Goal: Complete application form: Complete application form

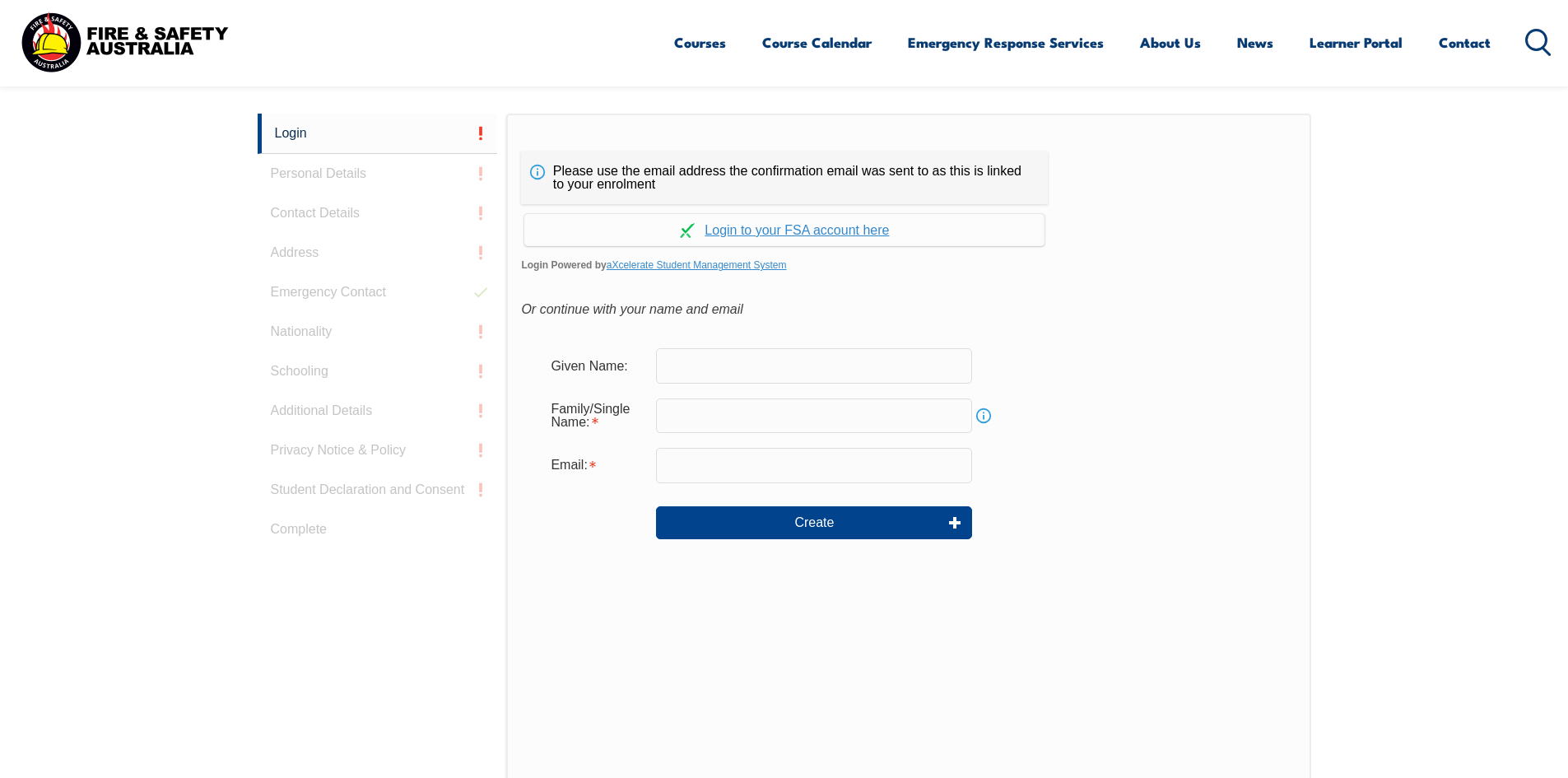
scroll to position [439, 0]
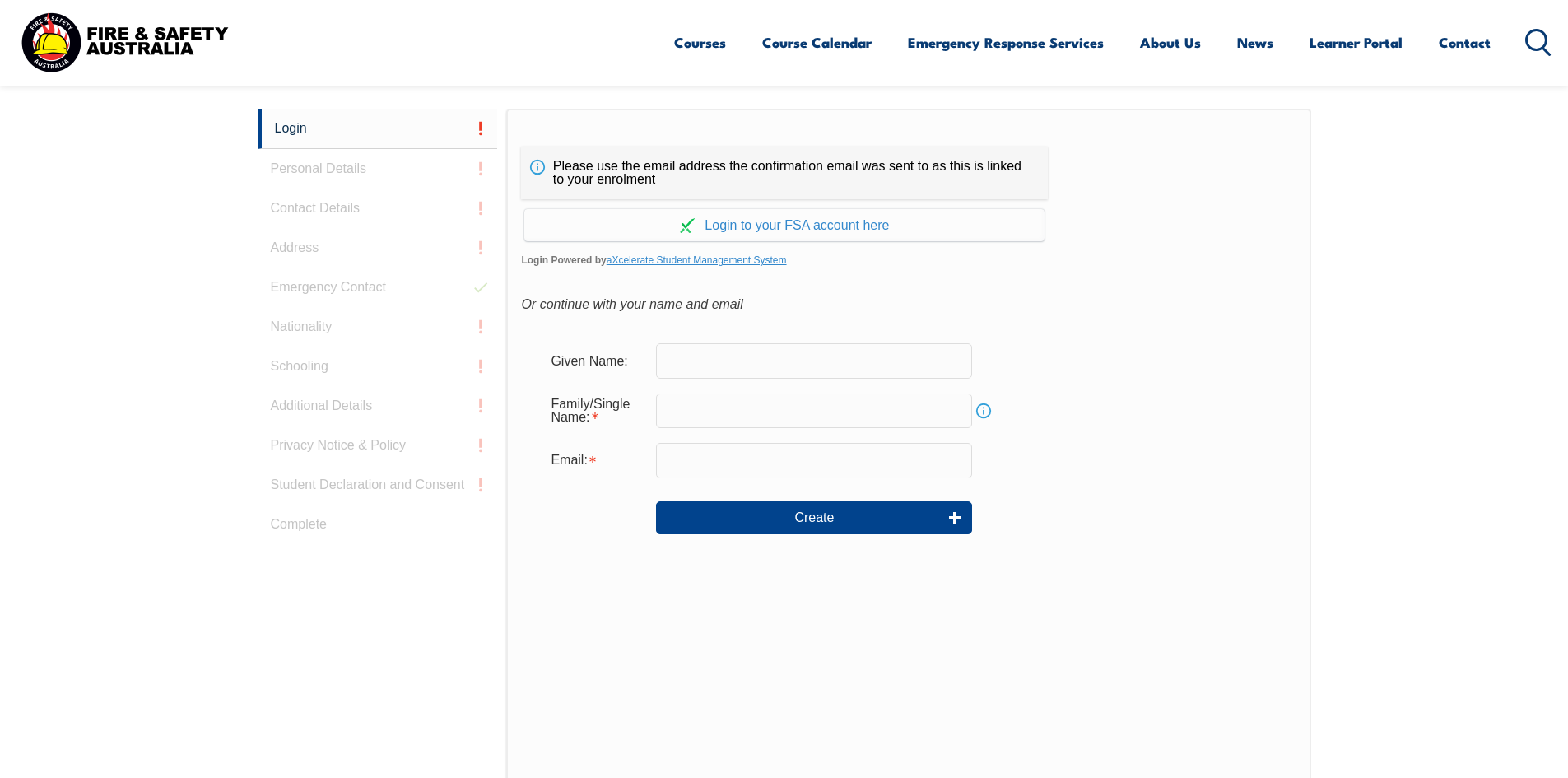
click at [823, 366] on input "text" at bounding box center [814, 361] width 316 height 35
type input "[PERSON_NAME]"
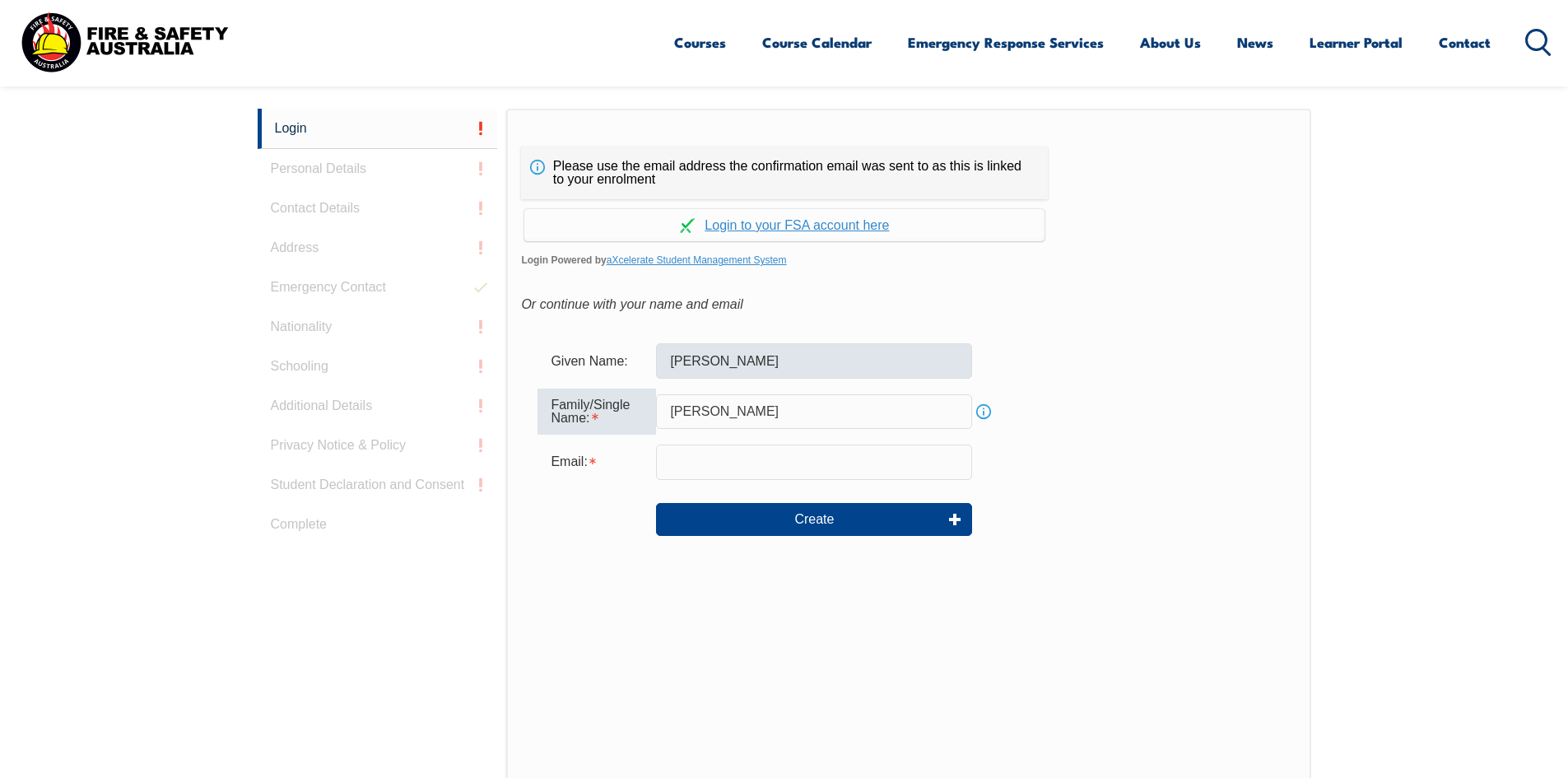
type input "[PERSON_NAME]"
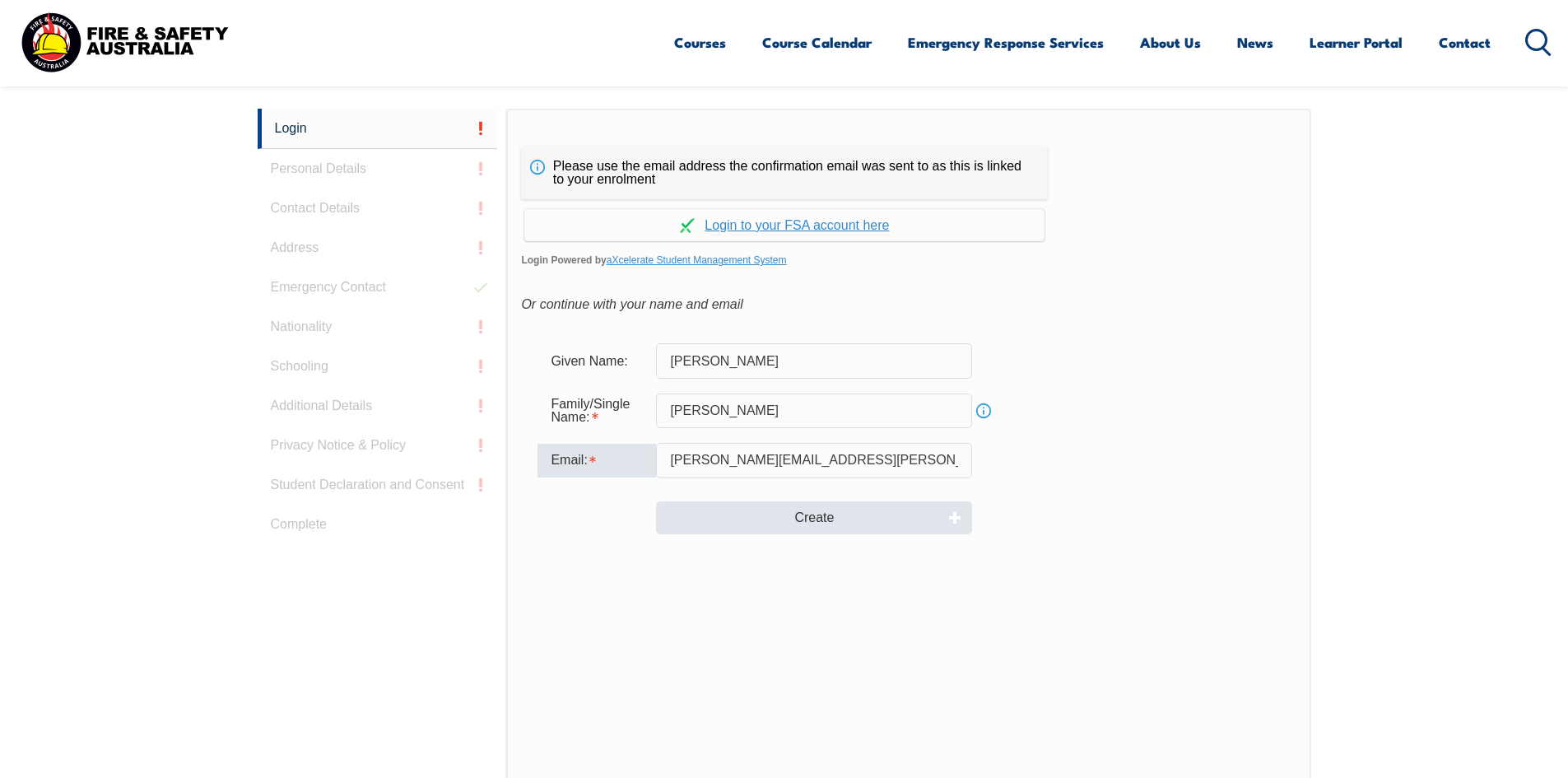
type input "anita.dawson@cashconverters.com.au"
click at [800, 514] on button "Create" at bounding box center [814, 518] width 316 height 33
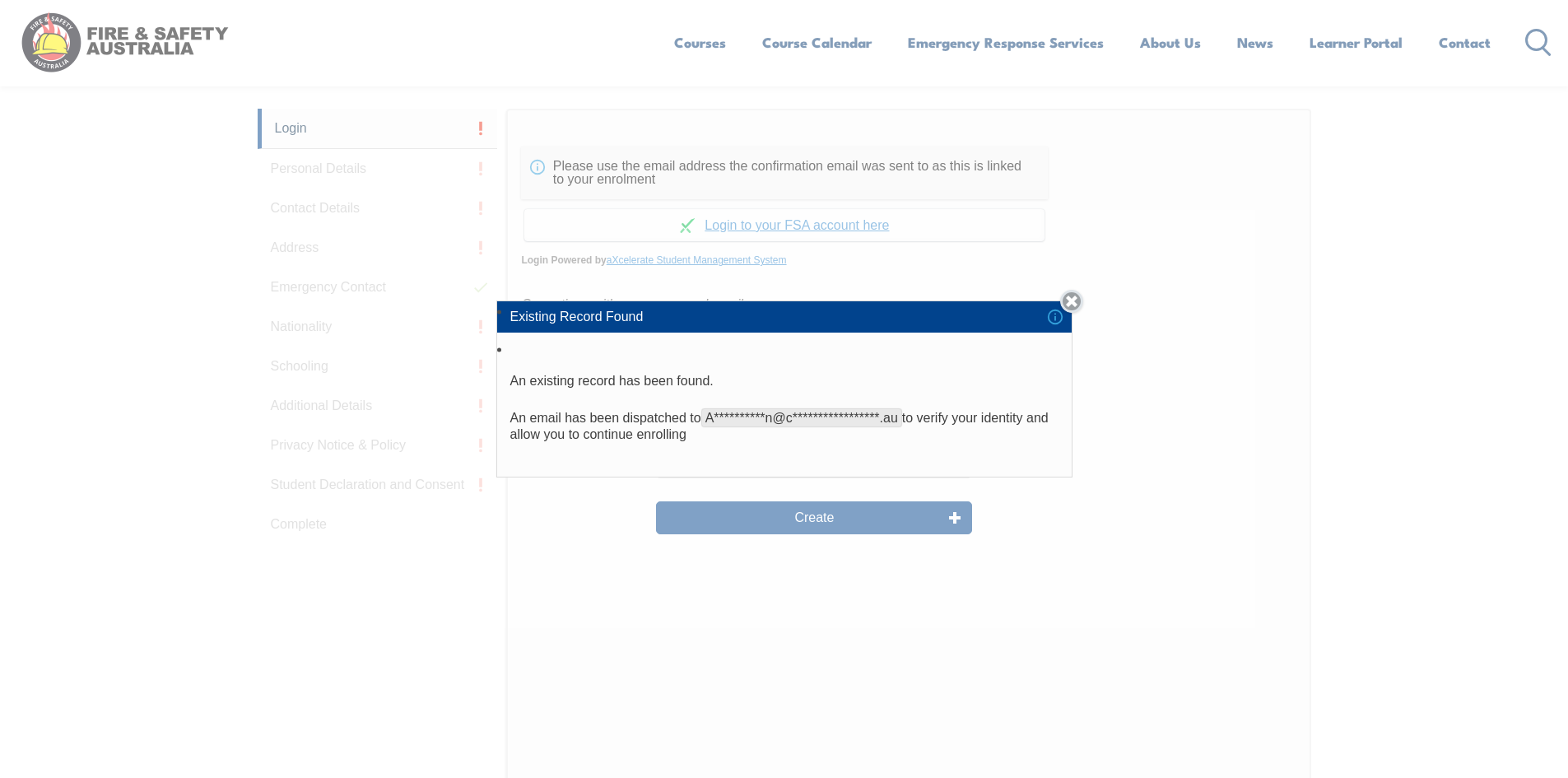
click at [1073, 300] on link "Close" at bounding box center [1071, 300] width 23 height 23
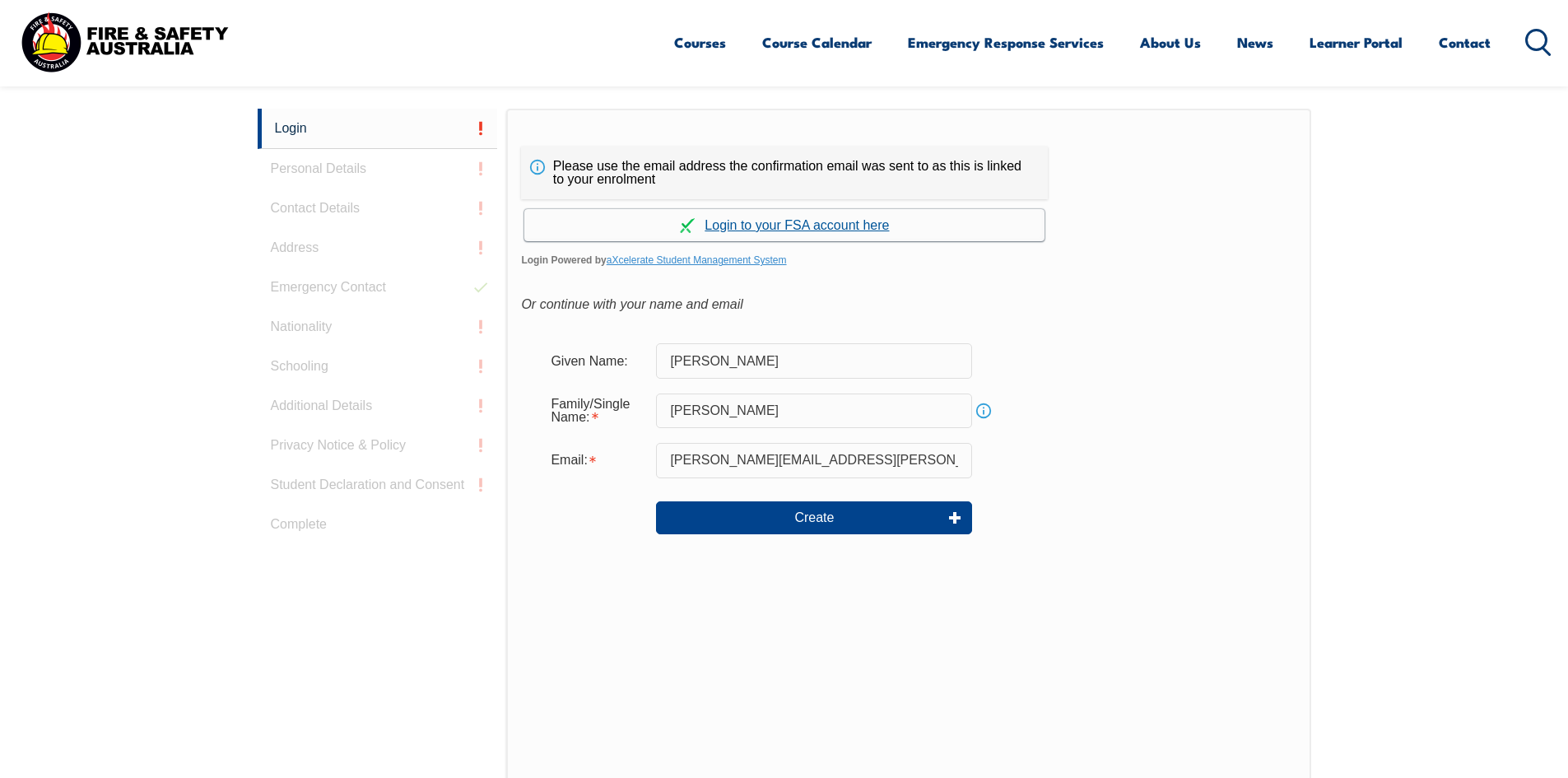
click at [782, 224] on link "Continue with aXcelerate" at bounding box center [784, 225] width 520 height 32
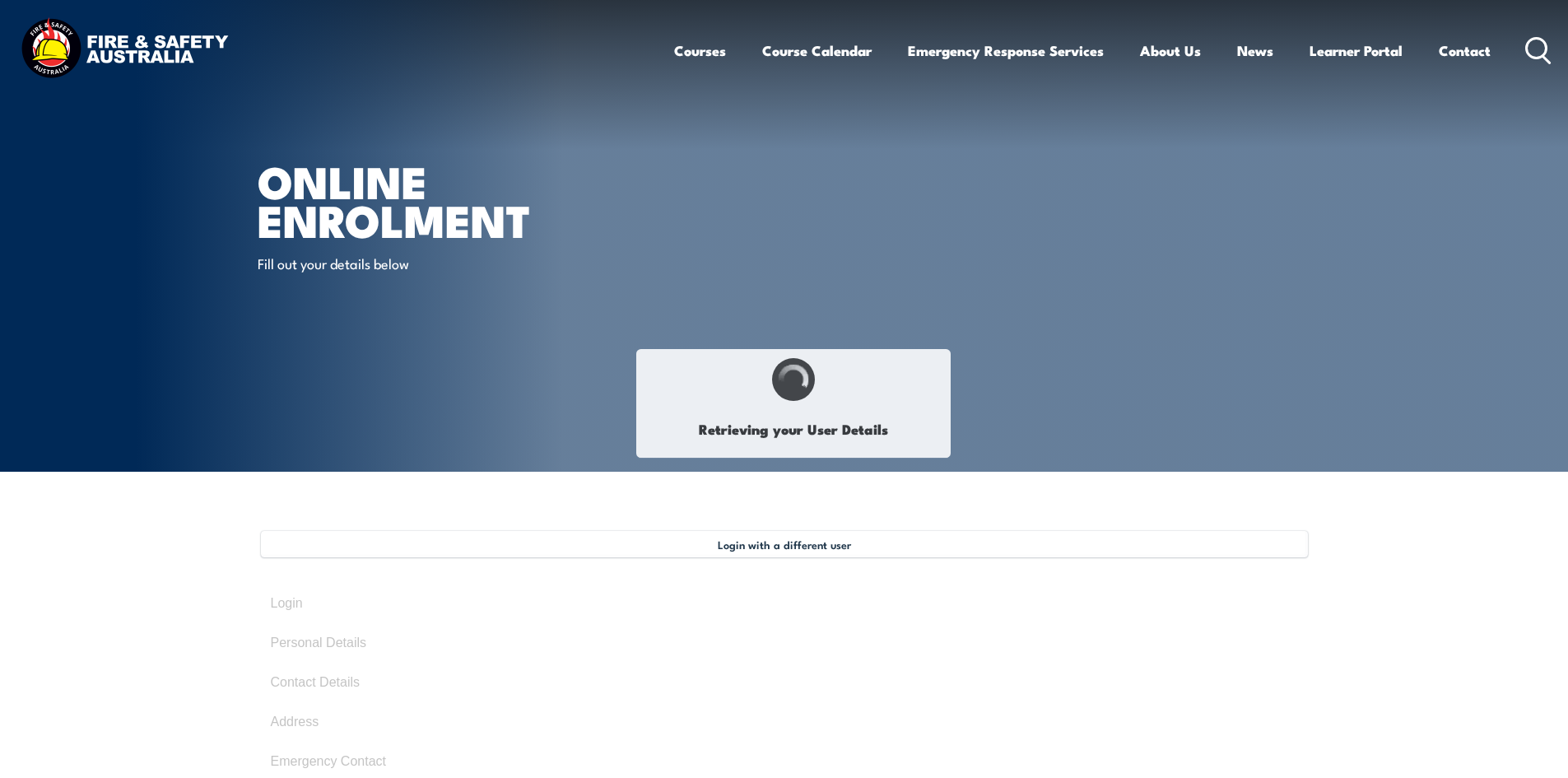
type input "[PERSON_NAME]"
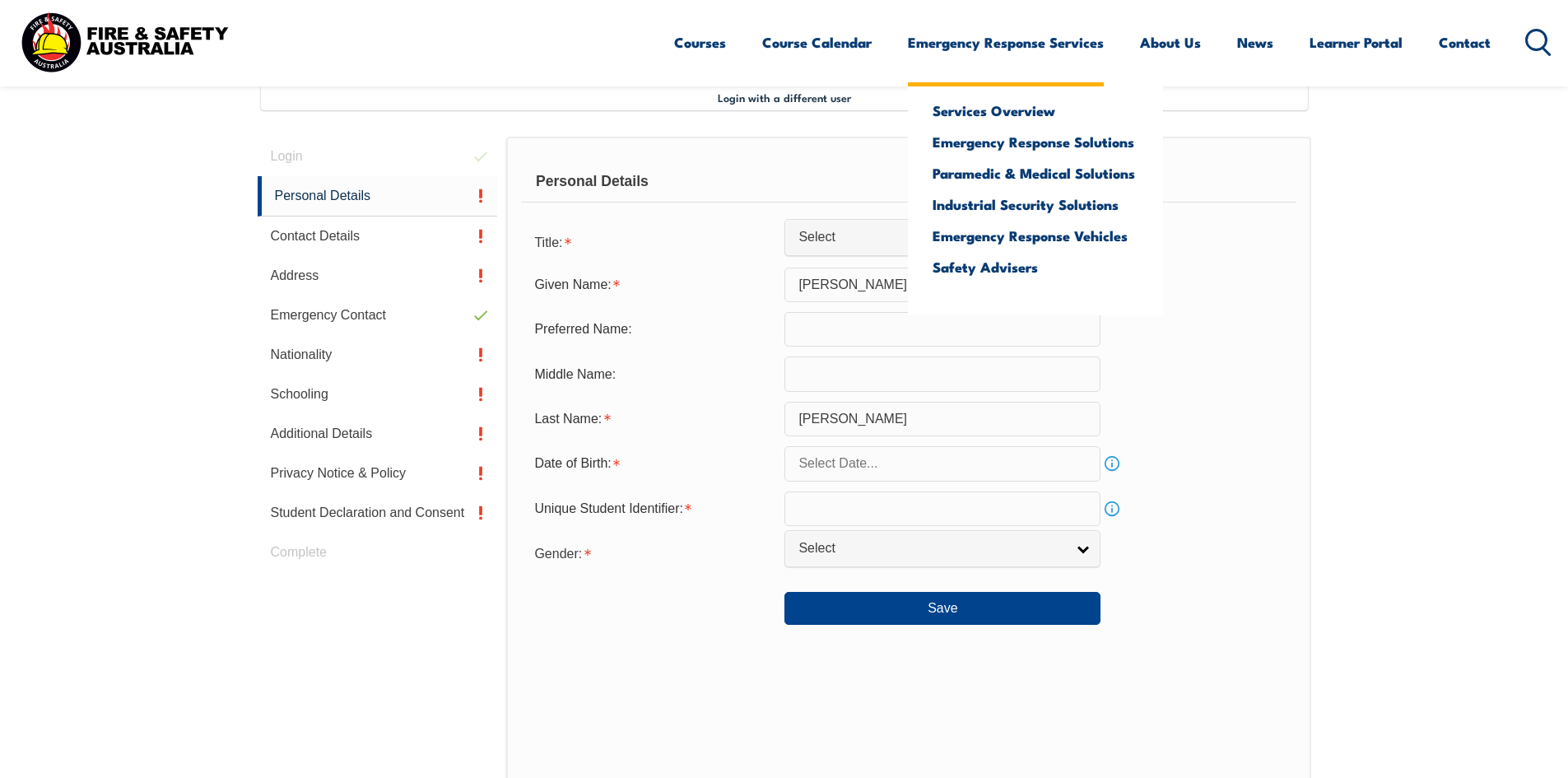
scroll to position [521, 0]
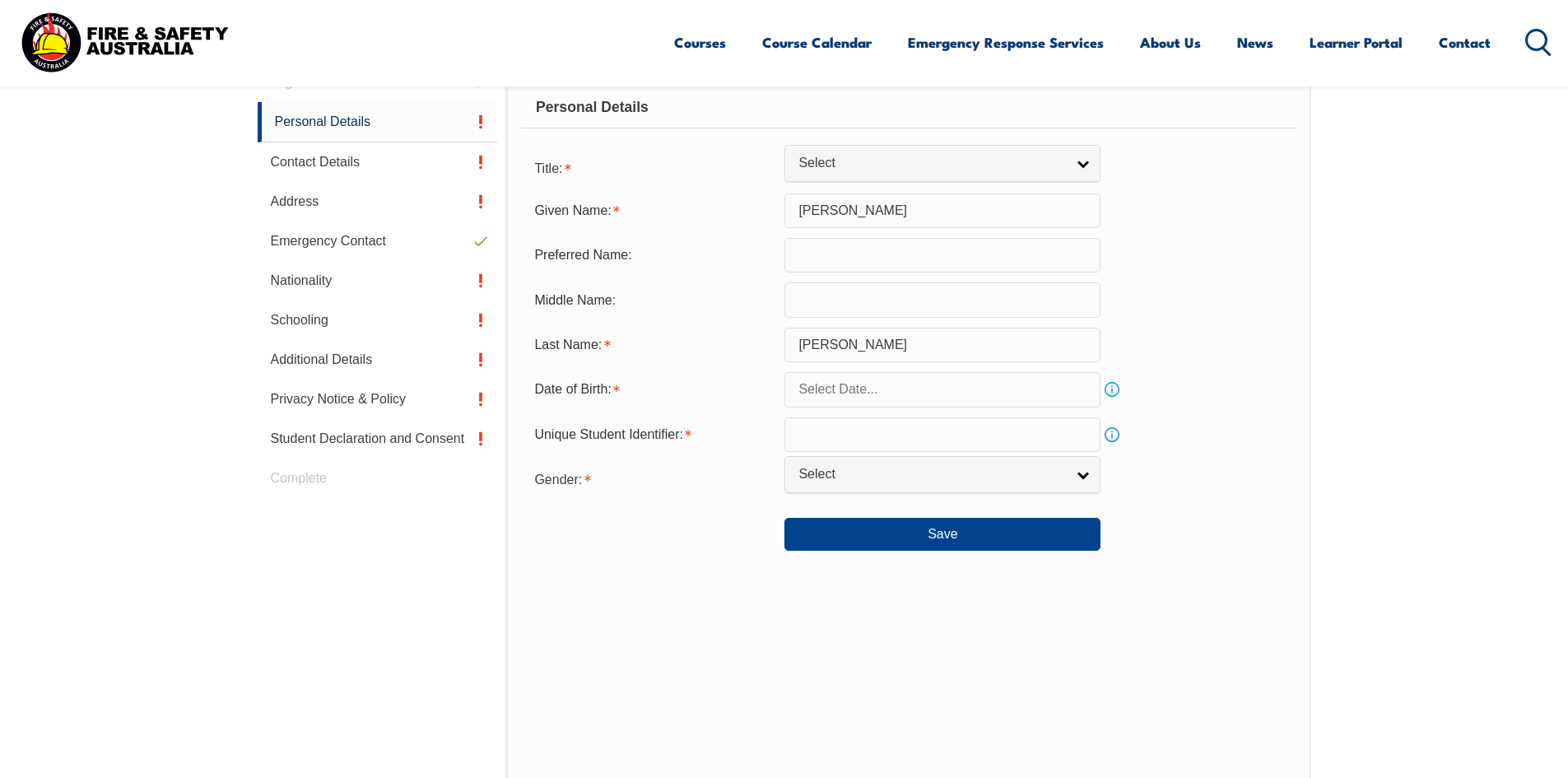
click at [881, 385] on input "text" at bounding box center [942, 390] width 316 height 35
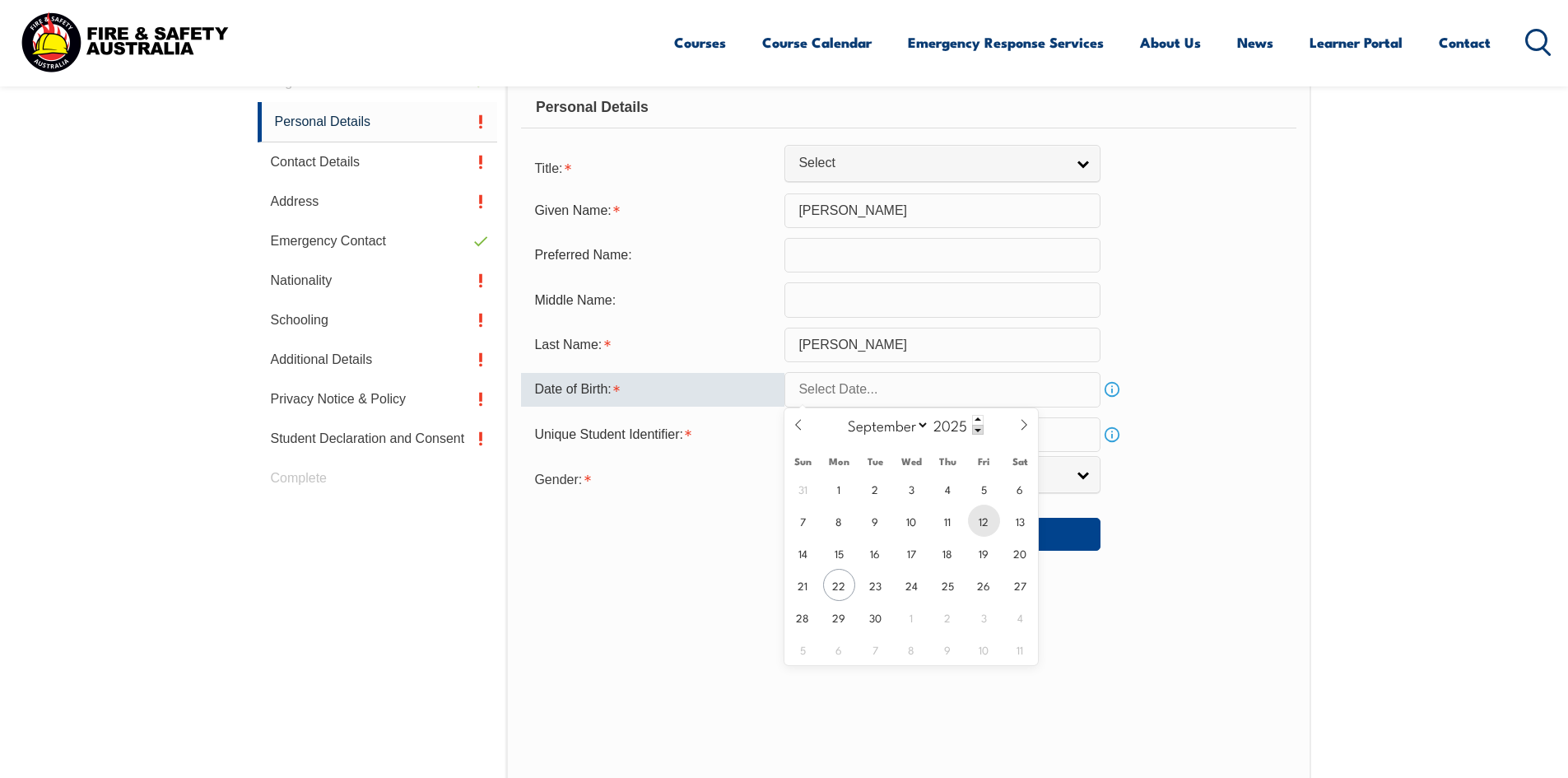
click at [975, 525] on span "12" at bounding box center [983, 520] width 32 height 32
type input "[DATE]"
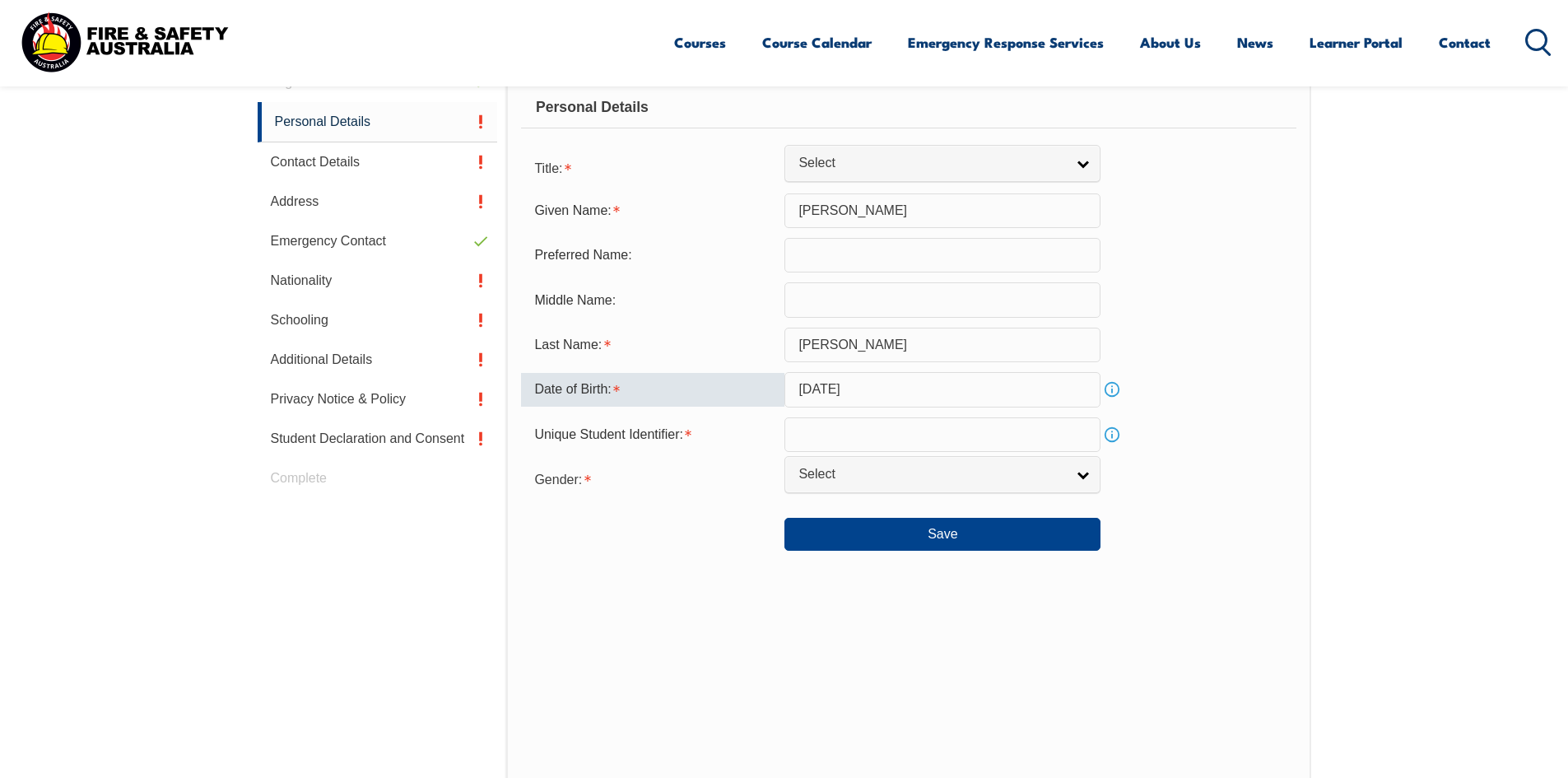
click at [1073, 389] on input "[DATE]" at bounding box center [942, 390] width 316 height 35
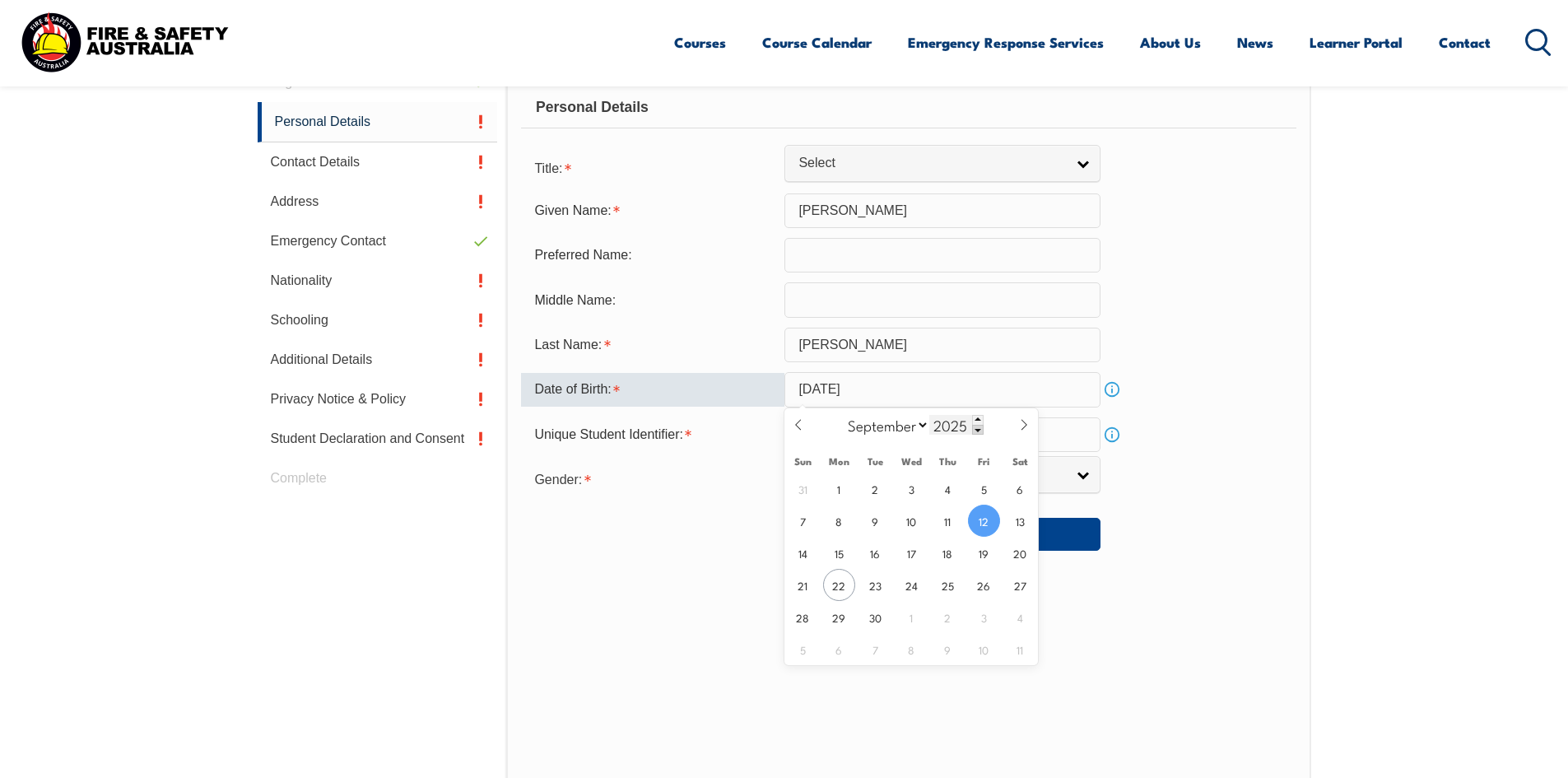
click at [977, 431] on span at bounding box center [977, 429] width 12 height 10
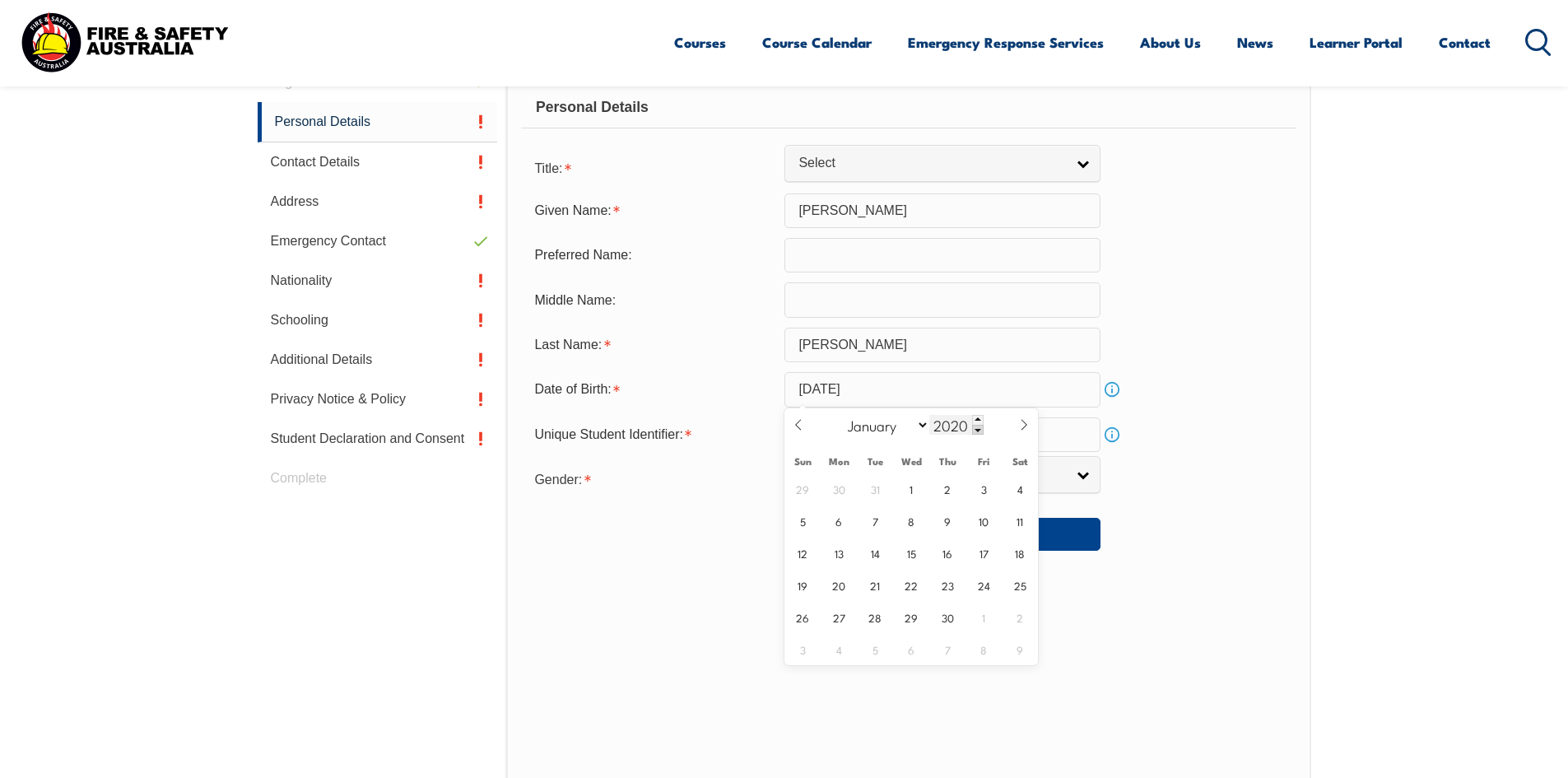
click at [977, 431] on span at bounding box center [977, 429] width 12 height 10
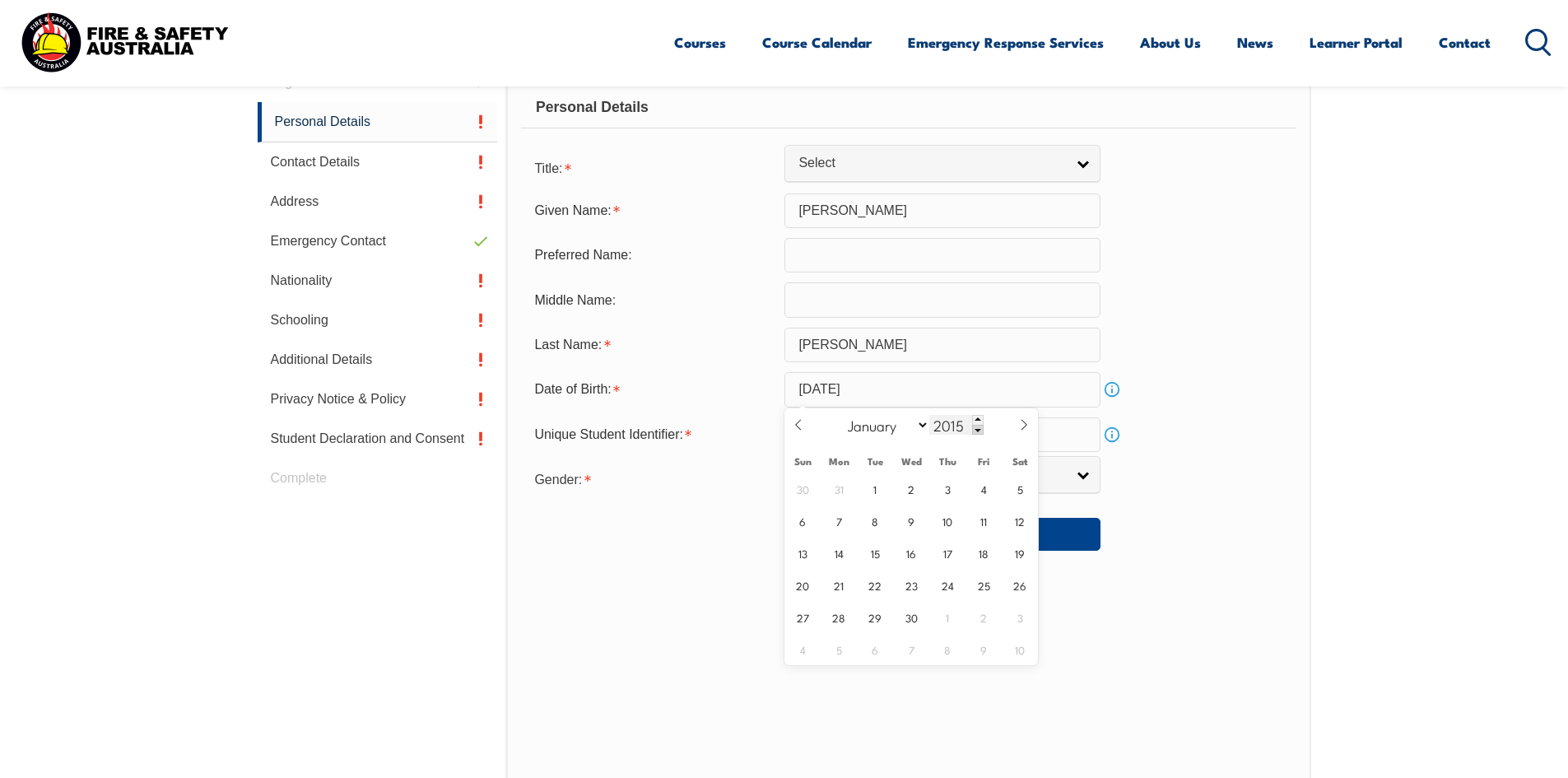
click at [977, 431] on span at bounding box center [977, 429] width 12 height 10
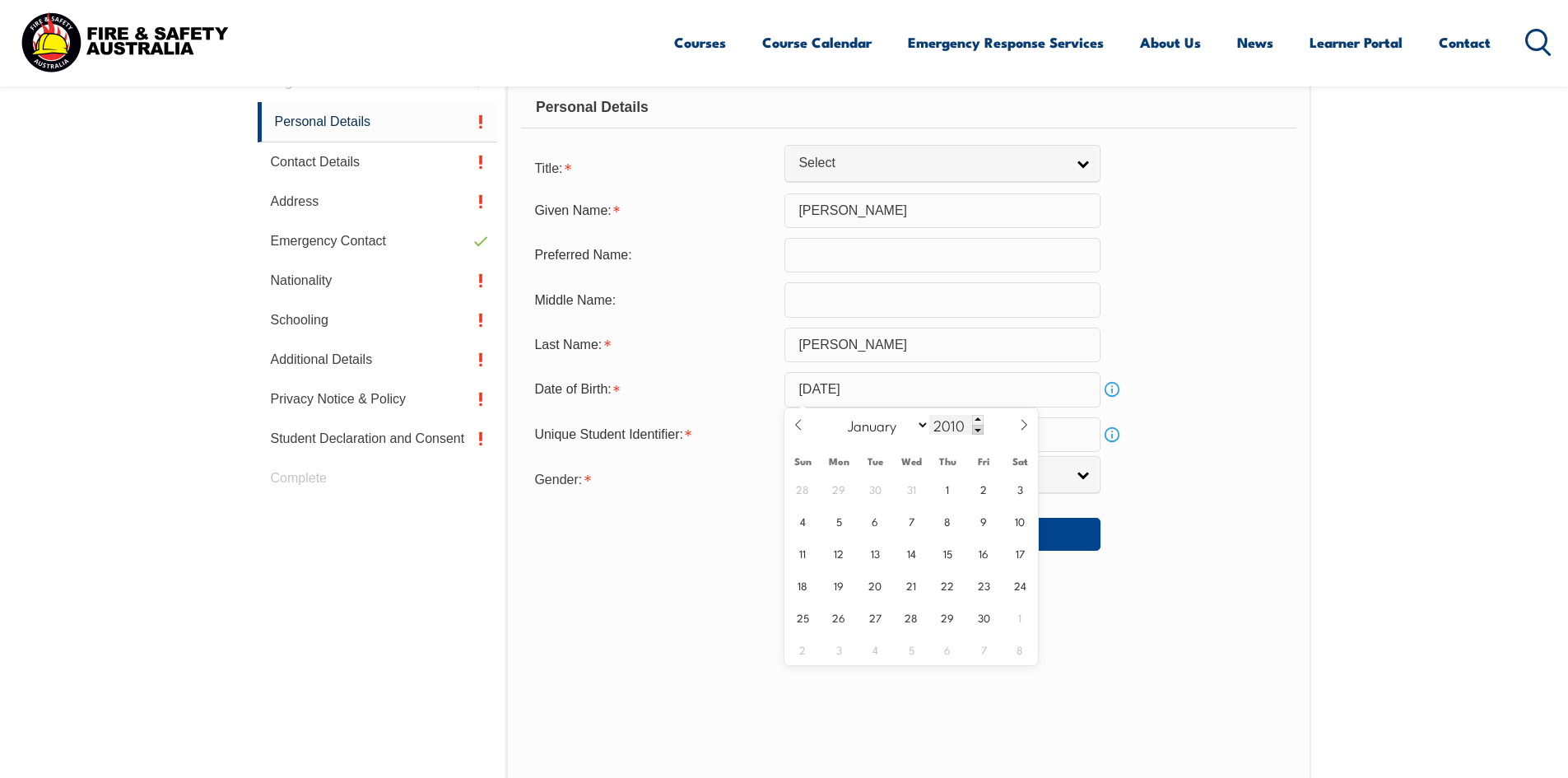
click at [977, 431] on span at bounding box center [977, 429] width 12 height 10
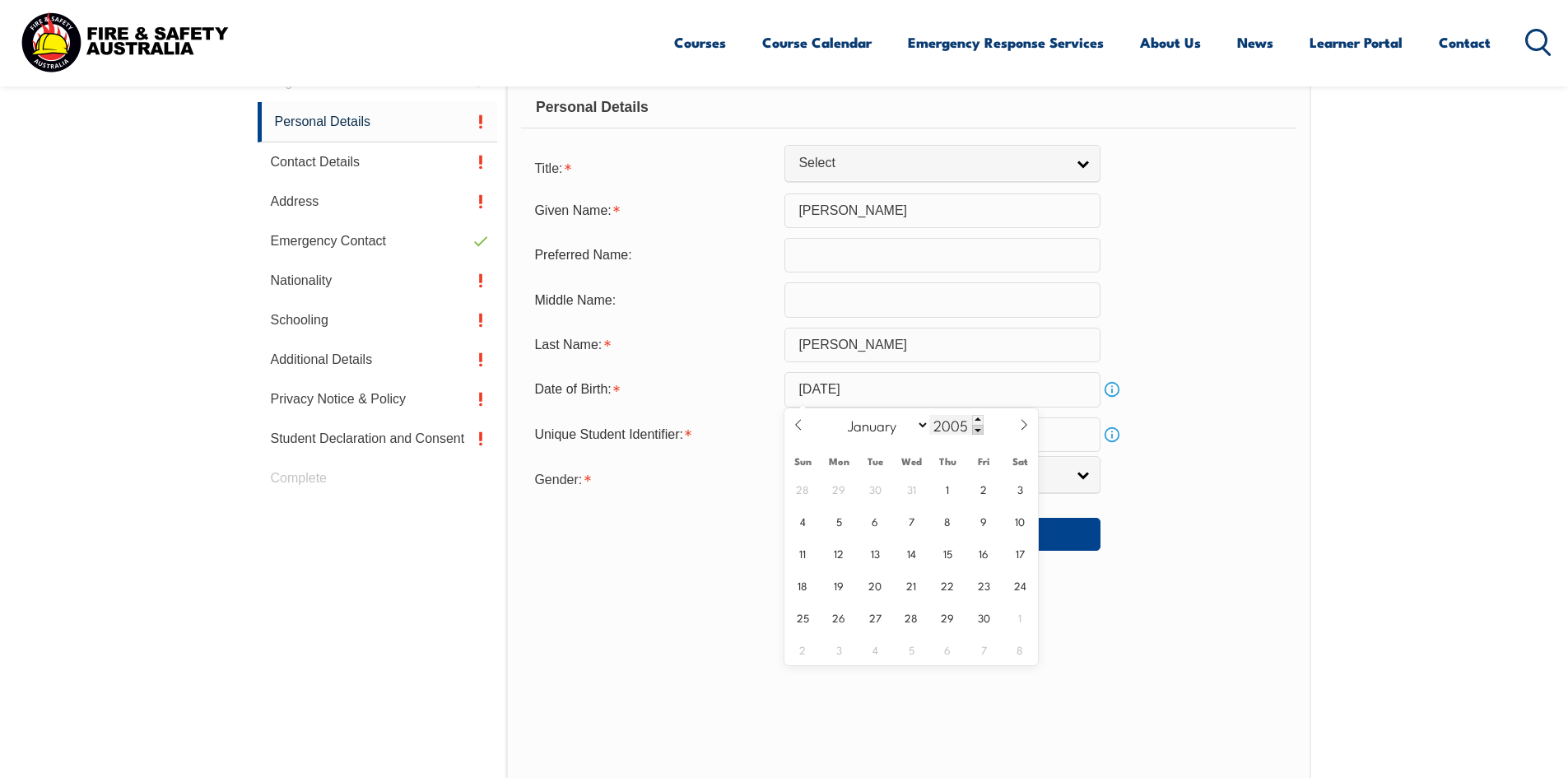
click at [977, 431] on span at bounding box center [977, 429] width 12 height 10
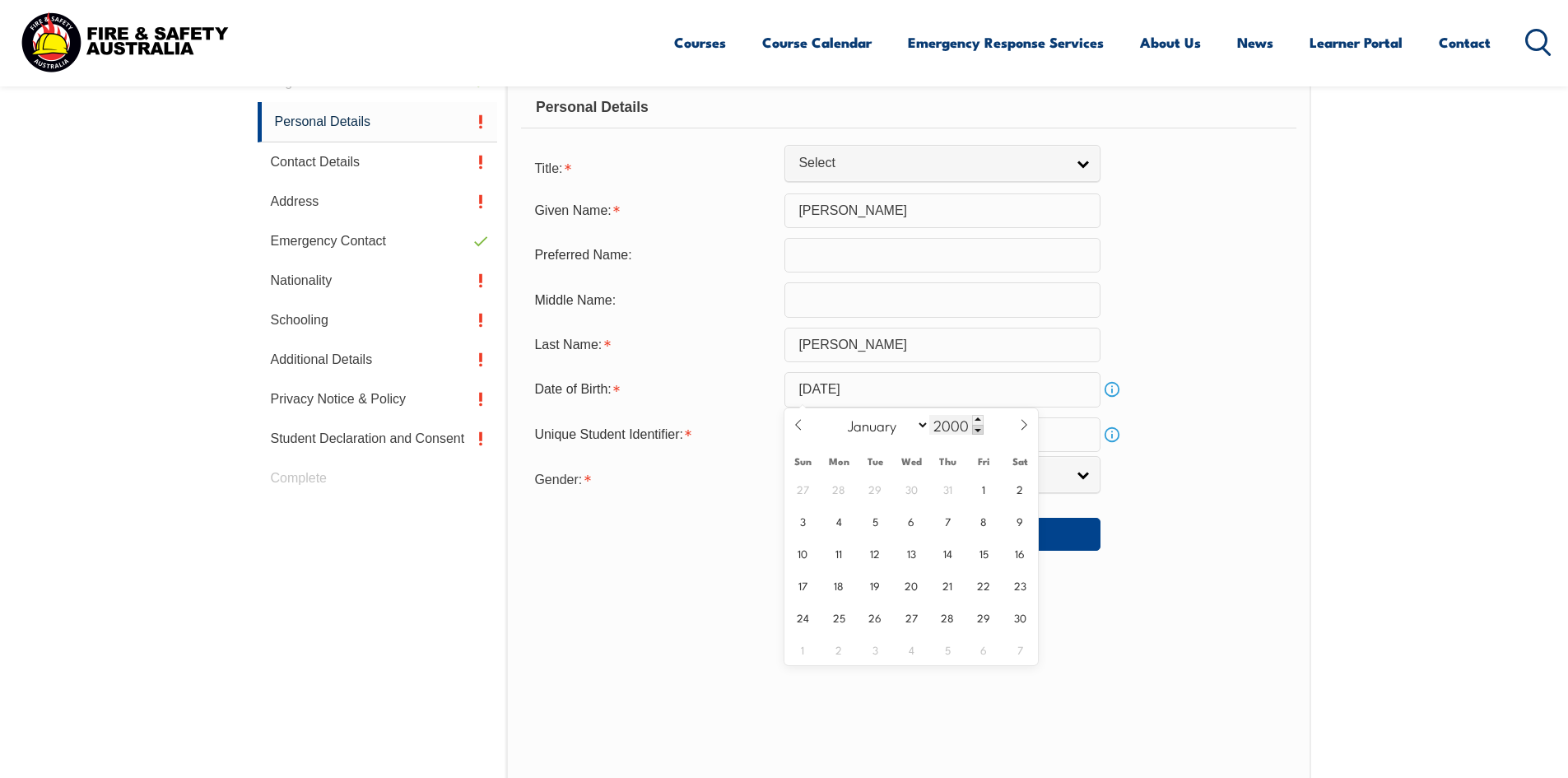
click at [977, 431] on span at bounding box center [977, 429] width 12 height 10
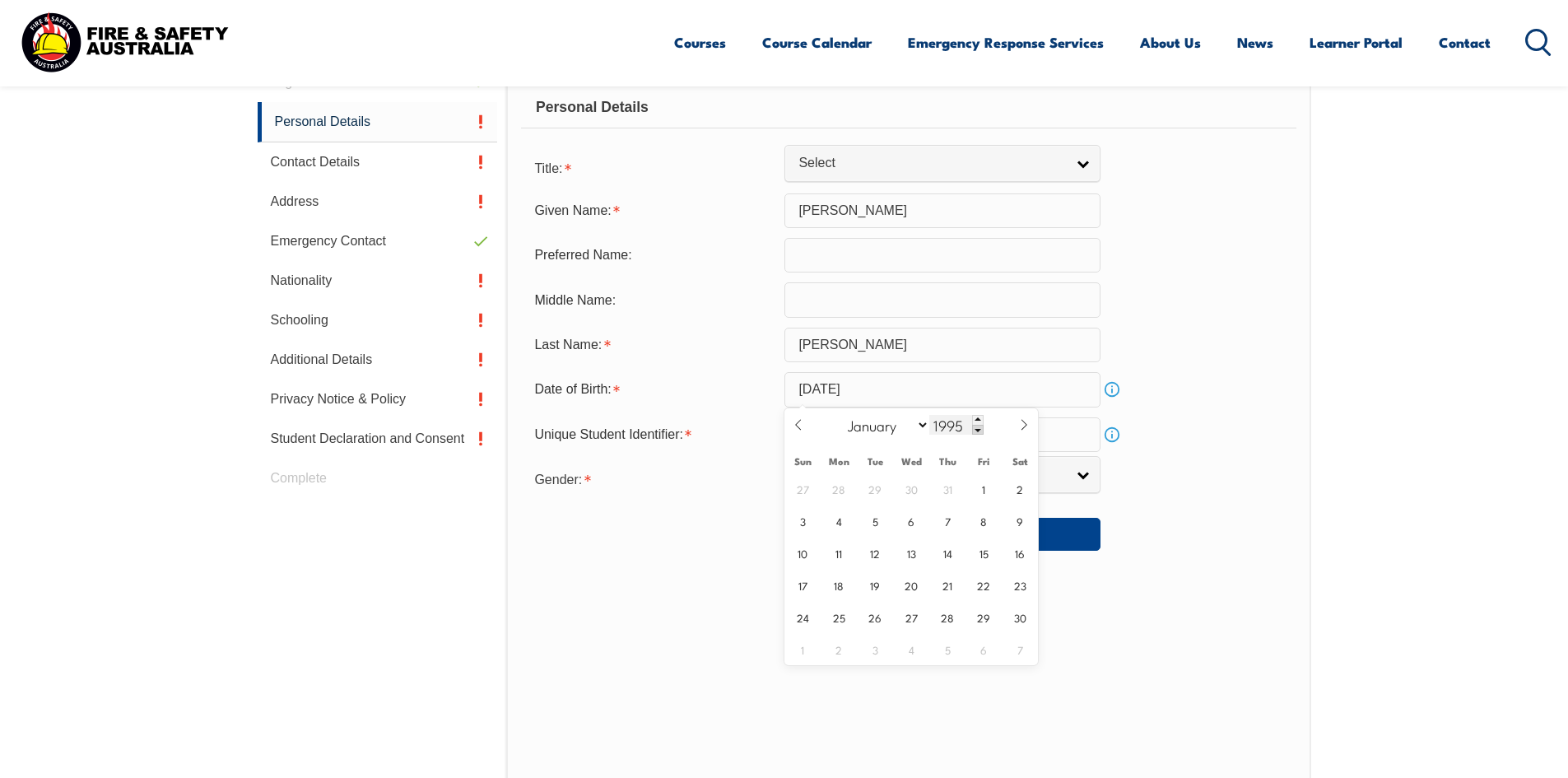
click at [977, 431] on span at bounding box center [977, 429] width 12 height 10
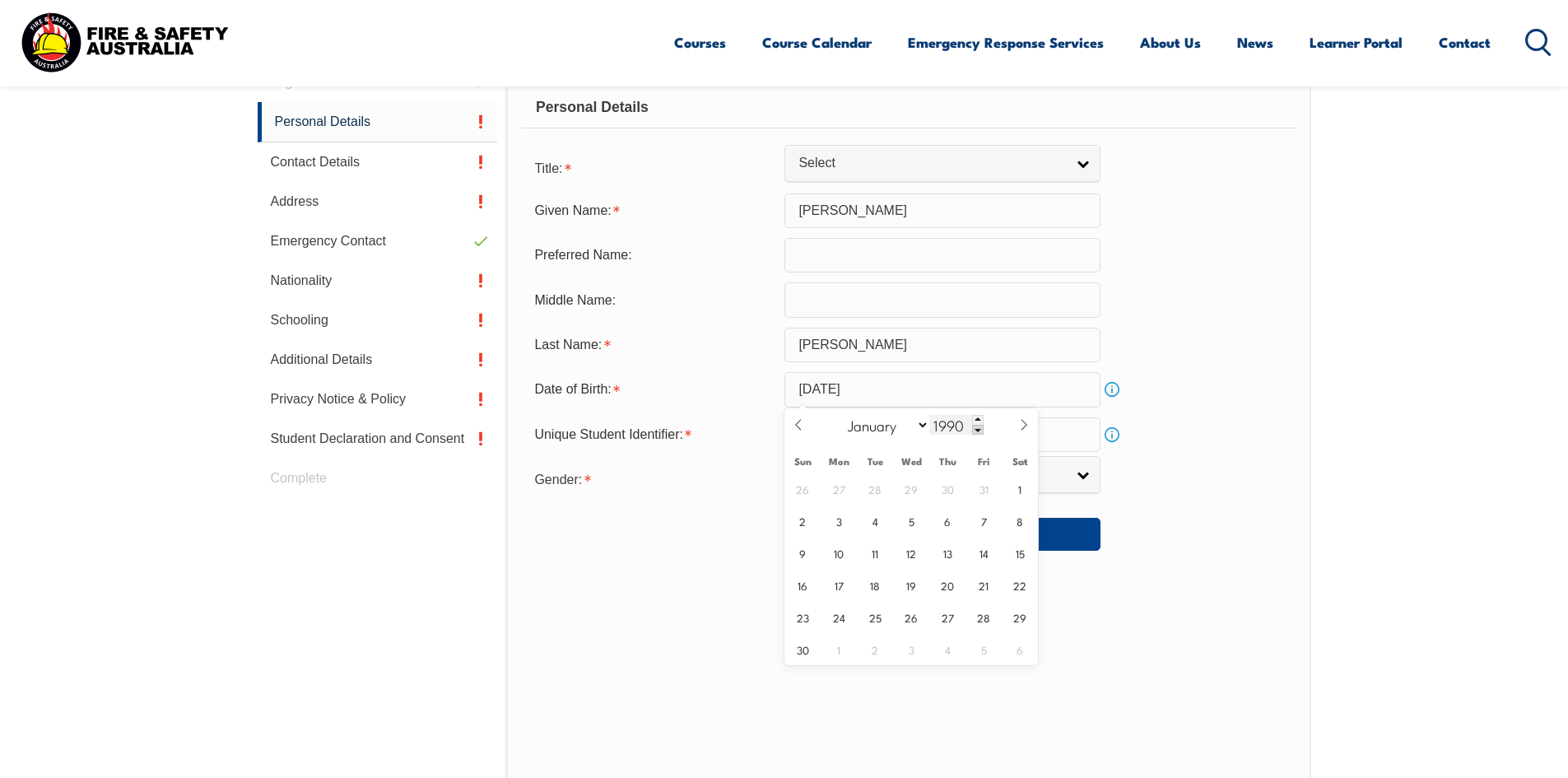
click at [977, 431] on span at bounding box center [977, 429] width 12 height 10
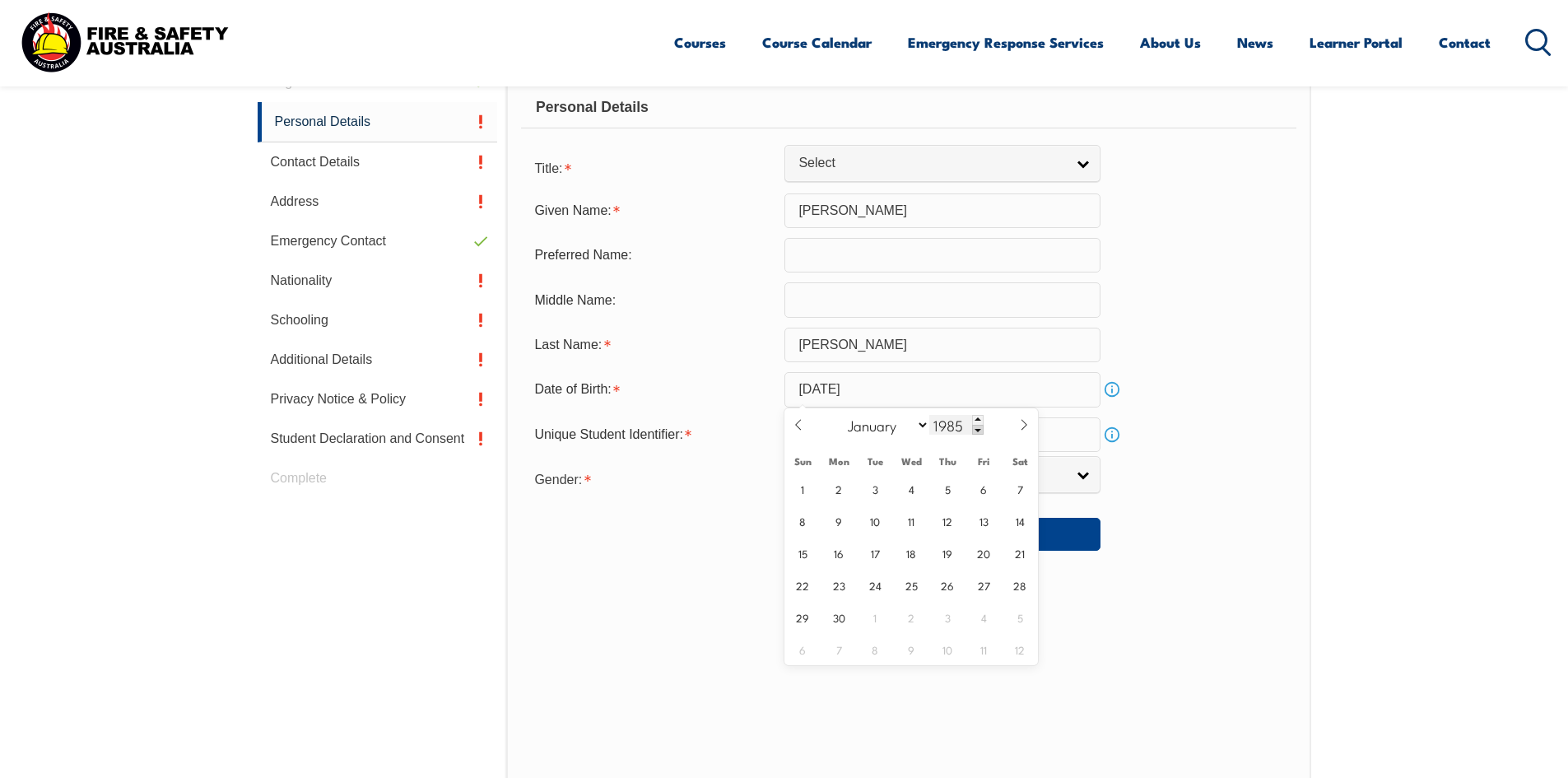
click at [977, 431] on span at bounding box center [977, 429] width 12 height 10
type input "1984"
click at [915, 554] on span "12" at bounding box center [911, 552] width 32 height 32
type input "[DATE]"
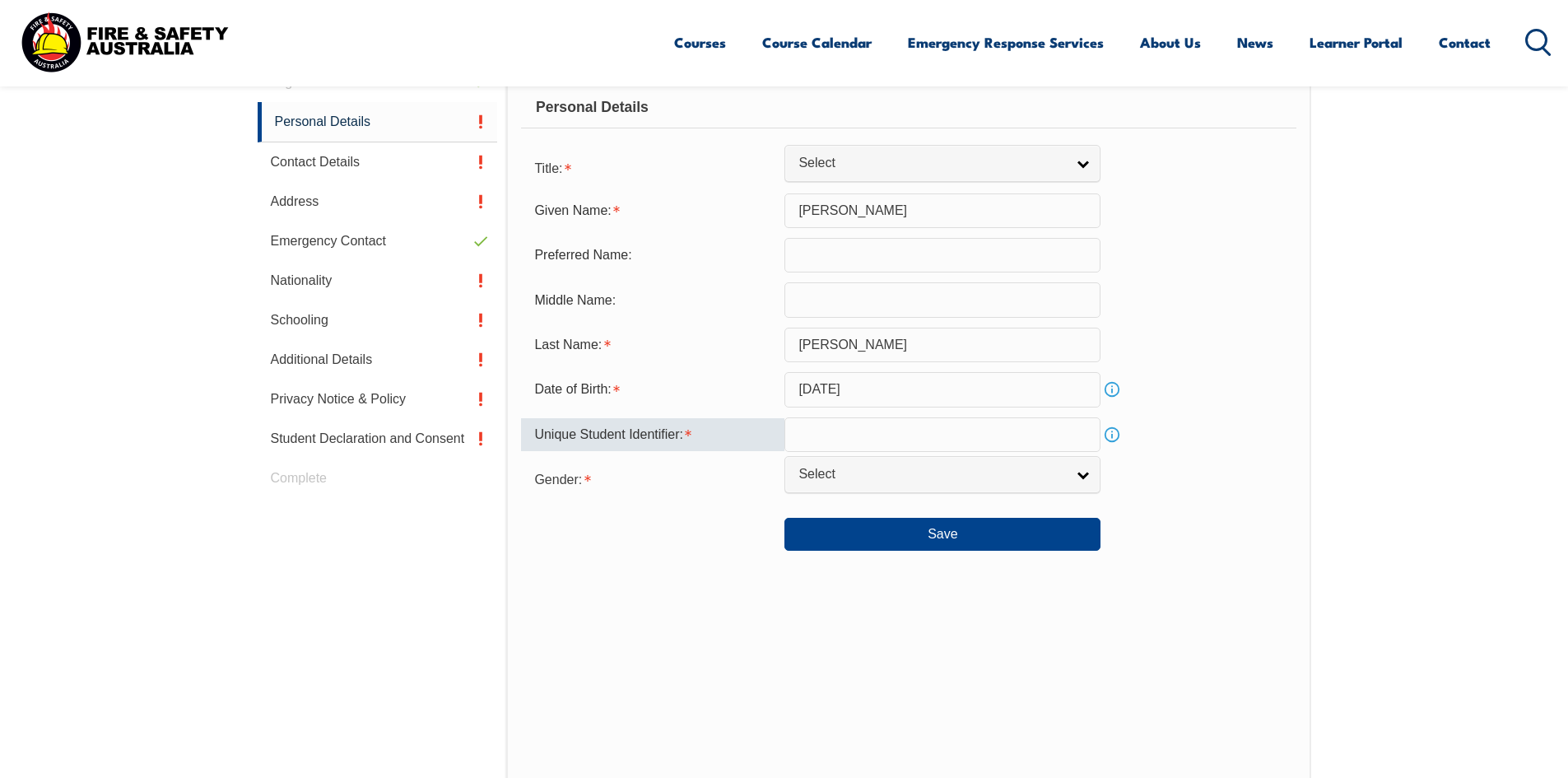
click at [850, 441] on input "text" at bounding box center [942, 435] width 316 height 35
type input "C3373R44MY"
click at [896, 481] on span "Select" at bounding box center [932, 474] width 267 height 17
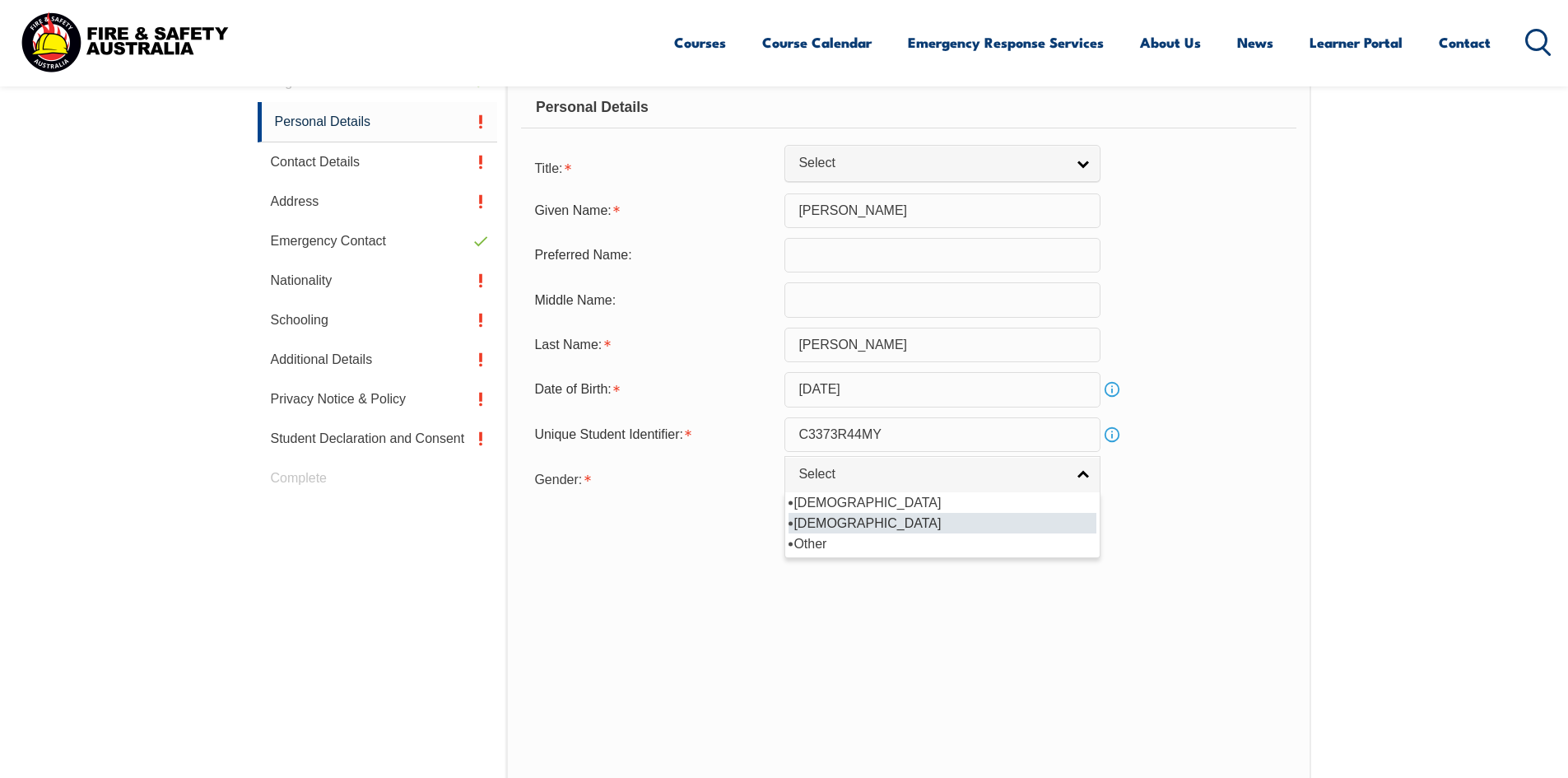
click at [819, 524] on li "[DEMOGRAPHIC_DATA]" at bounding box center [942, 523] width 308 height 21
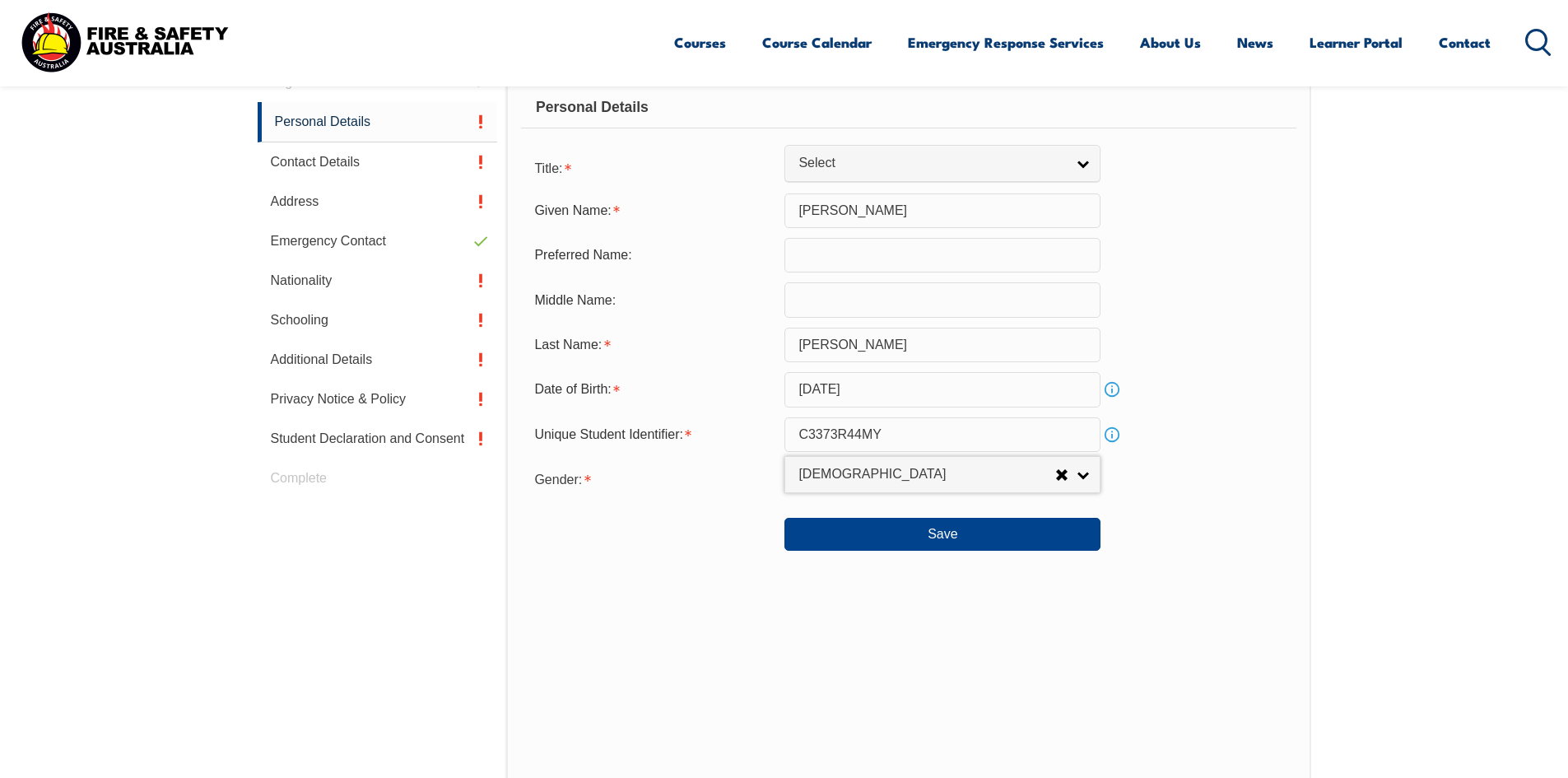
select select "F"
click at [891, 533] on button "Save" at bounding box center [942, 534] width 316 height 33
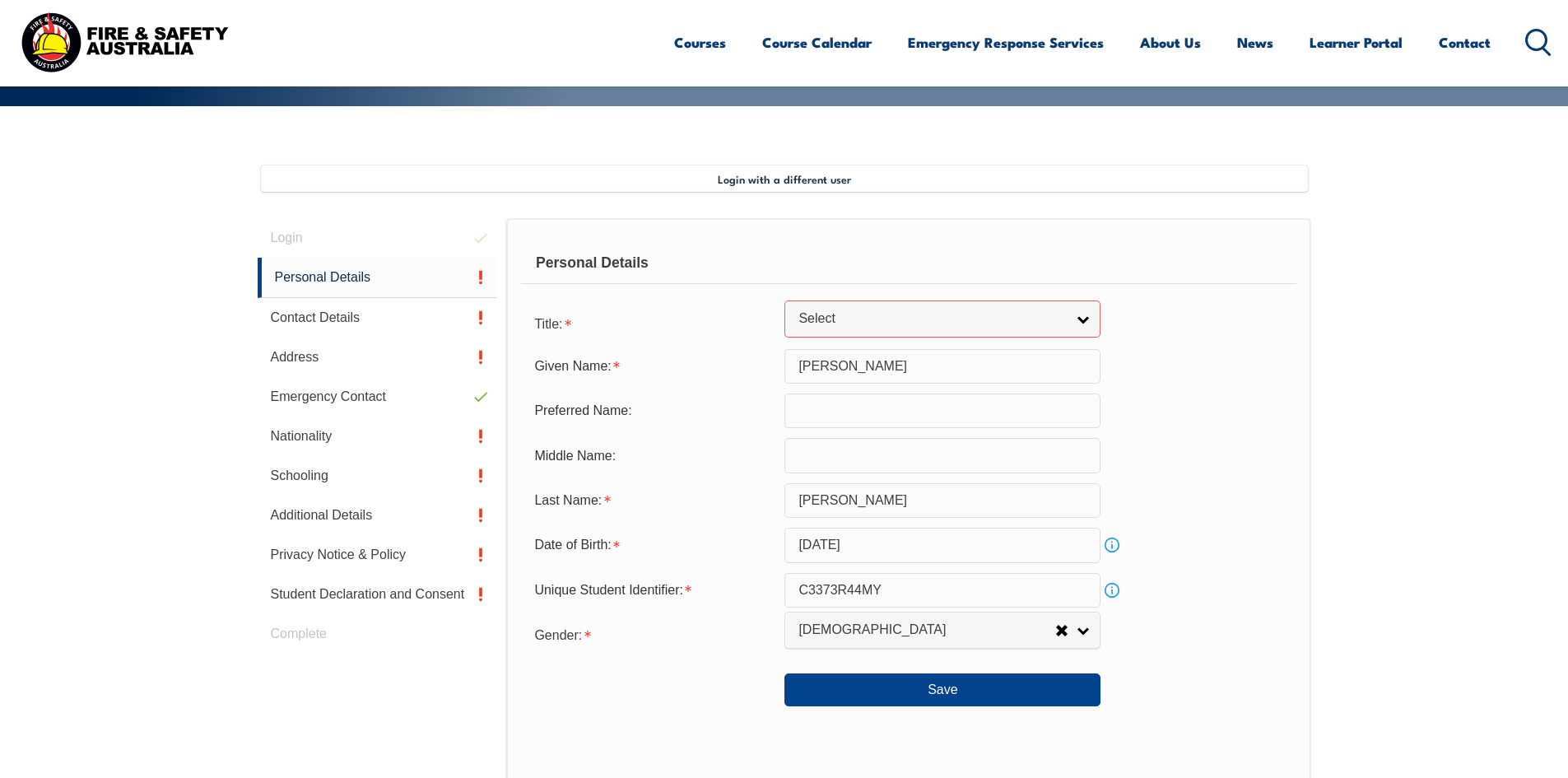
scroll to position [335, 0]
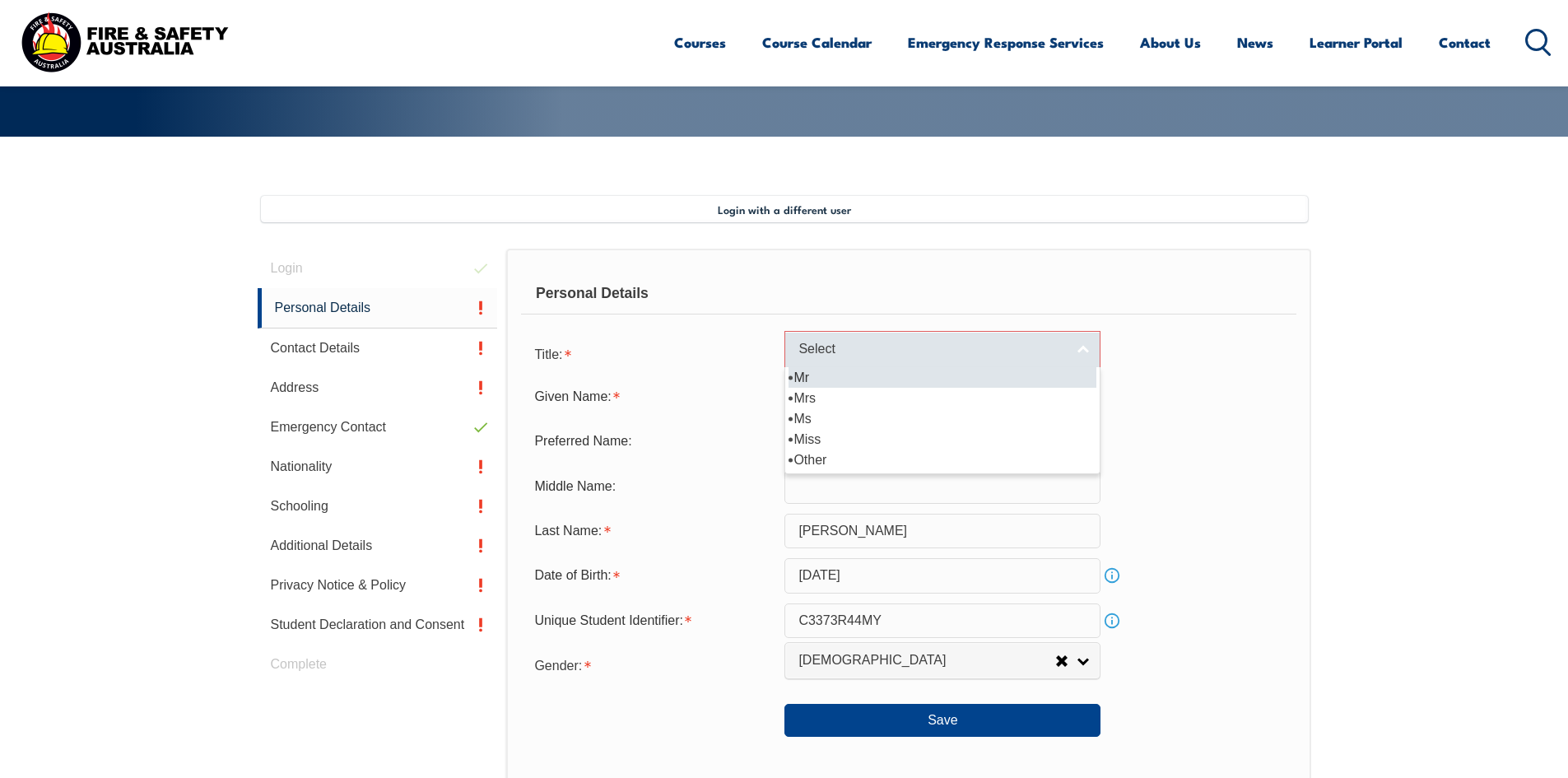
click at [1074, 349] on link "Select" at bounding box center [942, 349] width 316 height 37
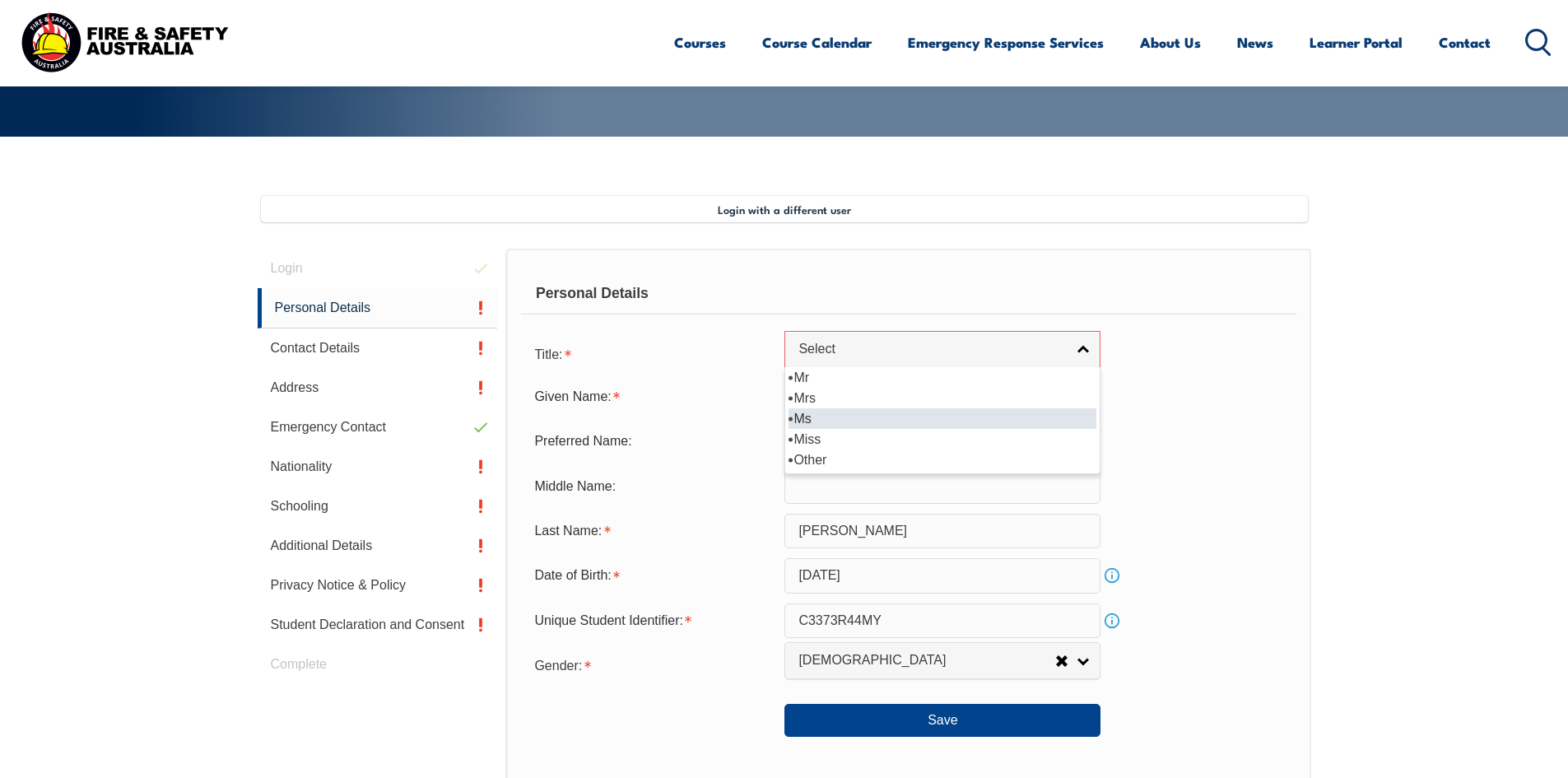
click at [870, 421] on li "Ms" at bounding box center [942, 418] width 308 height 21
select select "Ms"
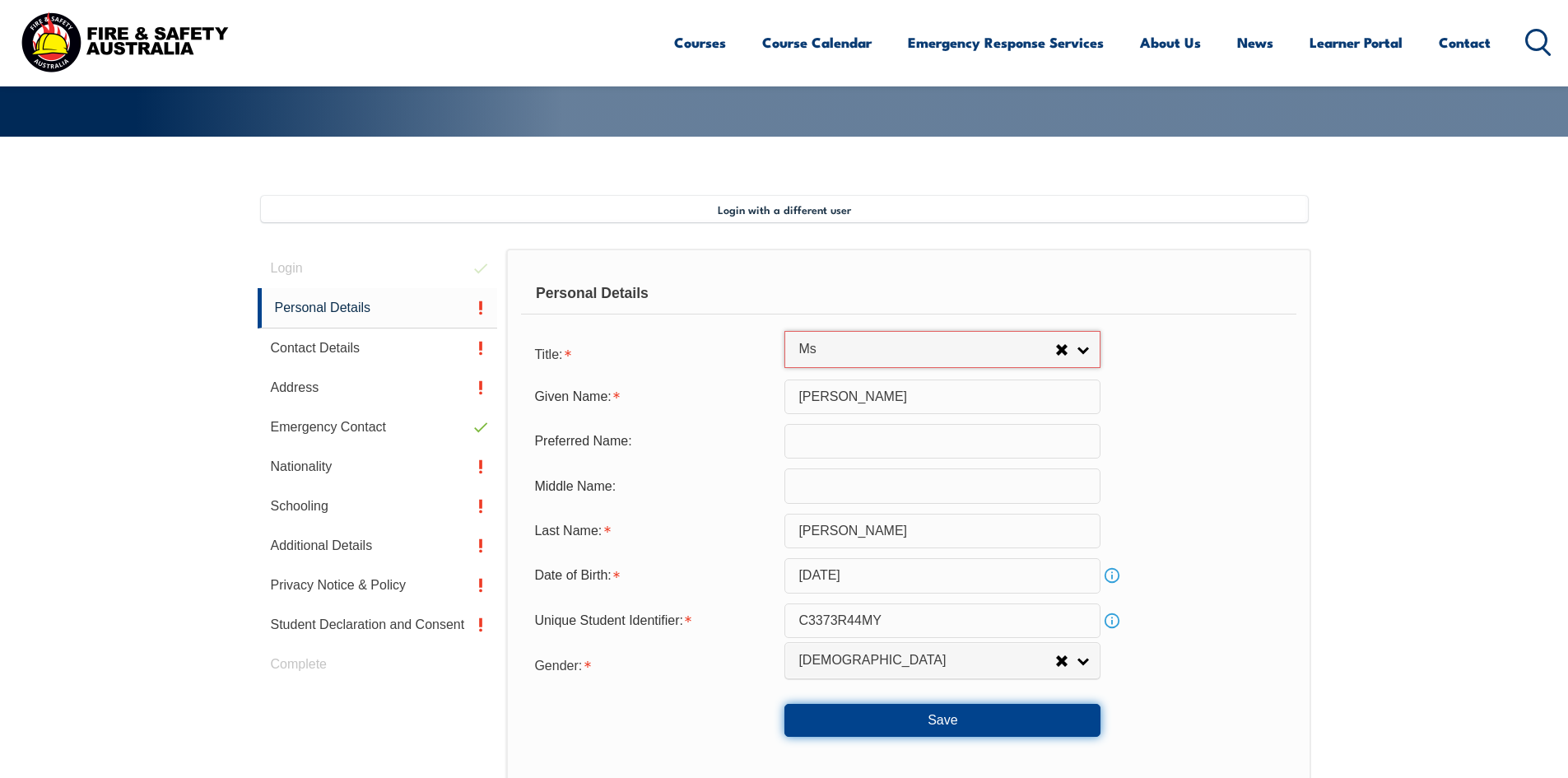
click at [944, 722] on button "Save" at bounding box center [942, 720] width 316 height 33
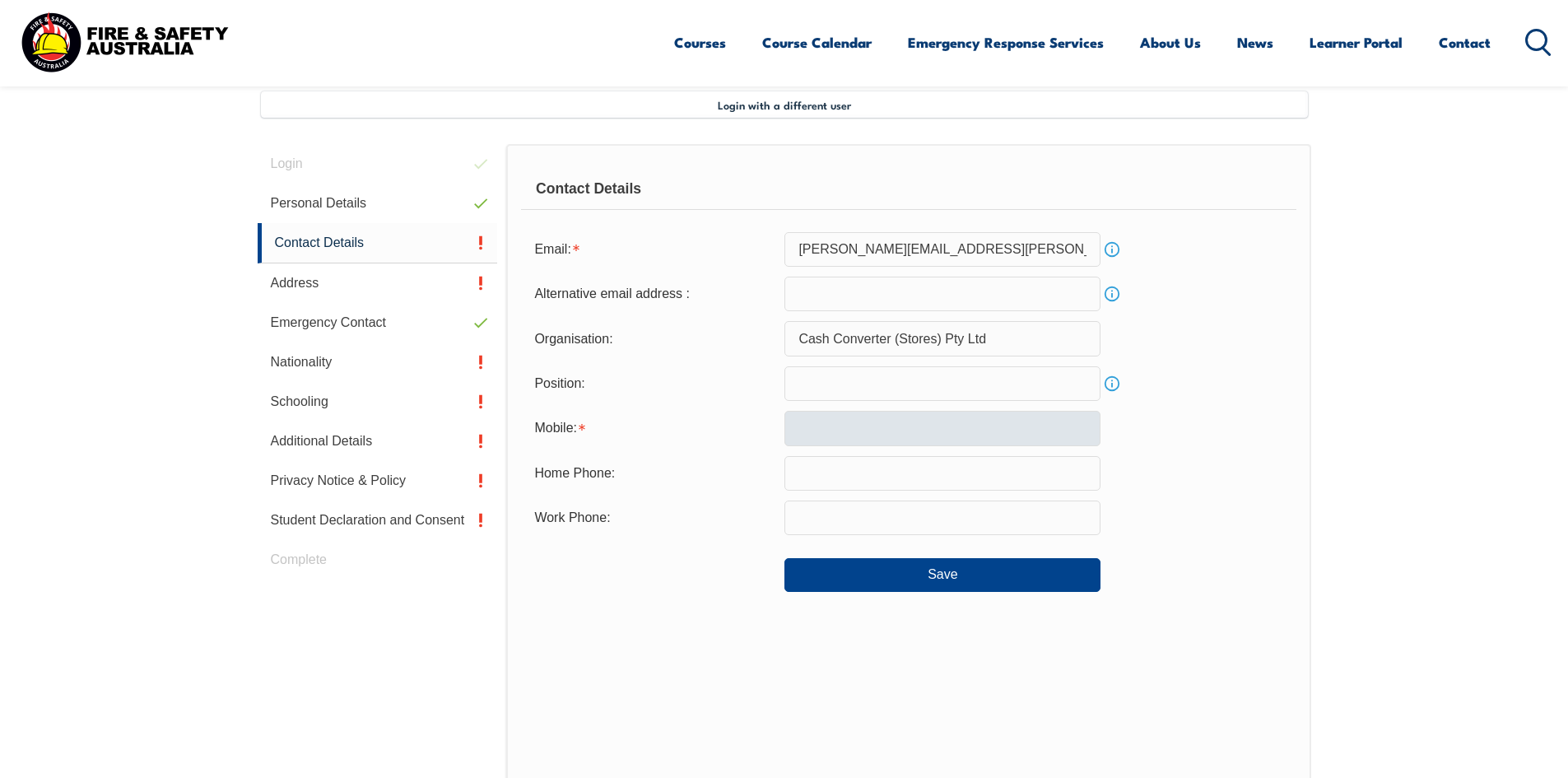
scroll to position [448, 0]
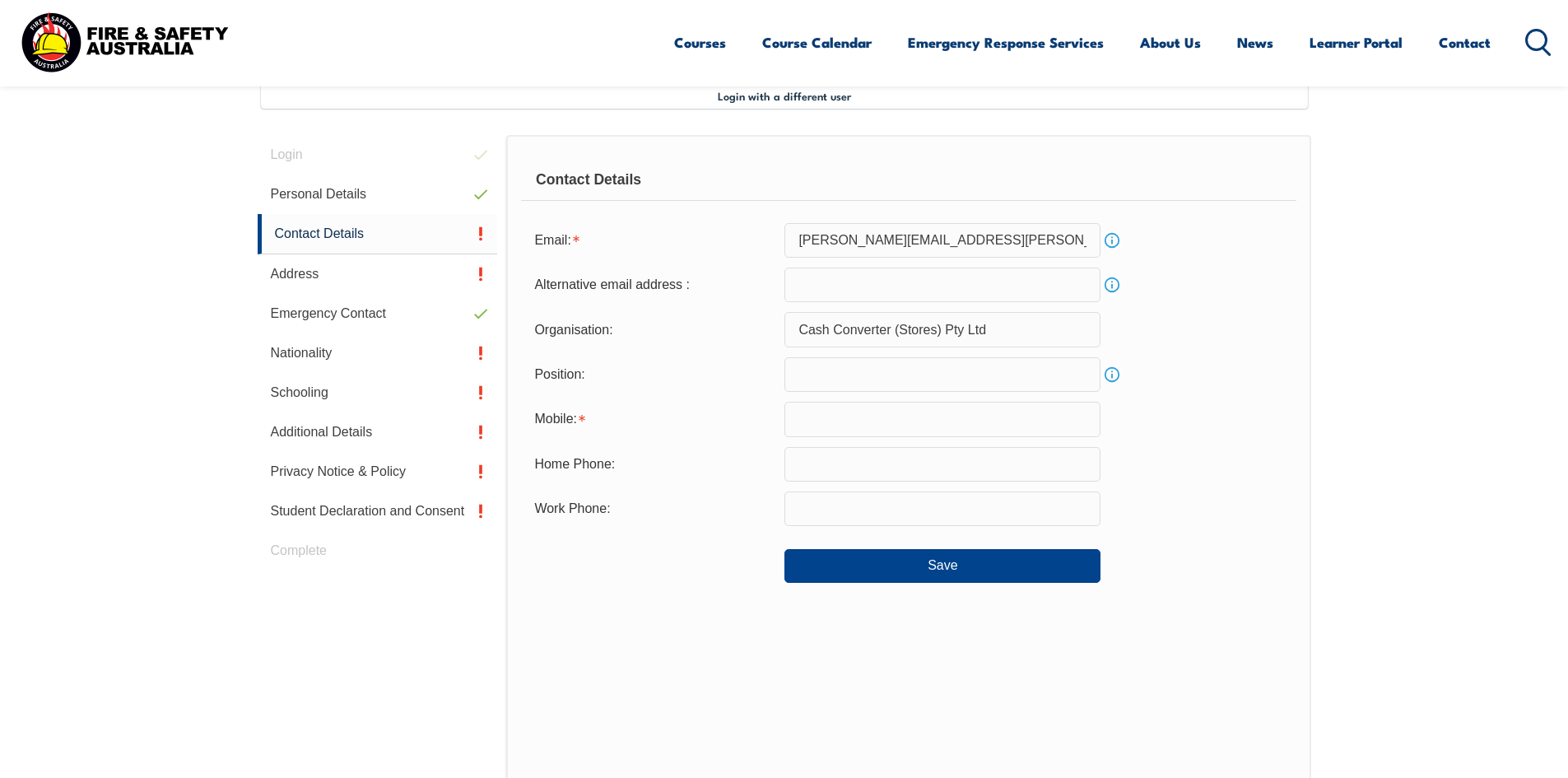
click at [874, 290] on input "email" at bounding box center [942, 285] width 316 height 35
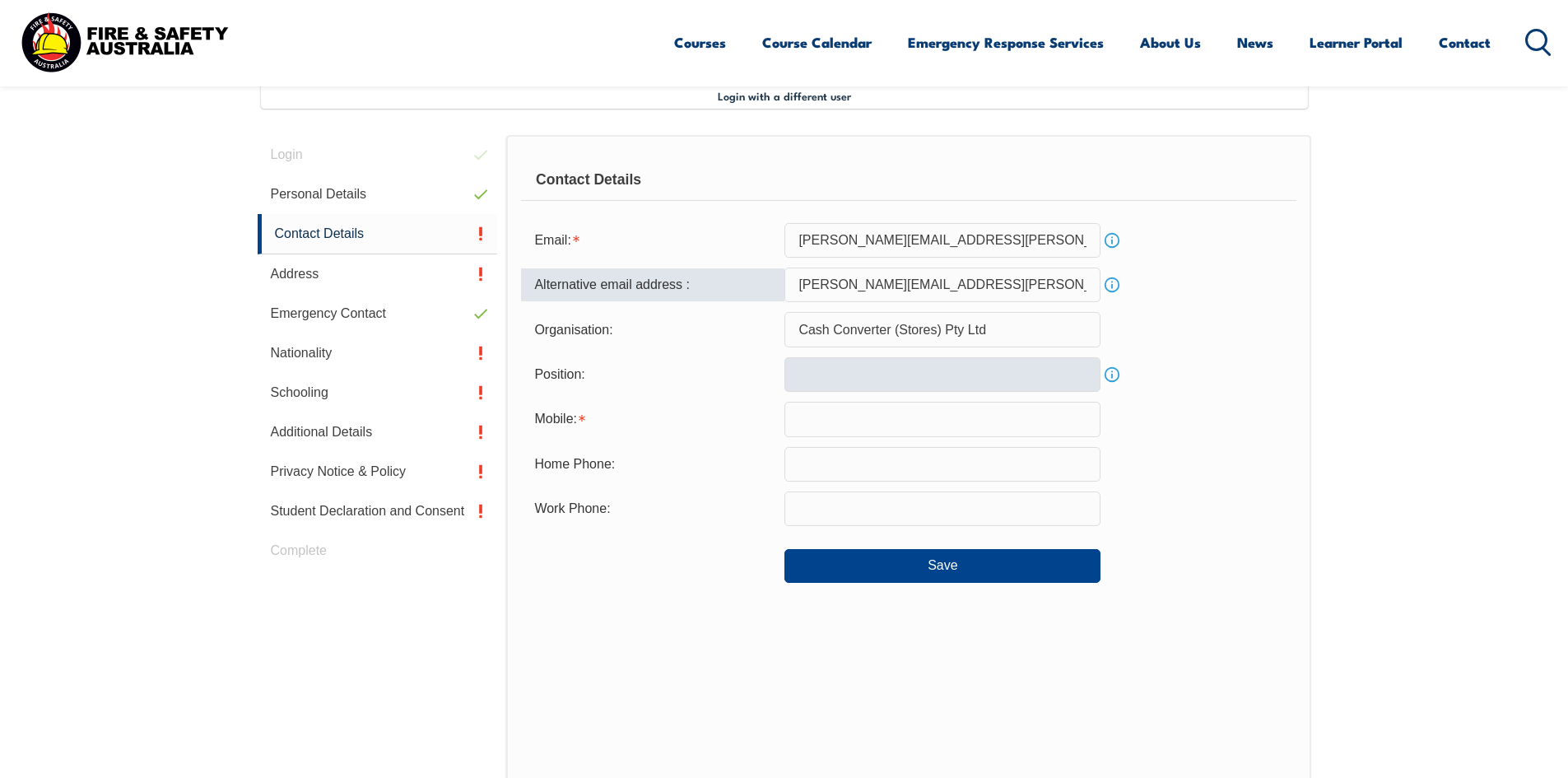
type input "[PERSON_NAME][EMAIL_ADDRESS][PERSON_NAME][DOMAIN_NAME]"
click at [999, 382] on input "text" at bounding box center [942, 374] width 316 height 35
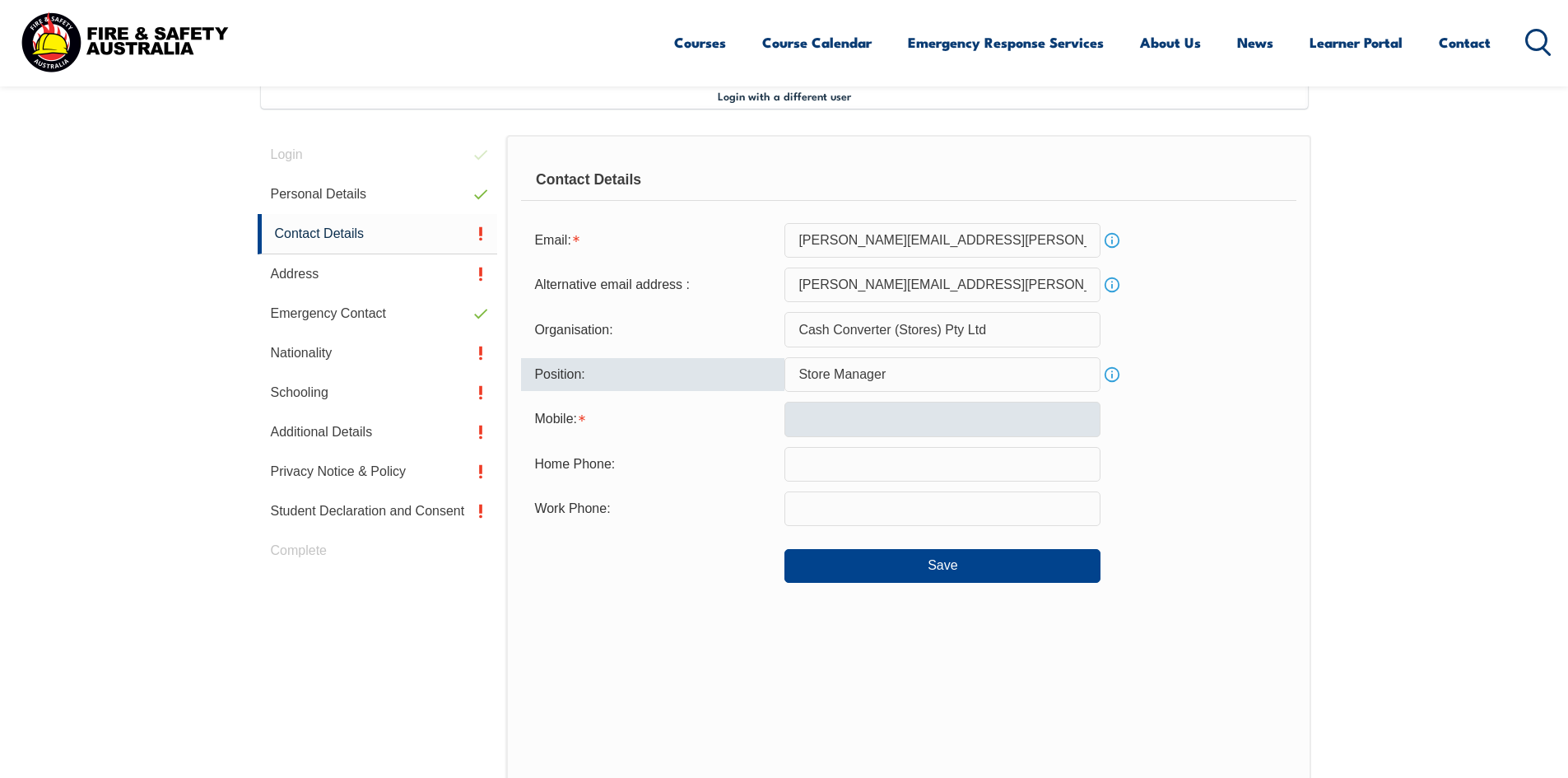
type input "Store Manager"
click at [916, 431] on input "text" at bounding box center [942, 419] width 316 height 35
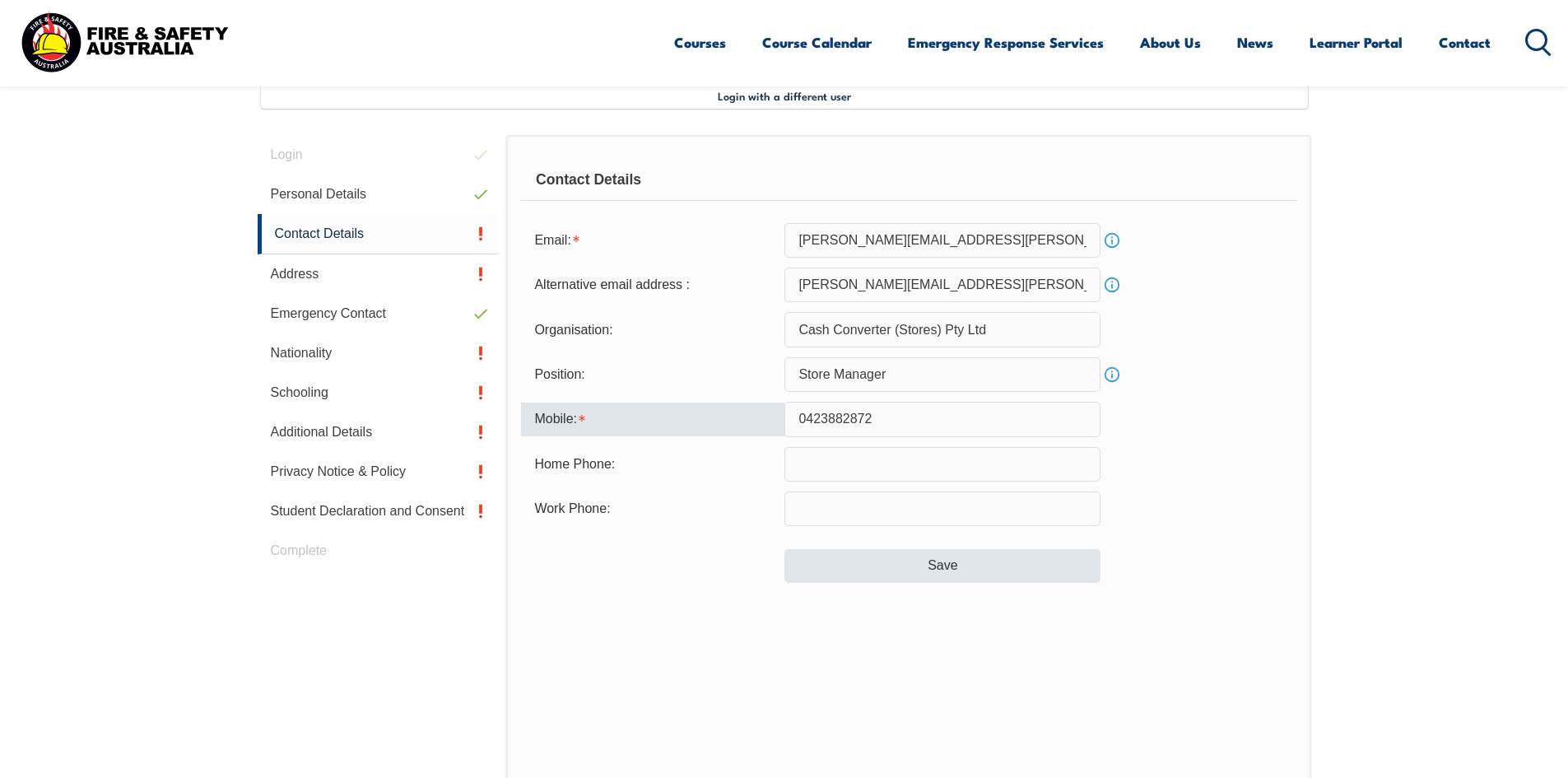
type input "0423882872"
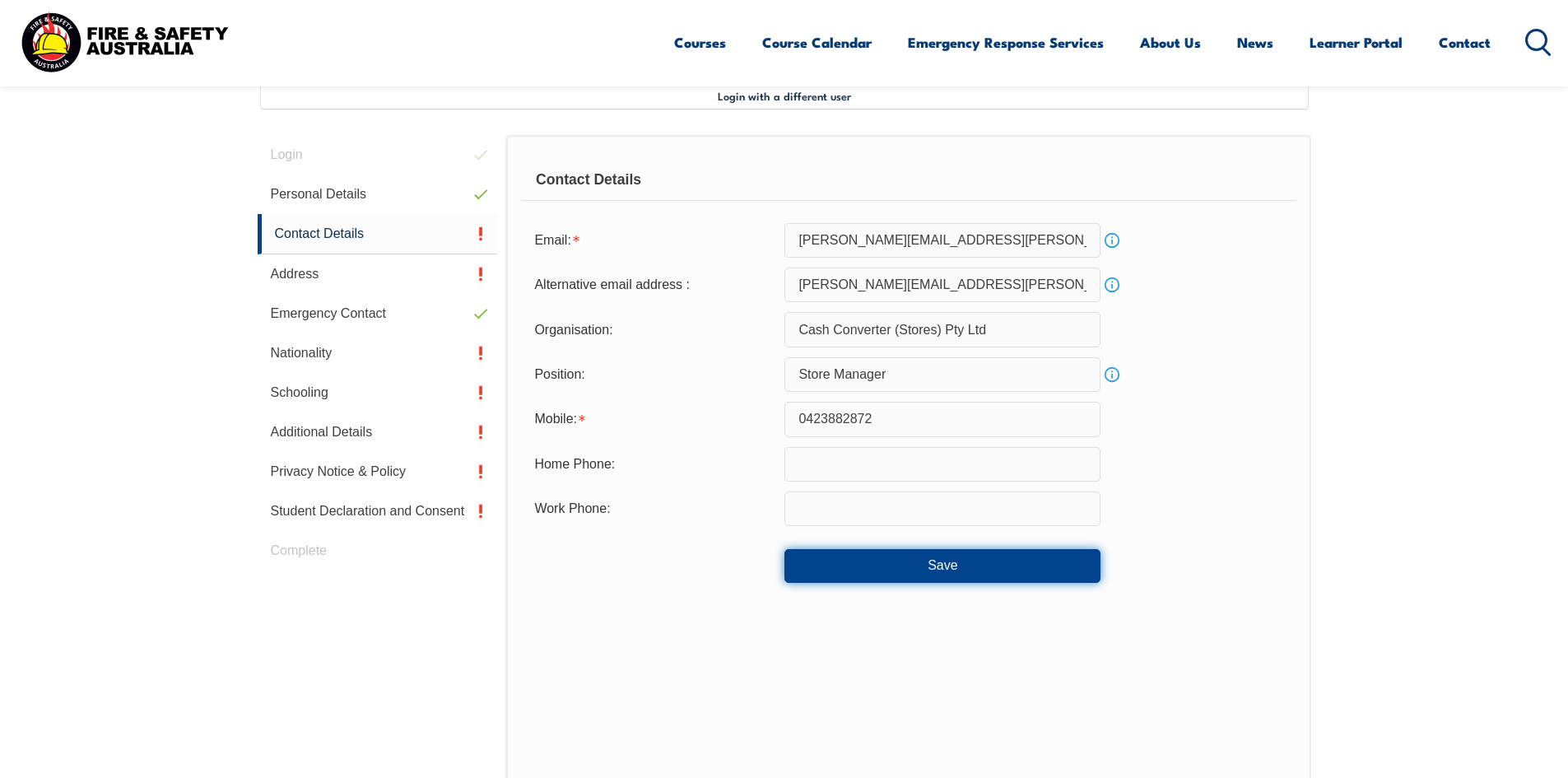
click at [893, 552] on button "Save" at bounding box center [942, 565] width 316 height 33
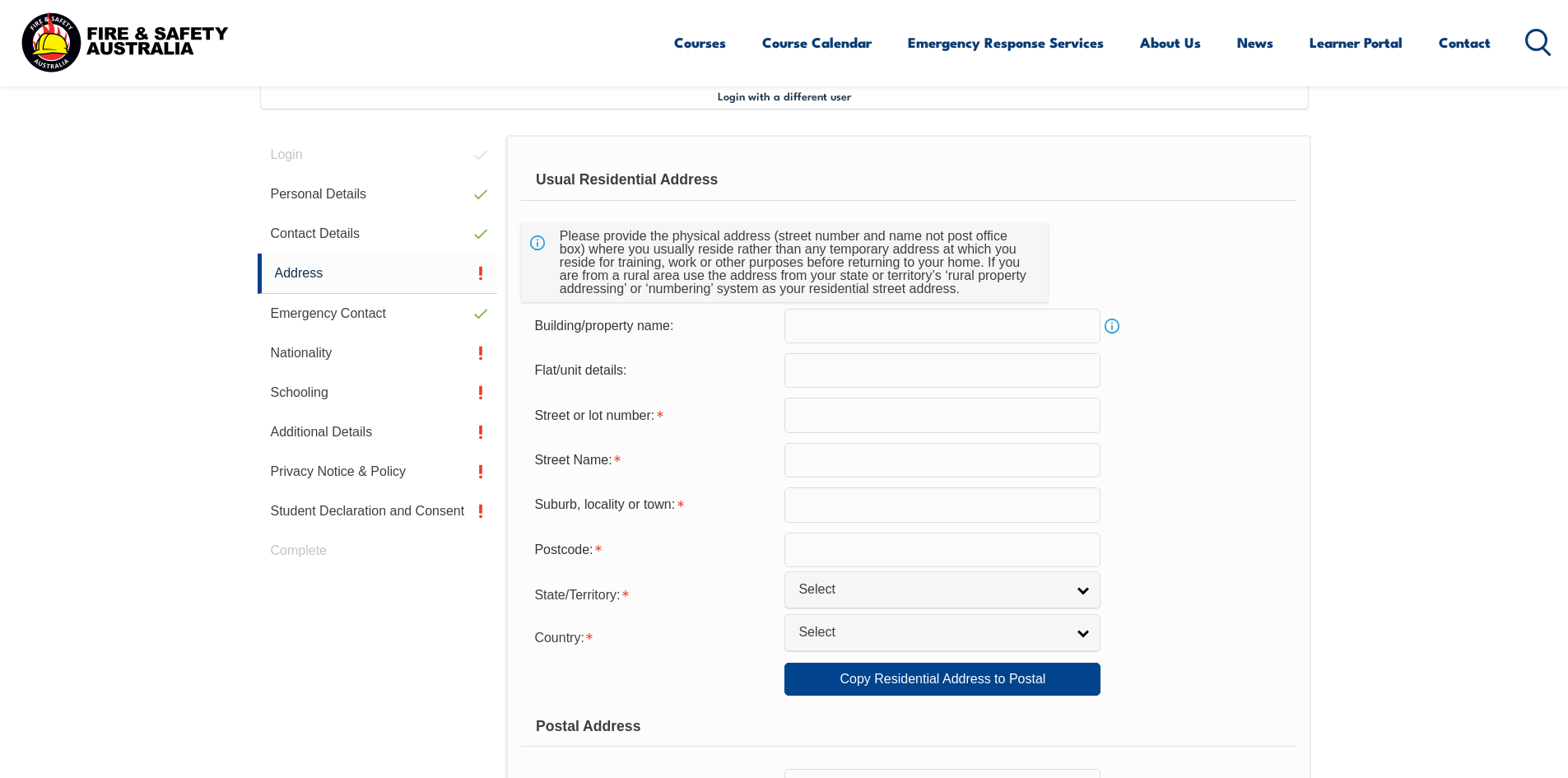
click at [938, 421] on input "text" at bounding box center [942, 415] width 316 height 35
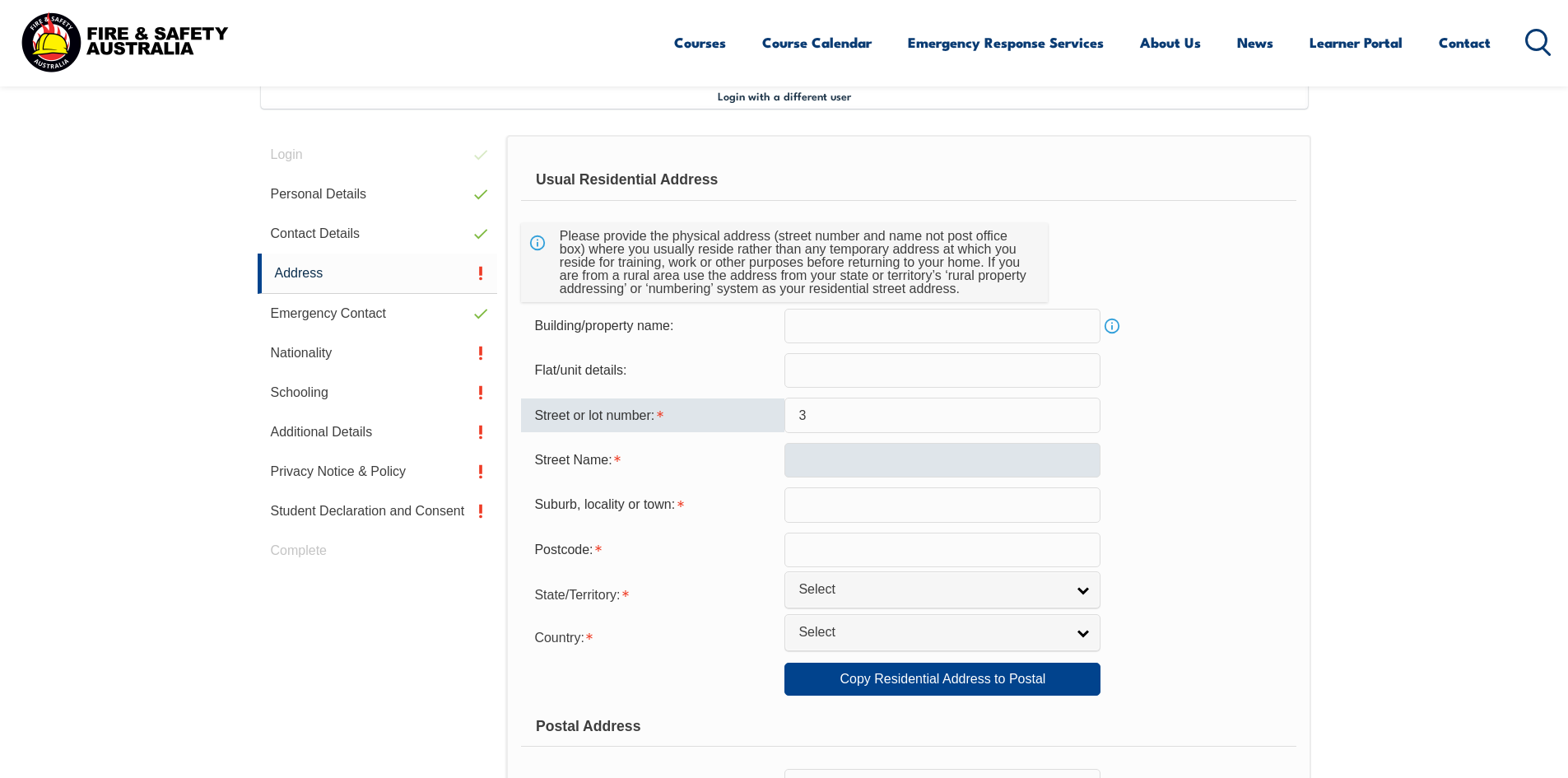
type input "3"
click at [897, 461] on input "text" at bounding box center [942, 460] width 316 height 35
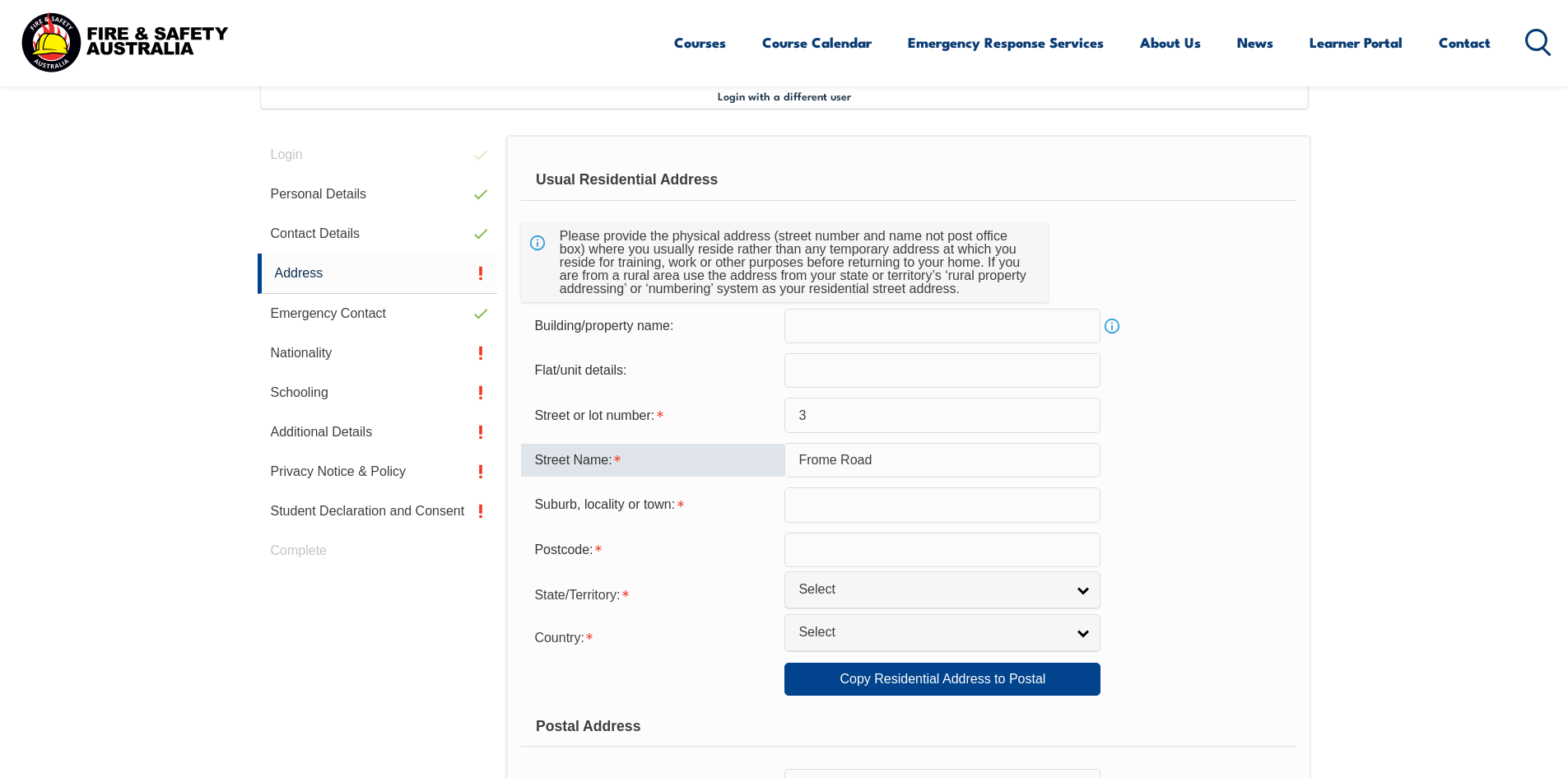
type input "Frome Road"
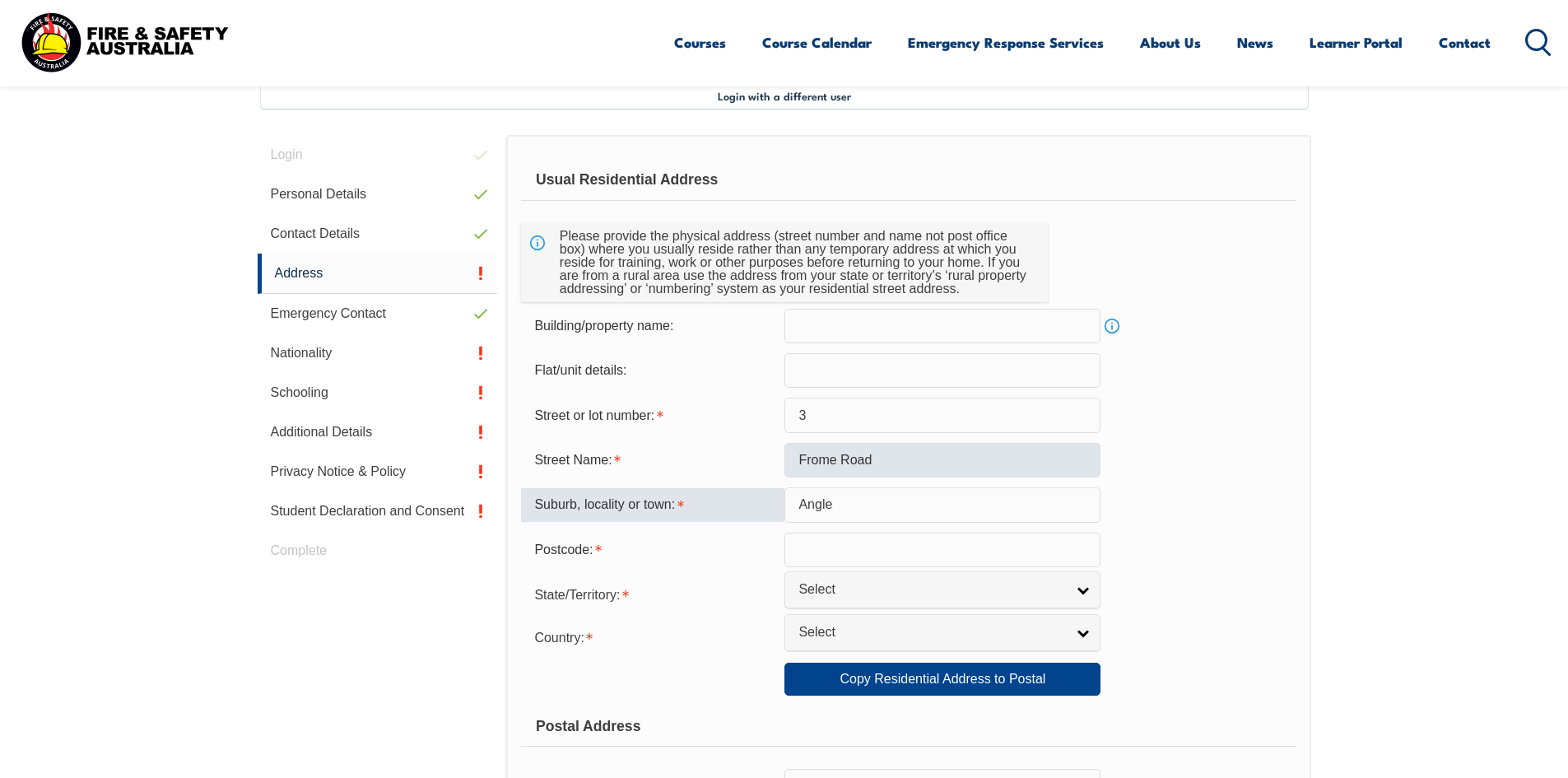
paste input "a"
type input "Angle Vale"
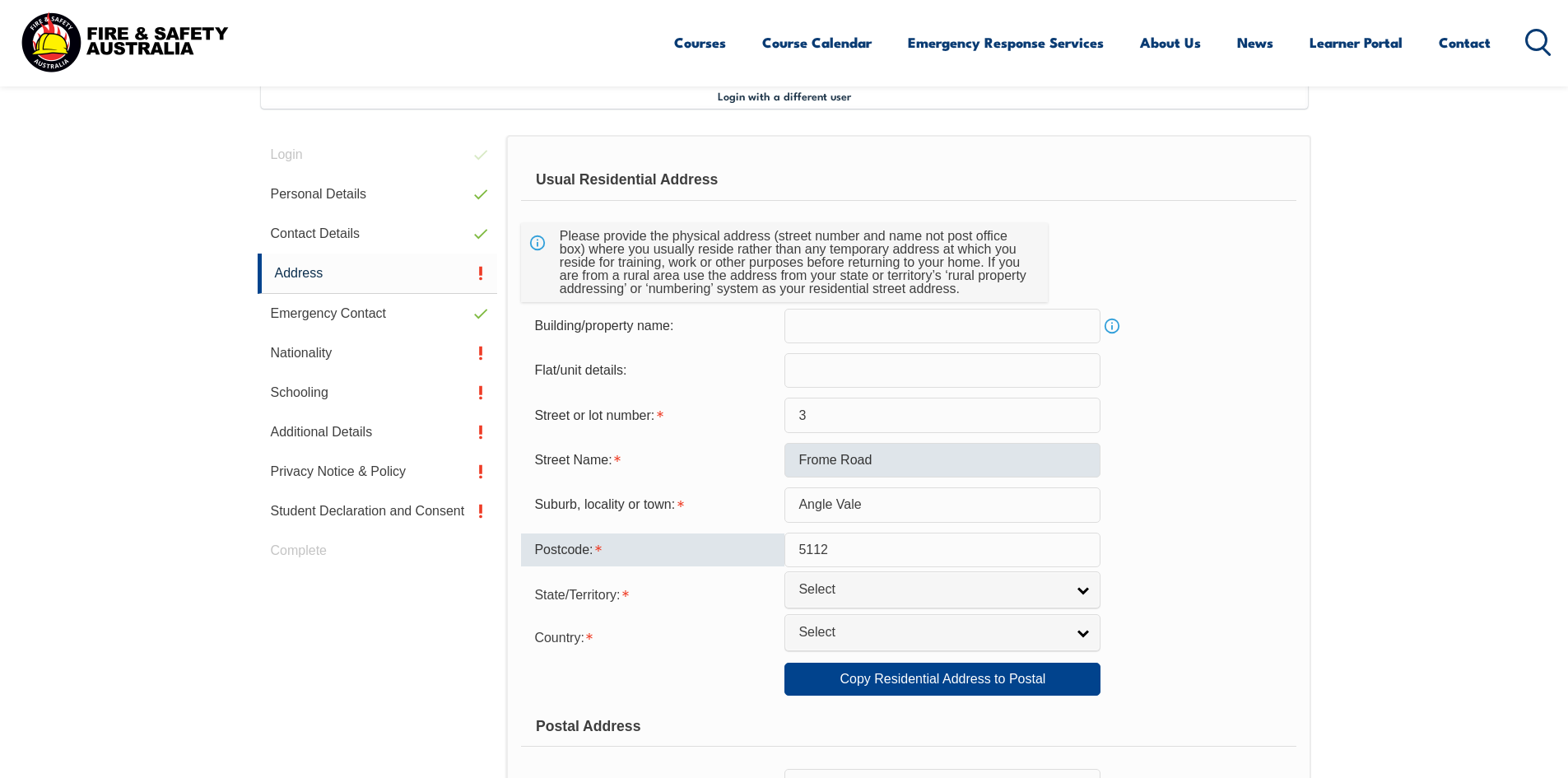
type input "5112"
type input "a"
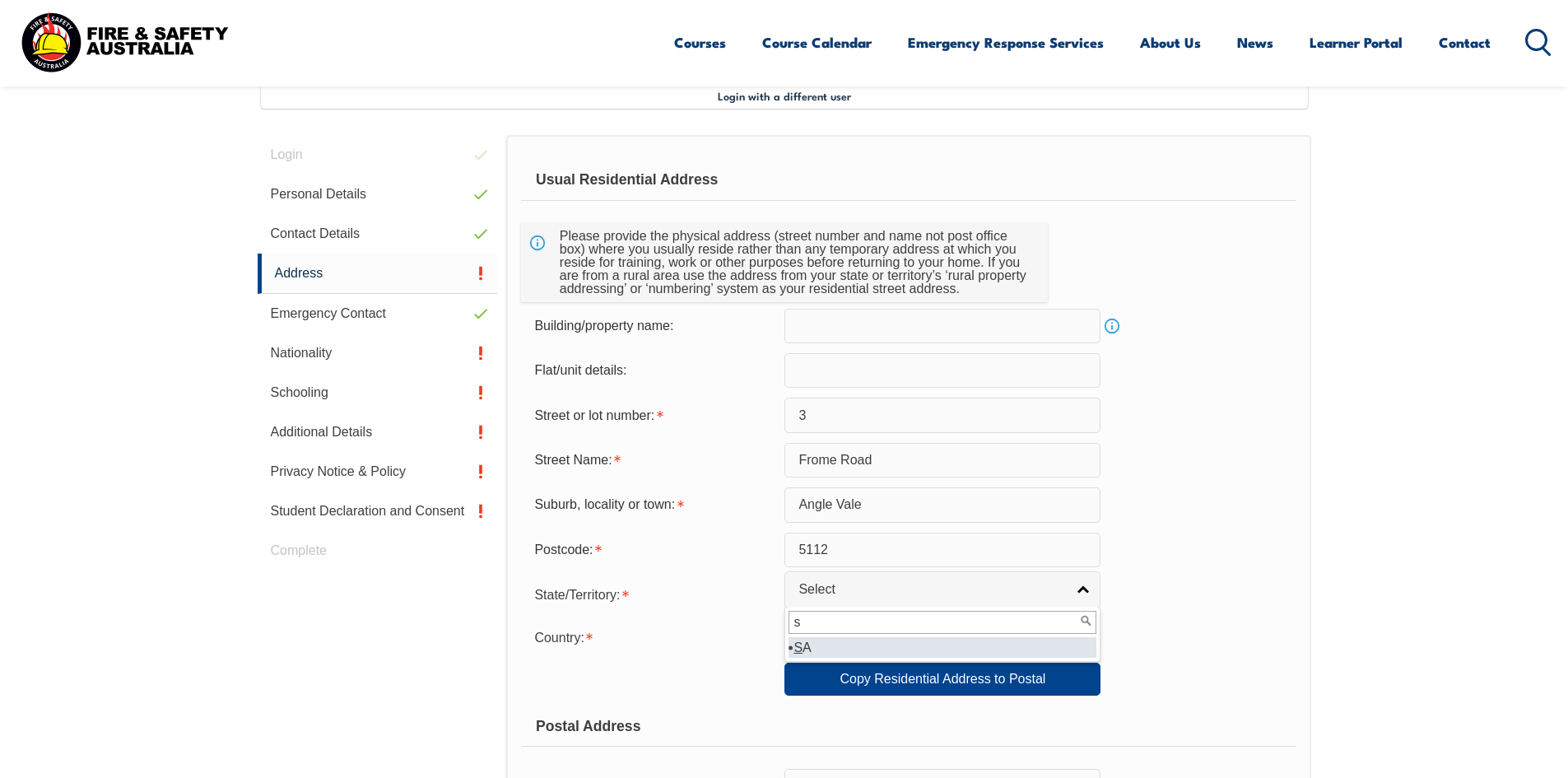
type input "s"
select select "SA"
click at [869, 645] on link "Select" at bounding box center [942, 633] width 316 height 37
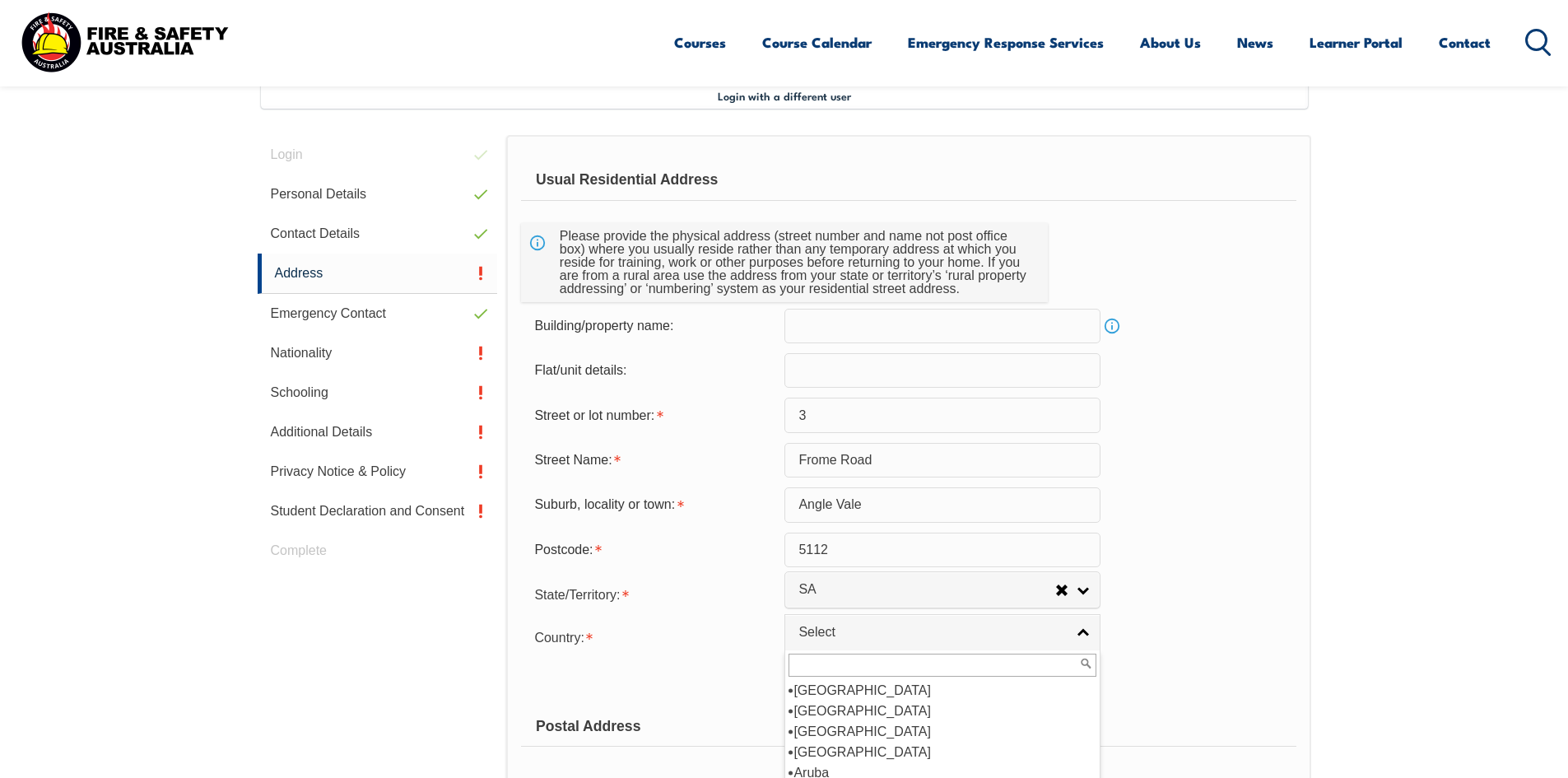
scroll to position [247, 0]
click at [843, 707] on li "[GEOGRAPHIC_DATA]" at bounding box center [942, 710] width 308 height 21
select select "1101"
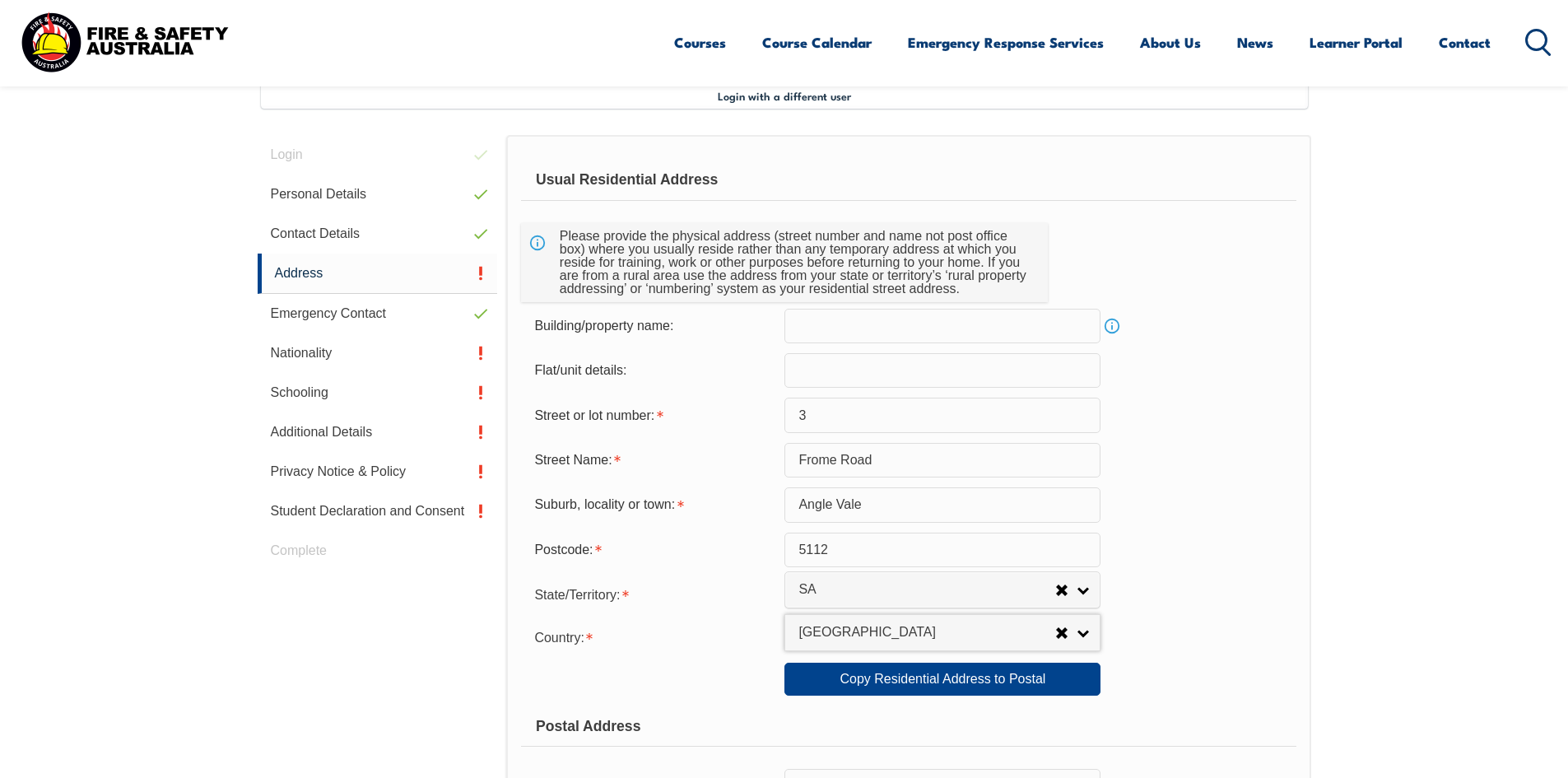
click at [854, 546] on input "5112" at bounding box center [942, 550] width 316 height 35
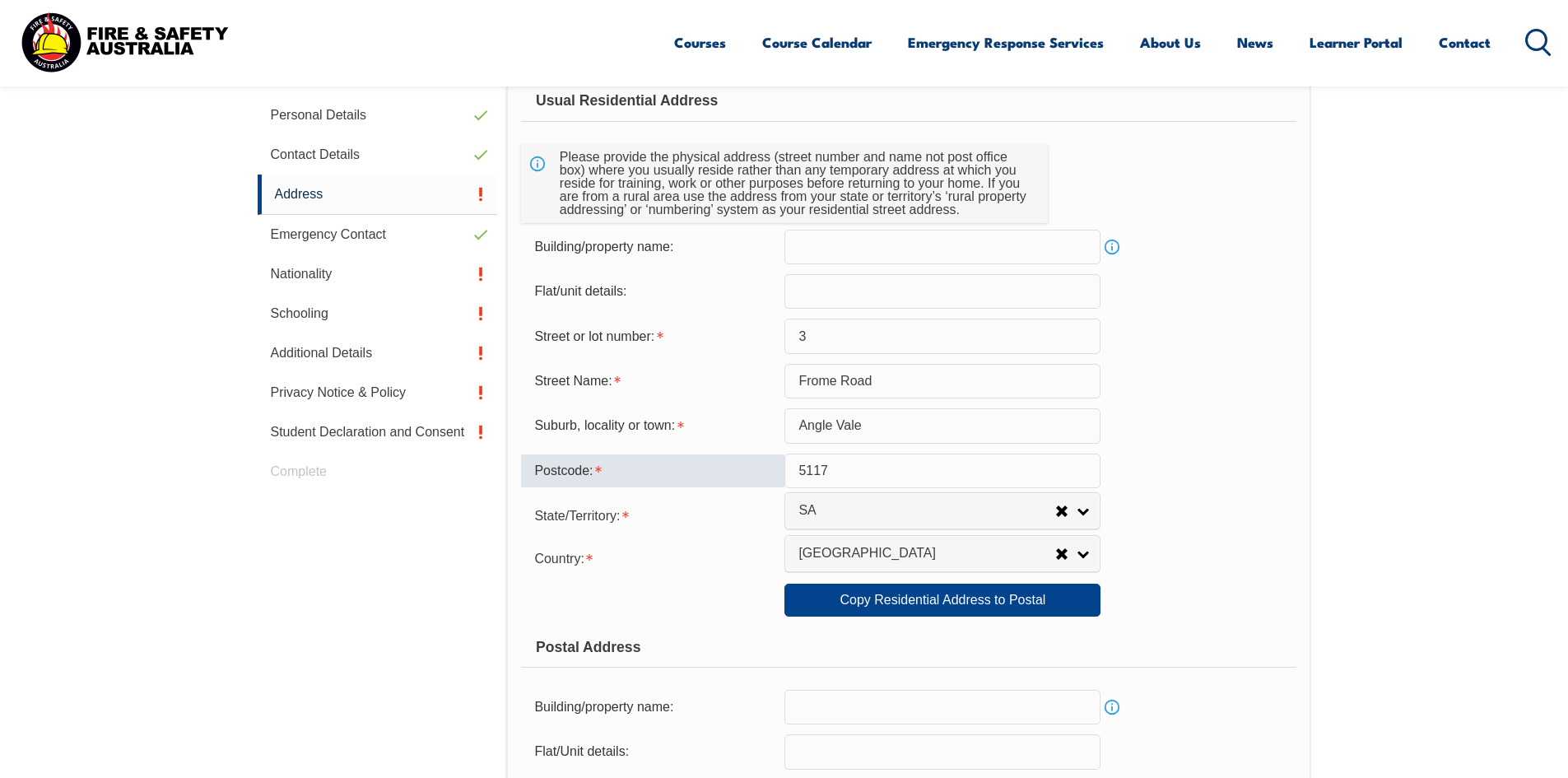
scroll to position [696, 0]
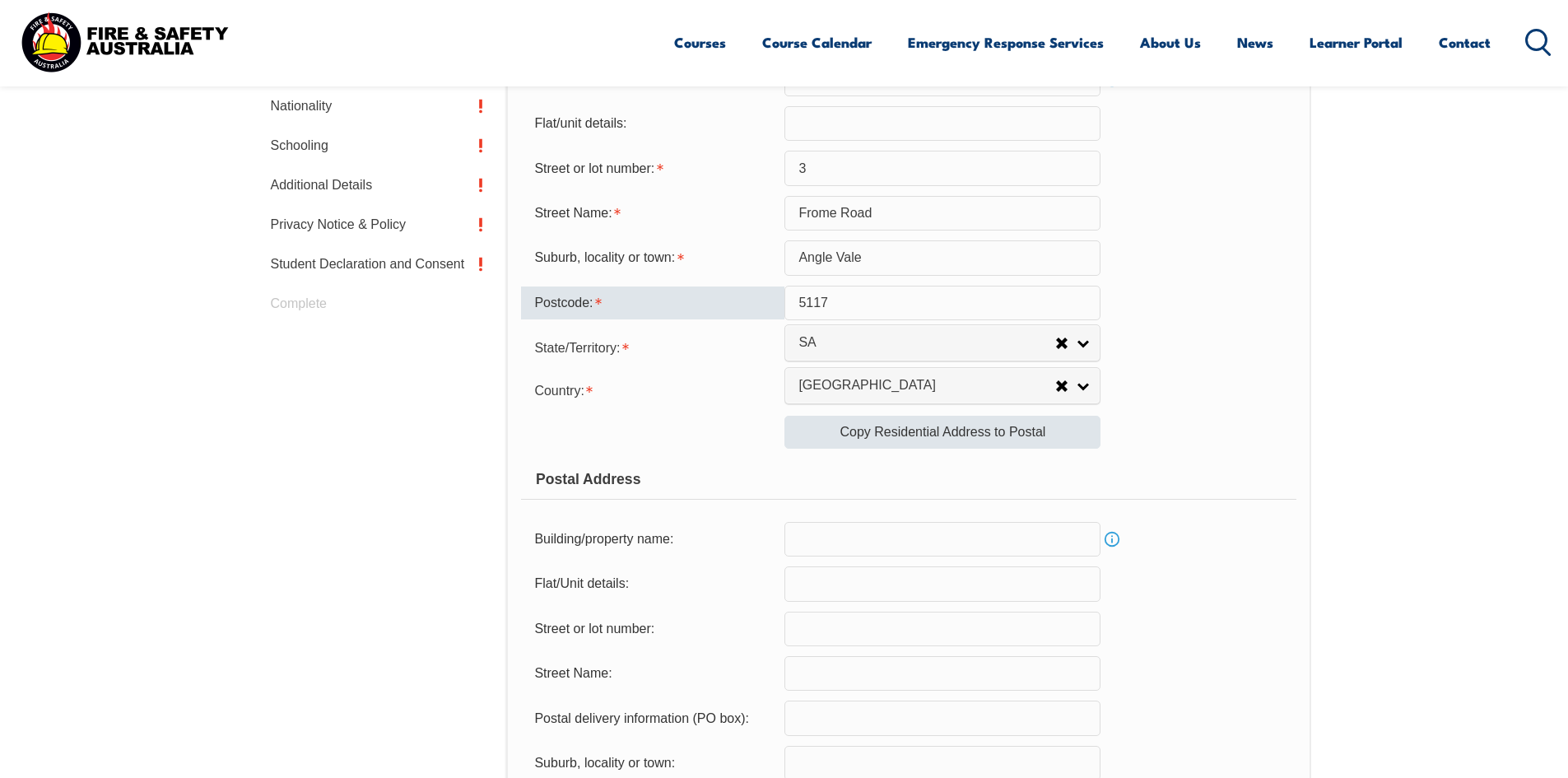
type input "5117"
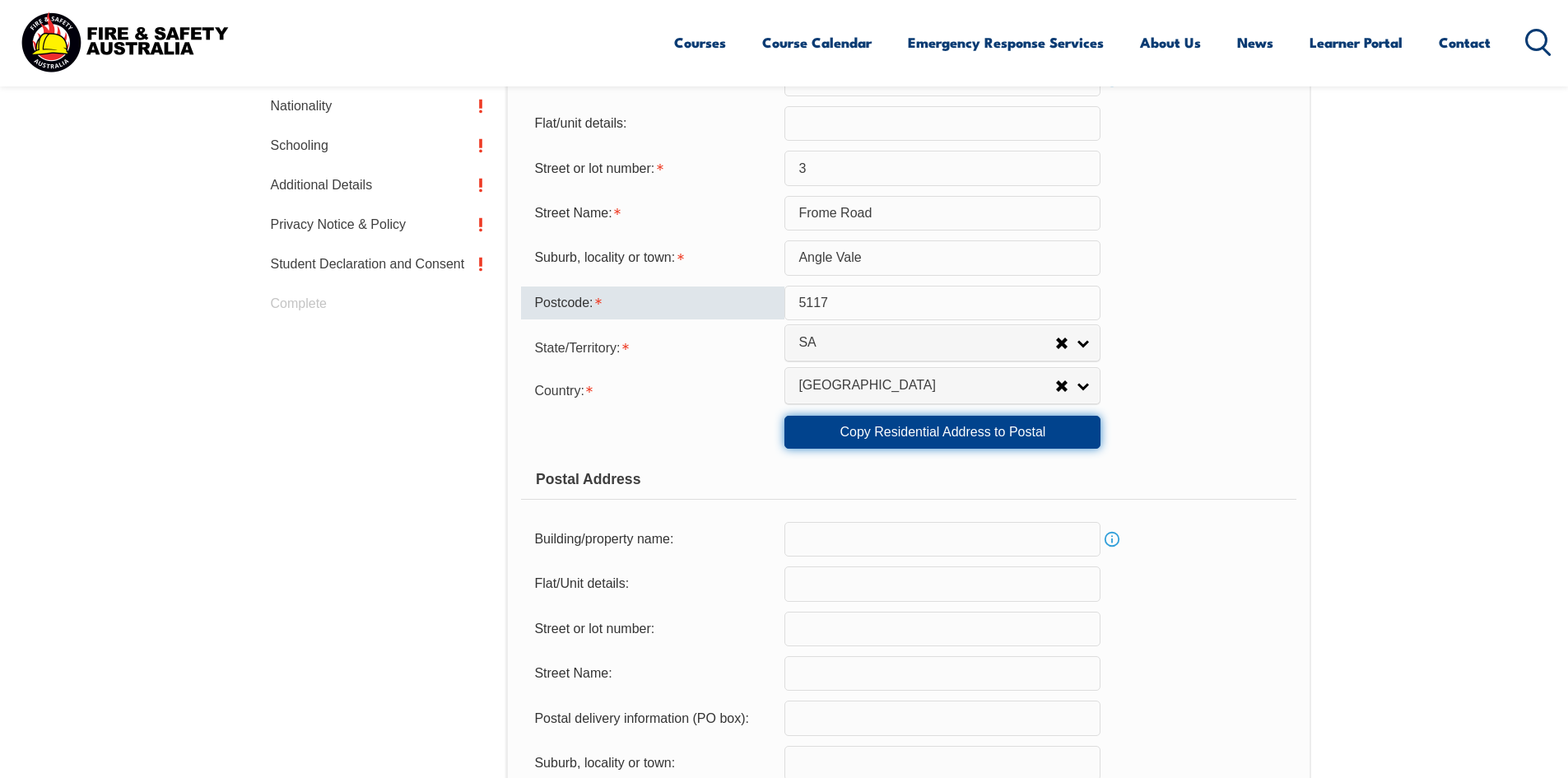
click at [888, 431] on link "Copy Residential Address to Postal" at bounding box center [942, 432] width 316 height 33
type input "3"
type input "Frome Road"
type input "Angle Vale"
select select "SA"
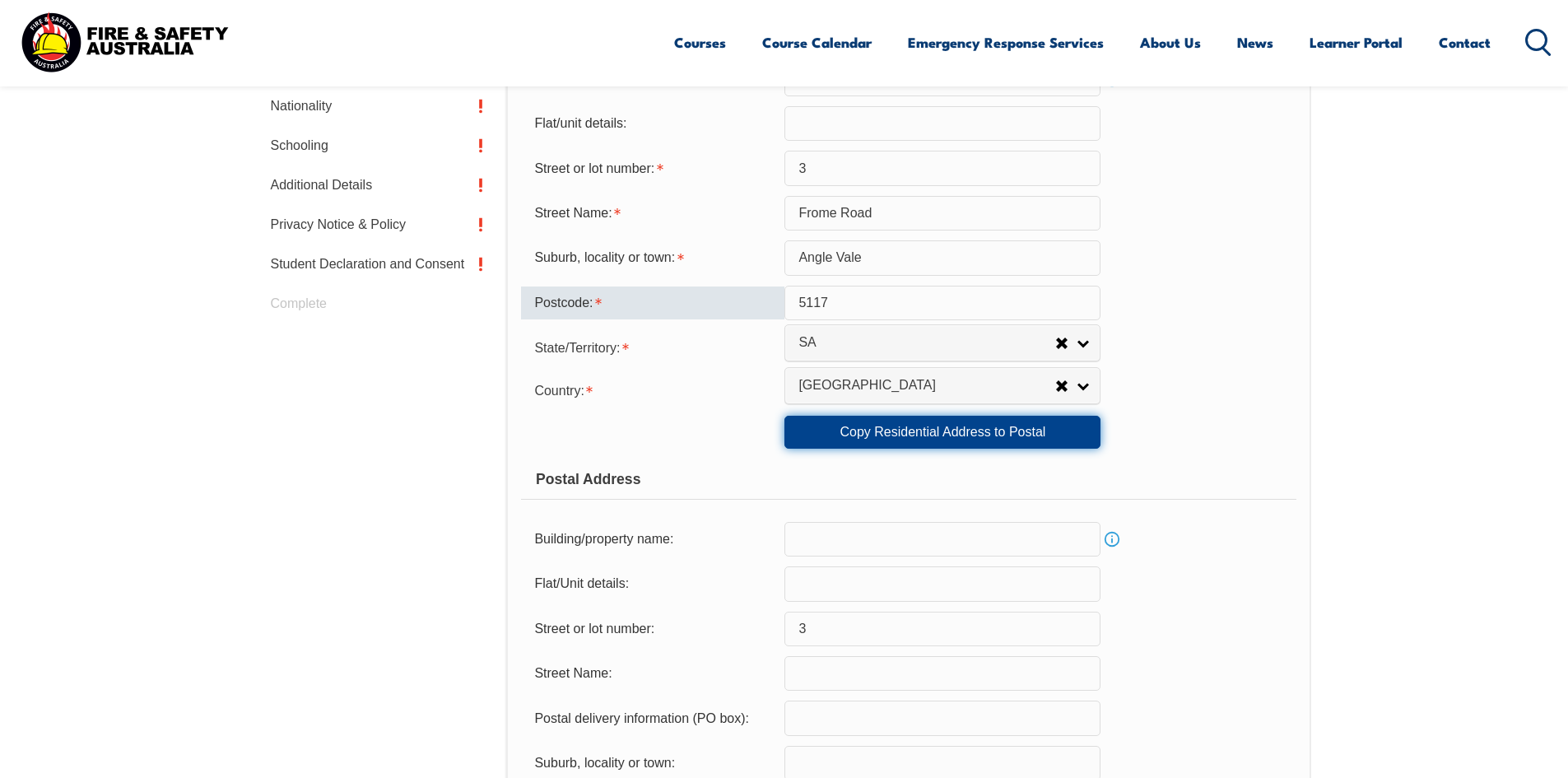
type input "5117"
select select "1101"
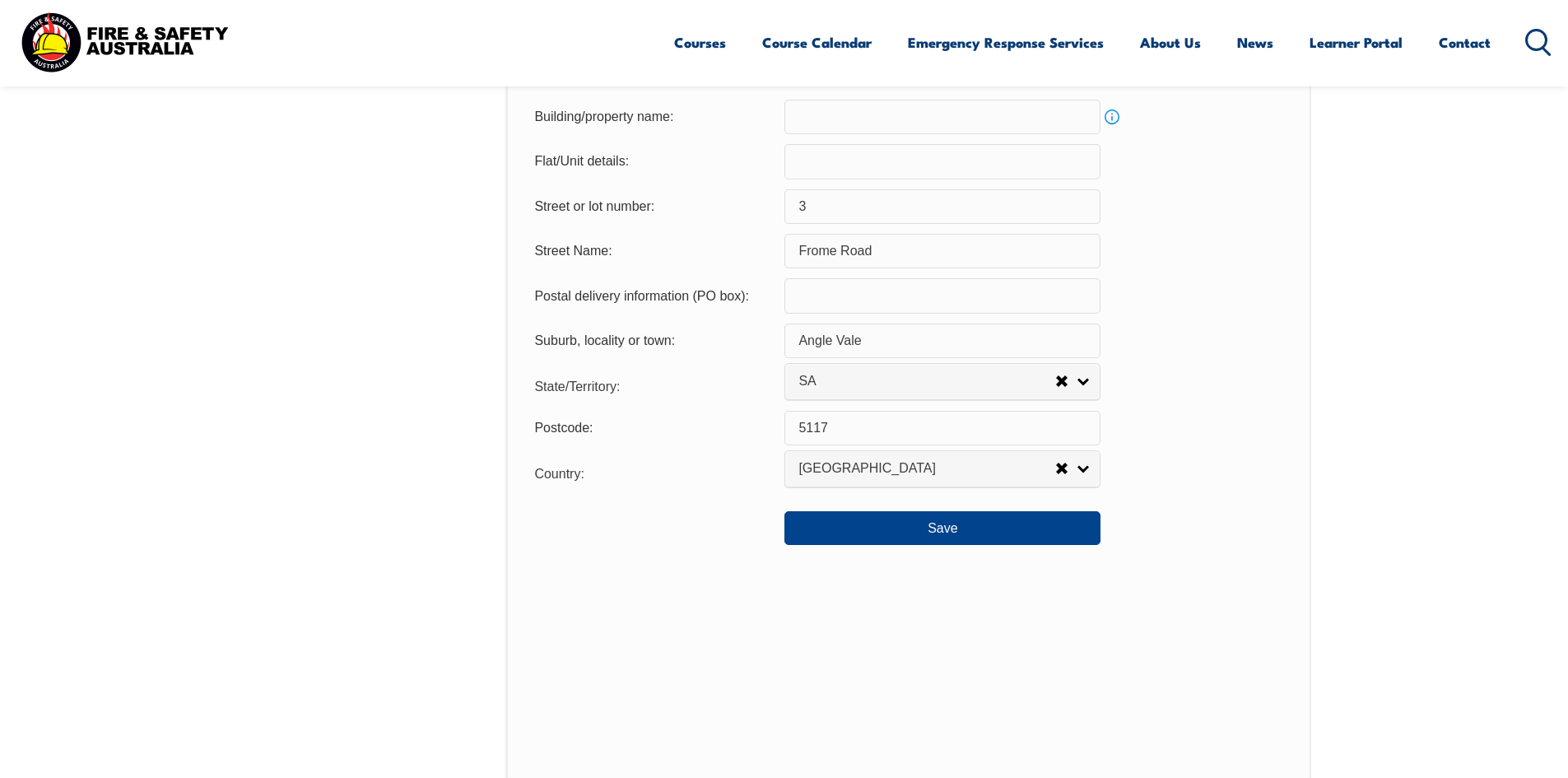
scroll to position [1190, 0]
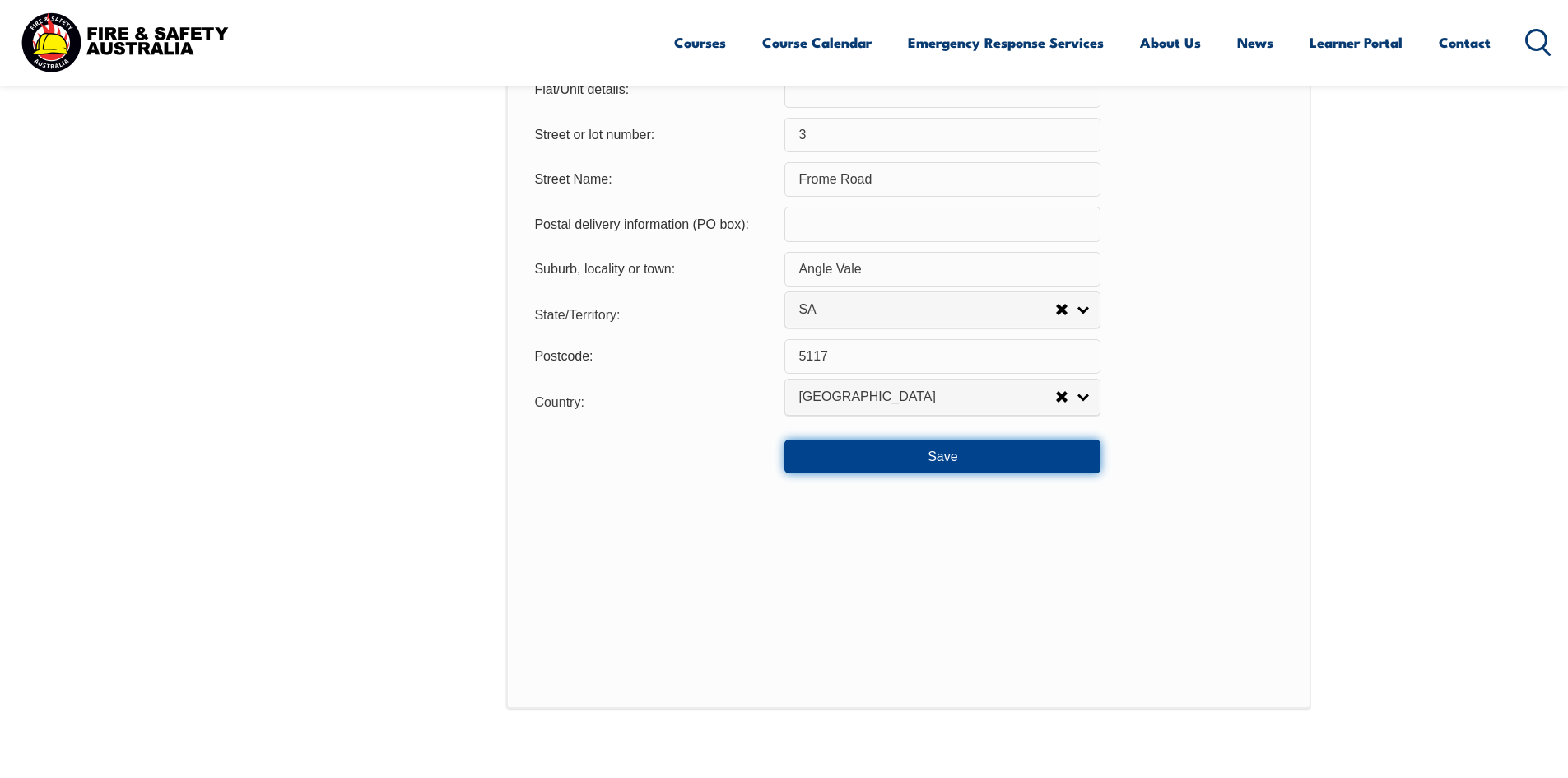
click at [935, 459] on button "Save" at bounding box center [942, 456] width 316 height 33
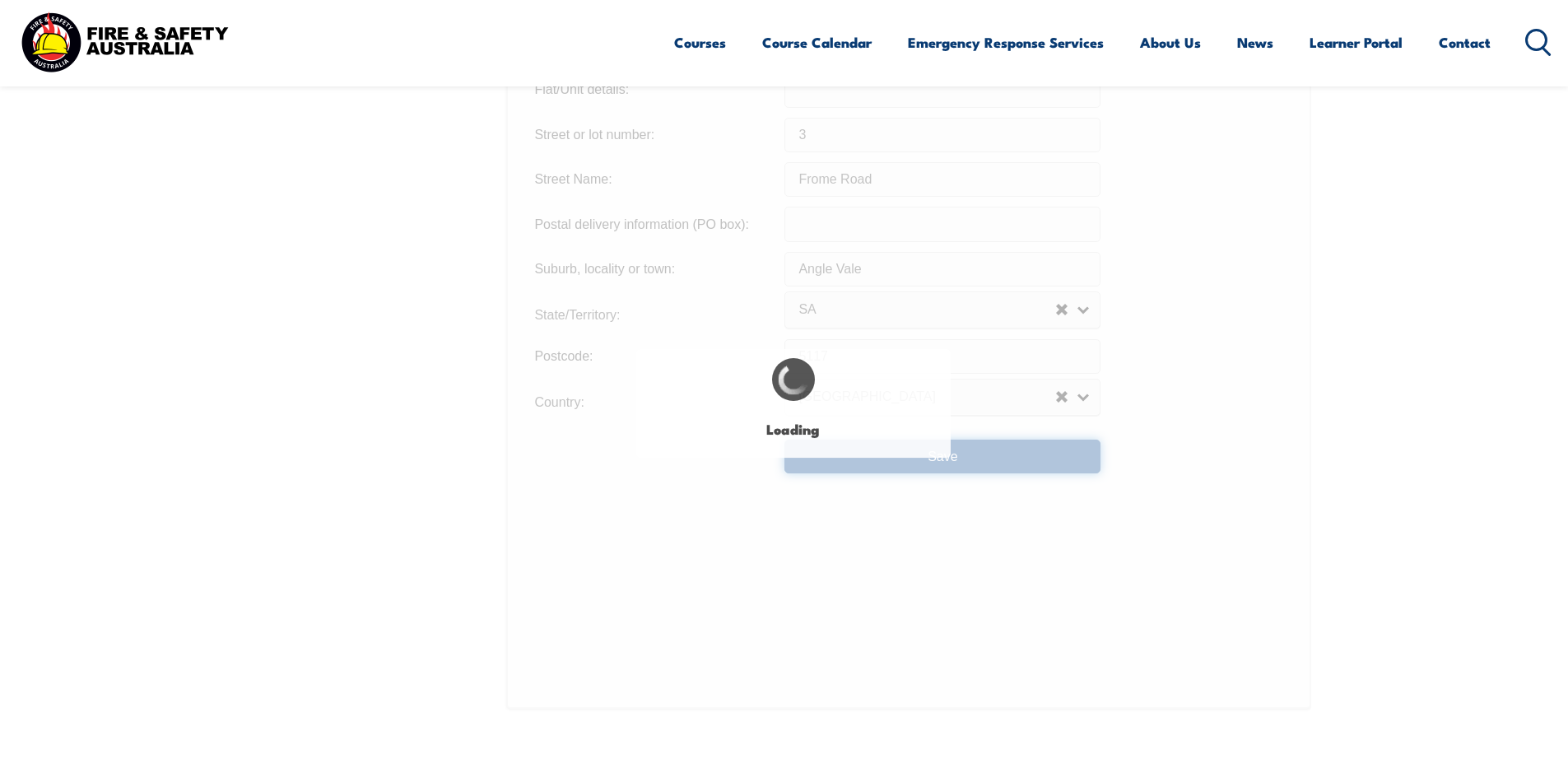
type input "Frome Road"
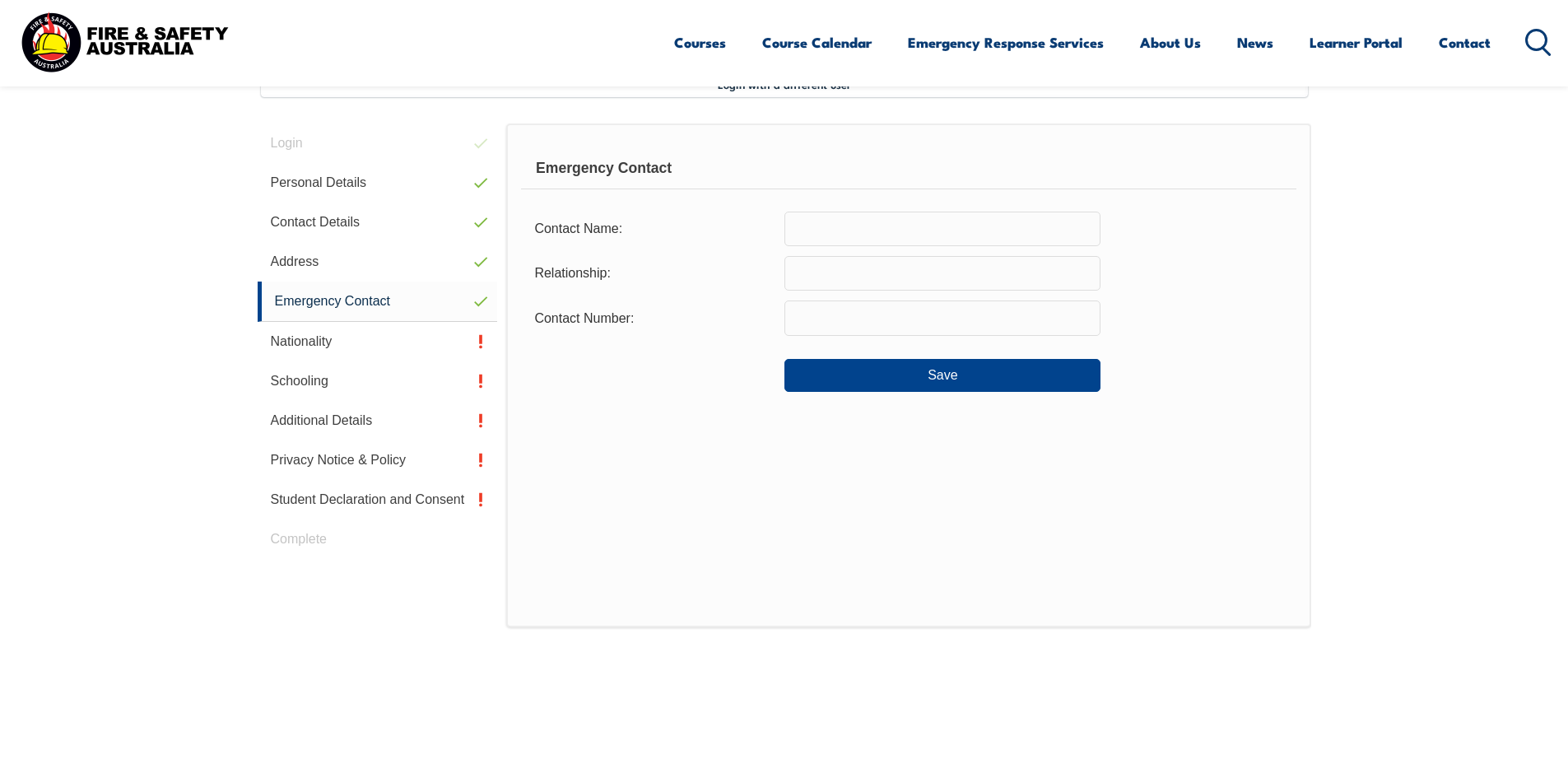
scroll to position [448, 0]
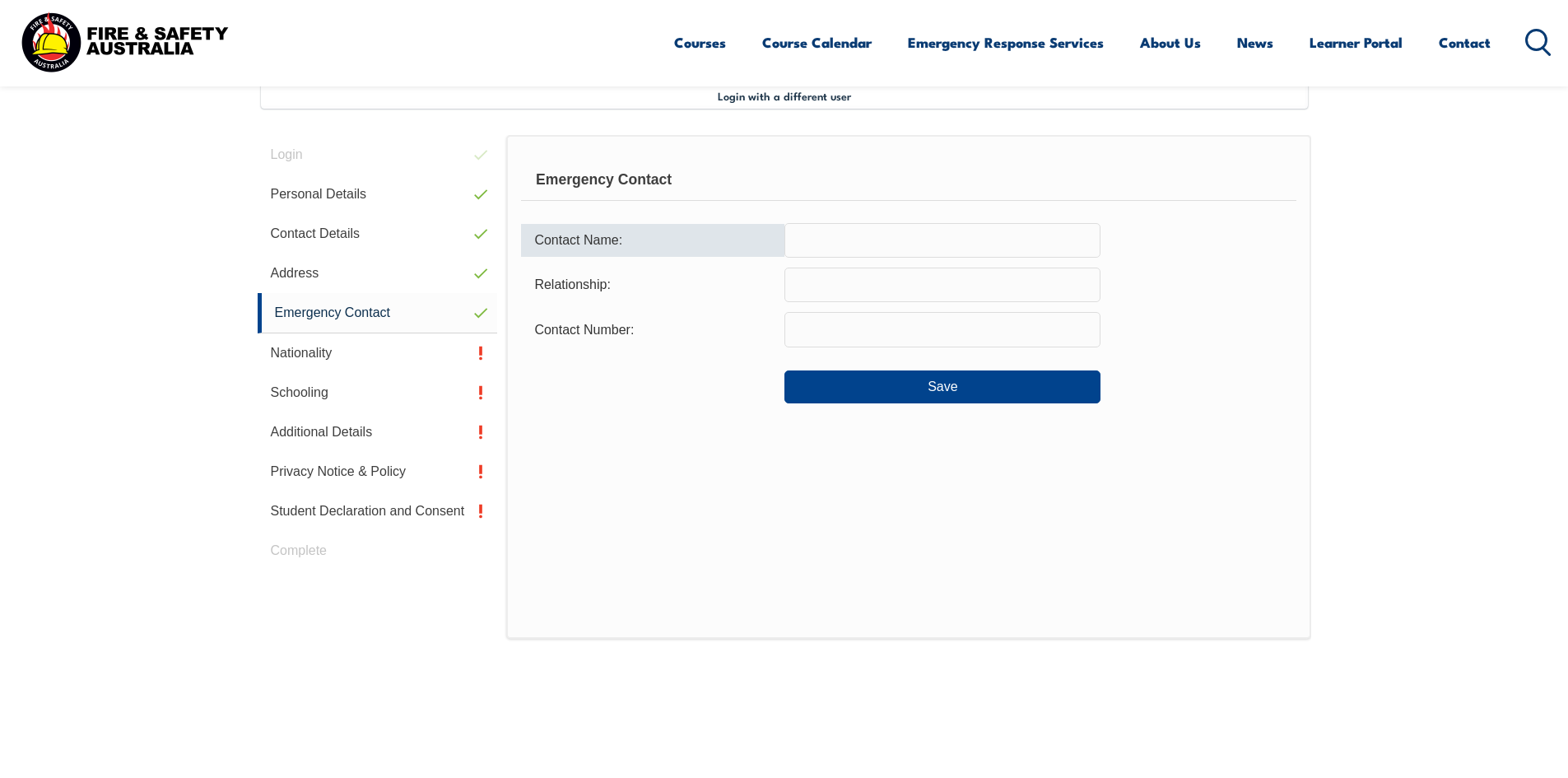
click at [985, 247] on input "text" at bounding box center [942, 240] width 316 height 35
type input "[PERSON_NAME]"
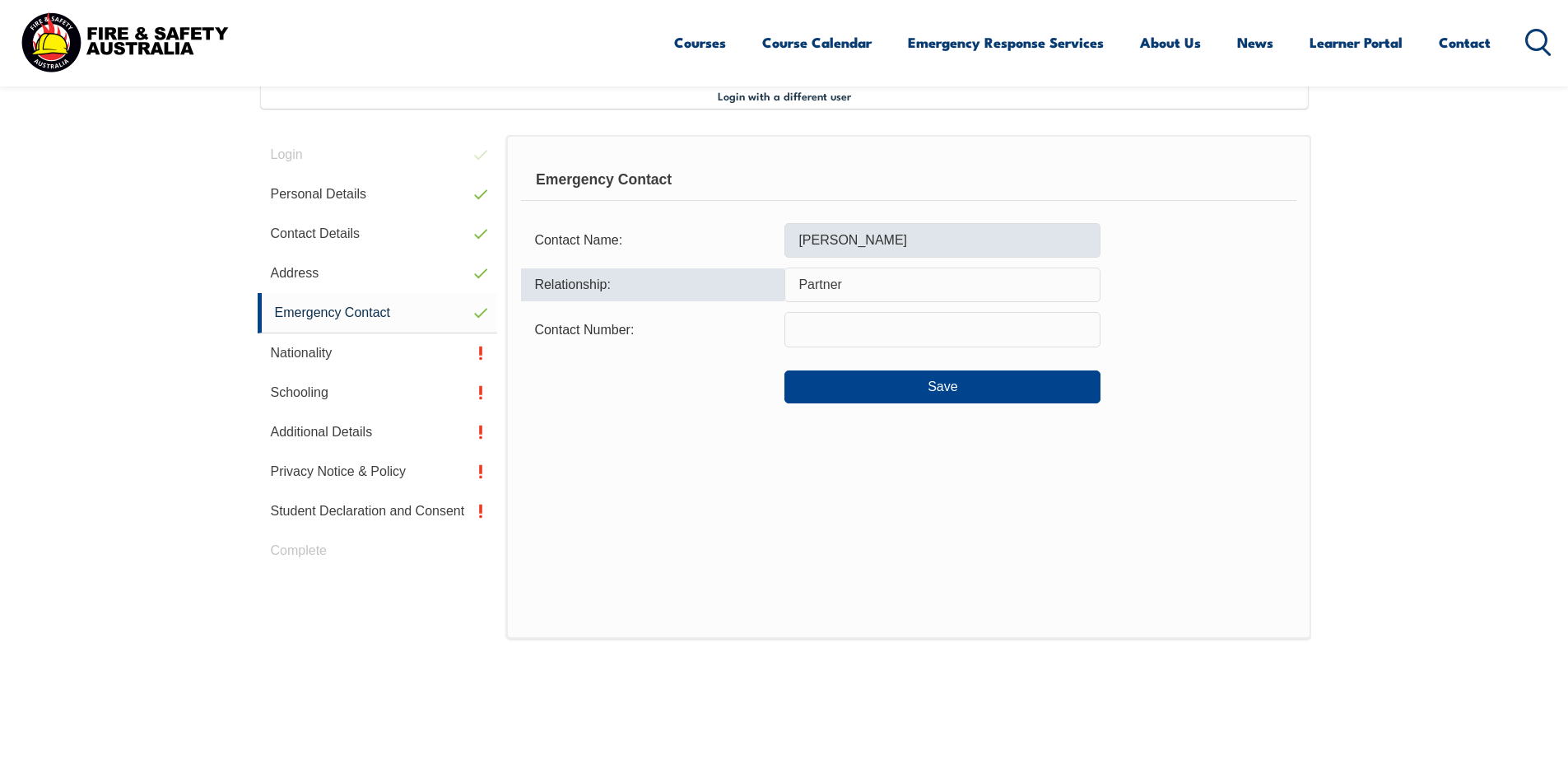
type input "Partner"
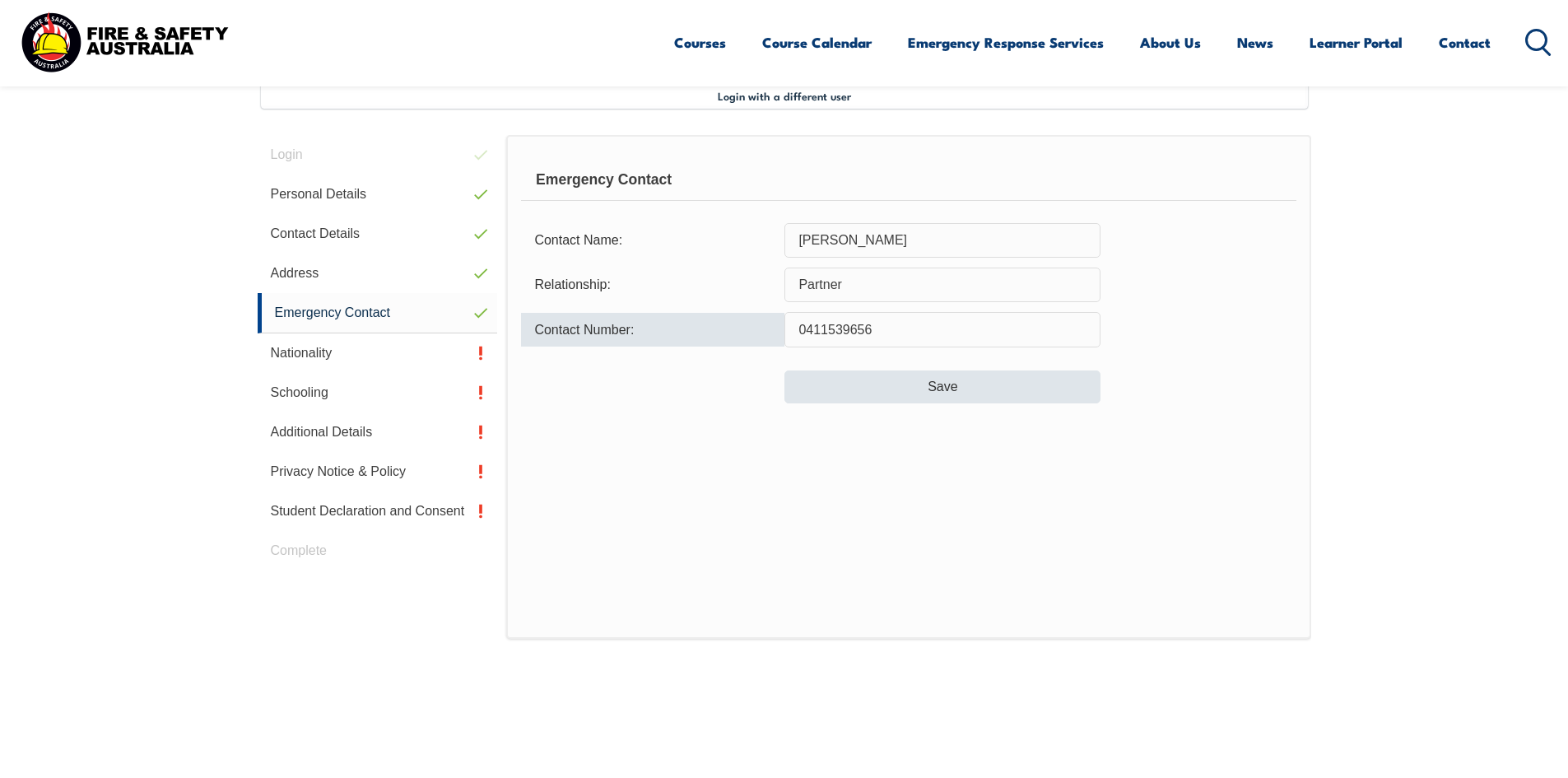
type input "0411539656"
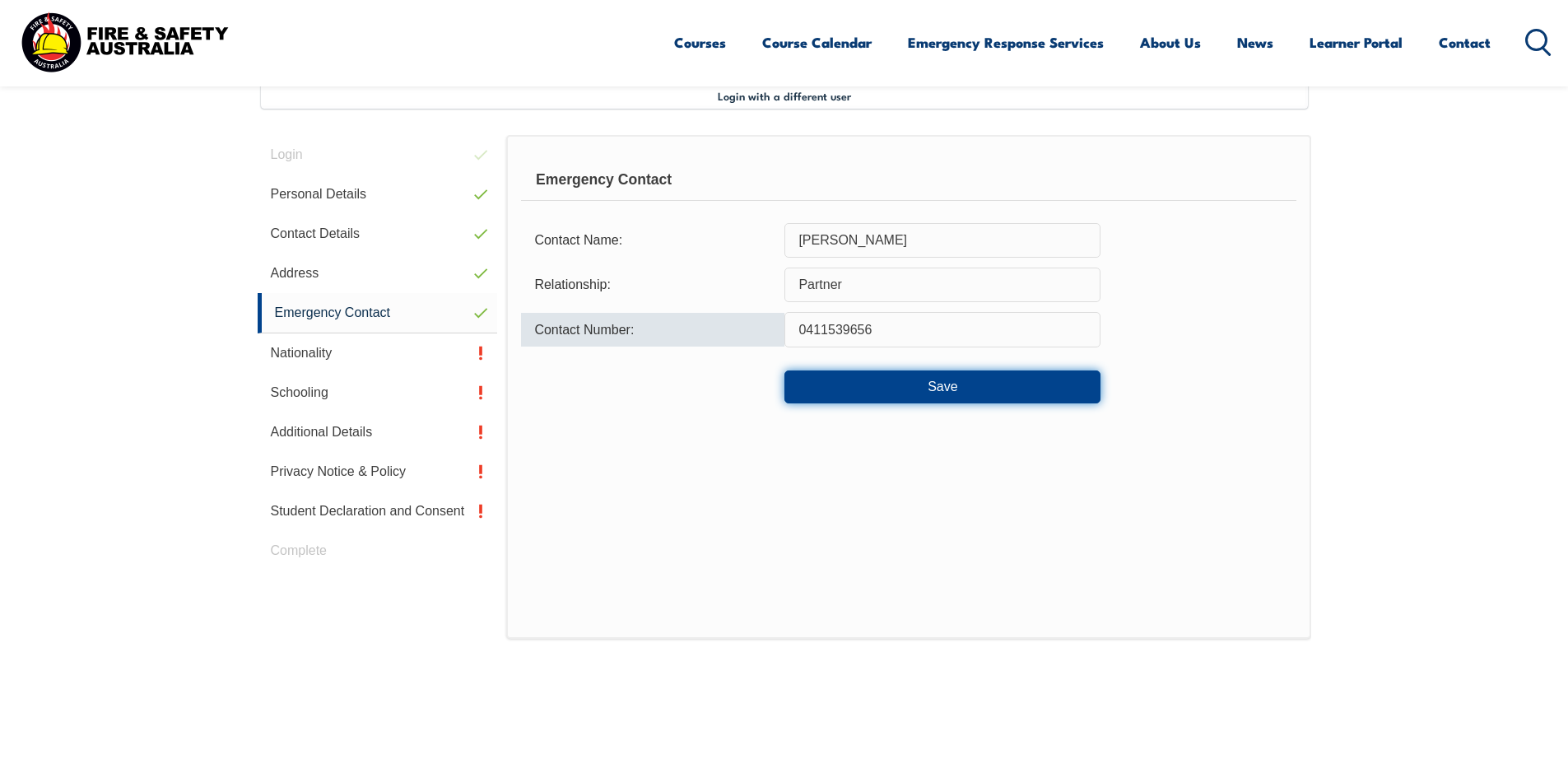
click at [927, 381] on button "Save" at bounding box center [942, 387] width 316 height 33
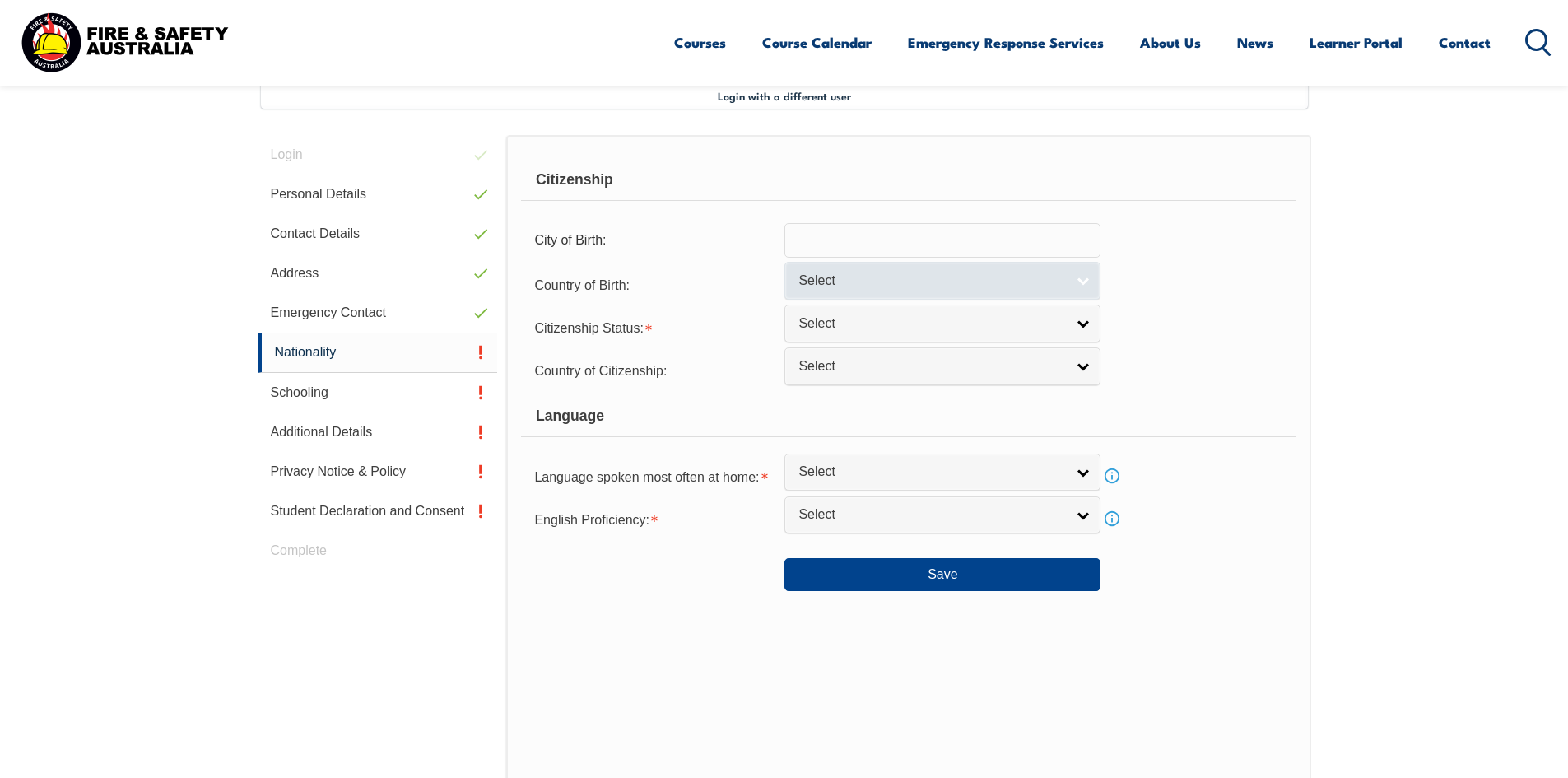
click at [904, 280] on span "Select" at bounding box center [932, 280] width 267 height 17
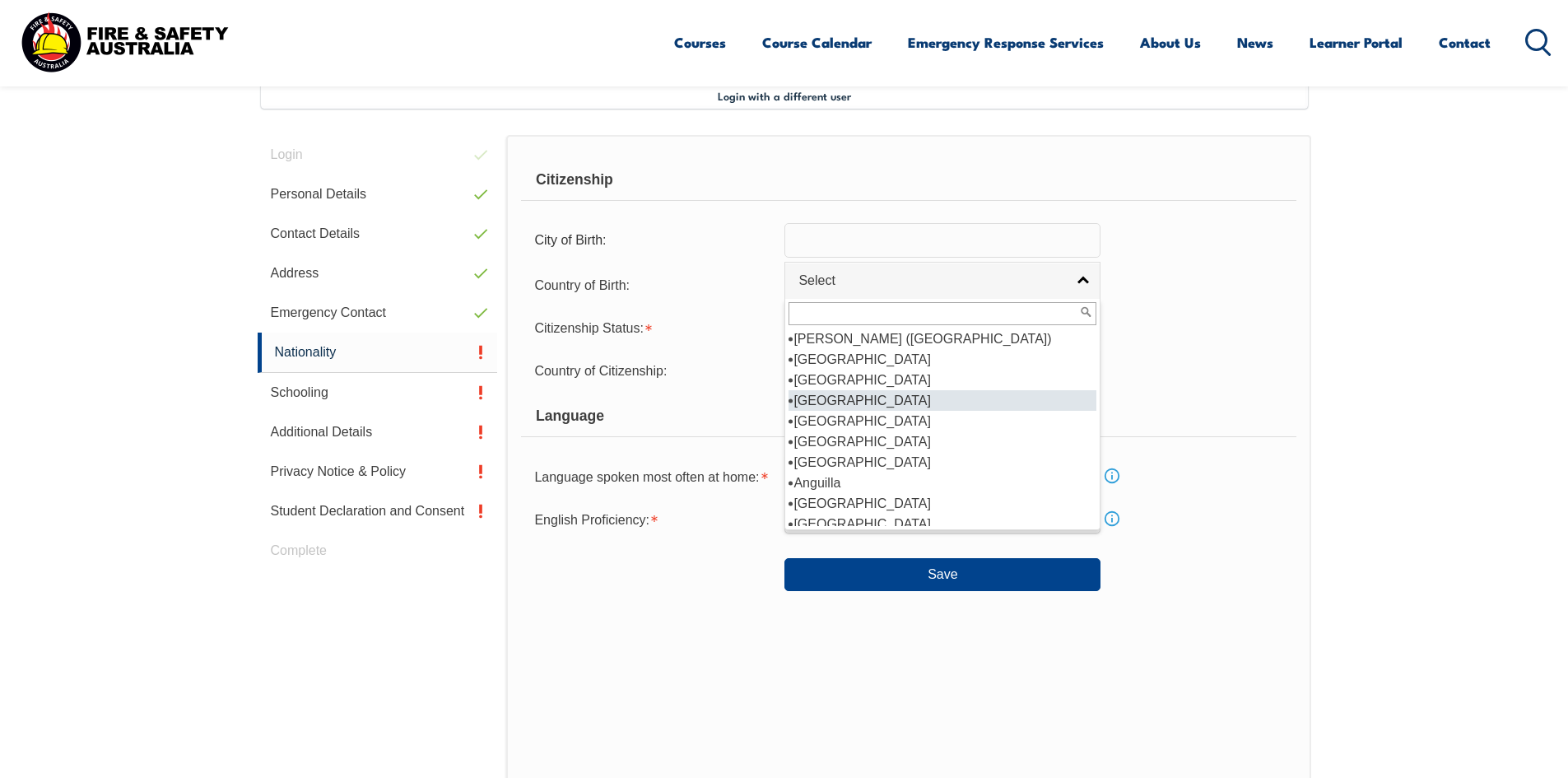
scroll to position [164, 0]
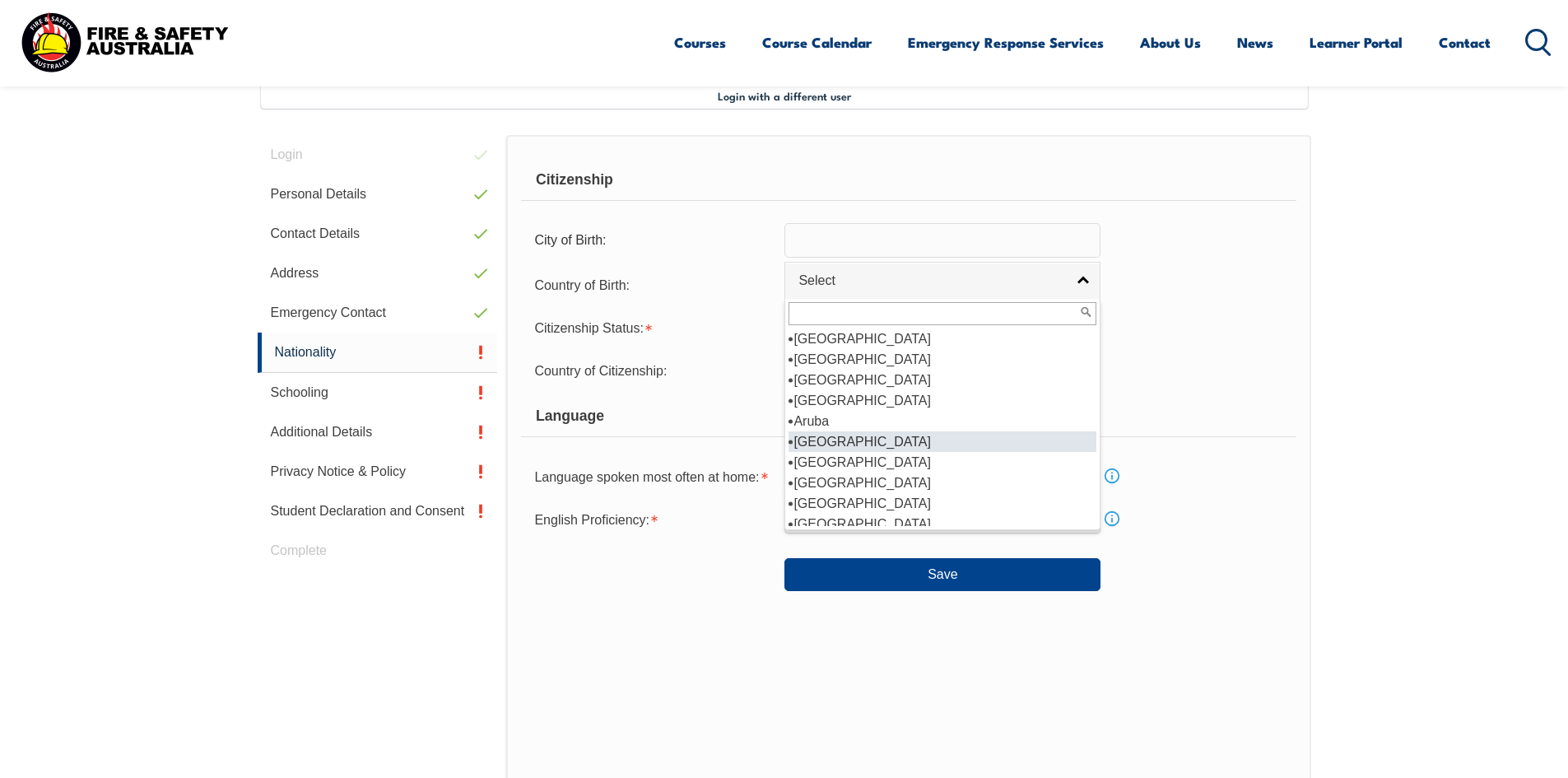
click at [851, 439] on li "[GEOGRAPHIC_DATA]" at bounding box center [942, 441] width 308 height 21
select select "1101"
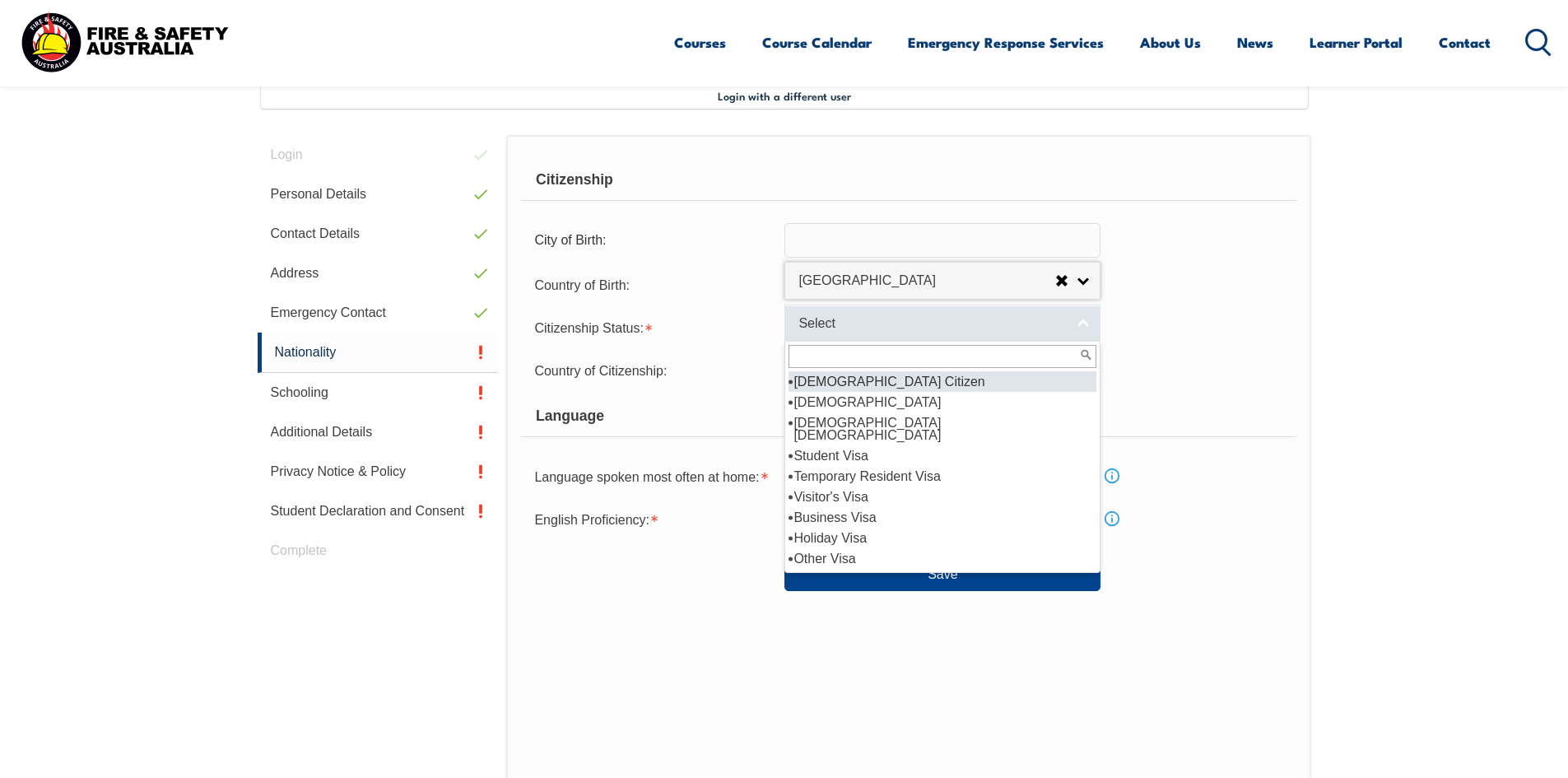
click at [879, 326] on span "Select" at bounding box center [932, 323] width 267 height 17
click at [892, 379] on li "[DEMOGRAPHIC_DATA] Citizen" at bounding box center [942, 382] width 308 height 21
select select "1"
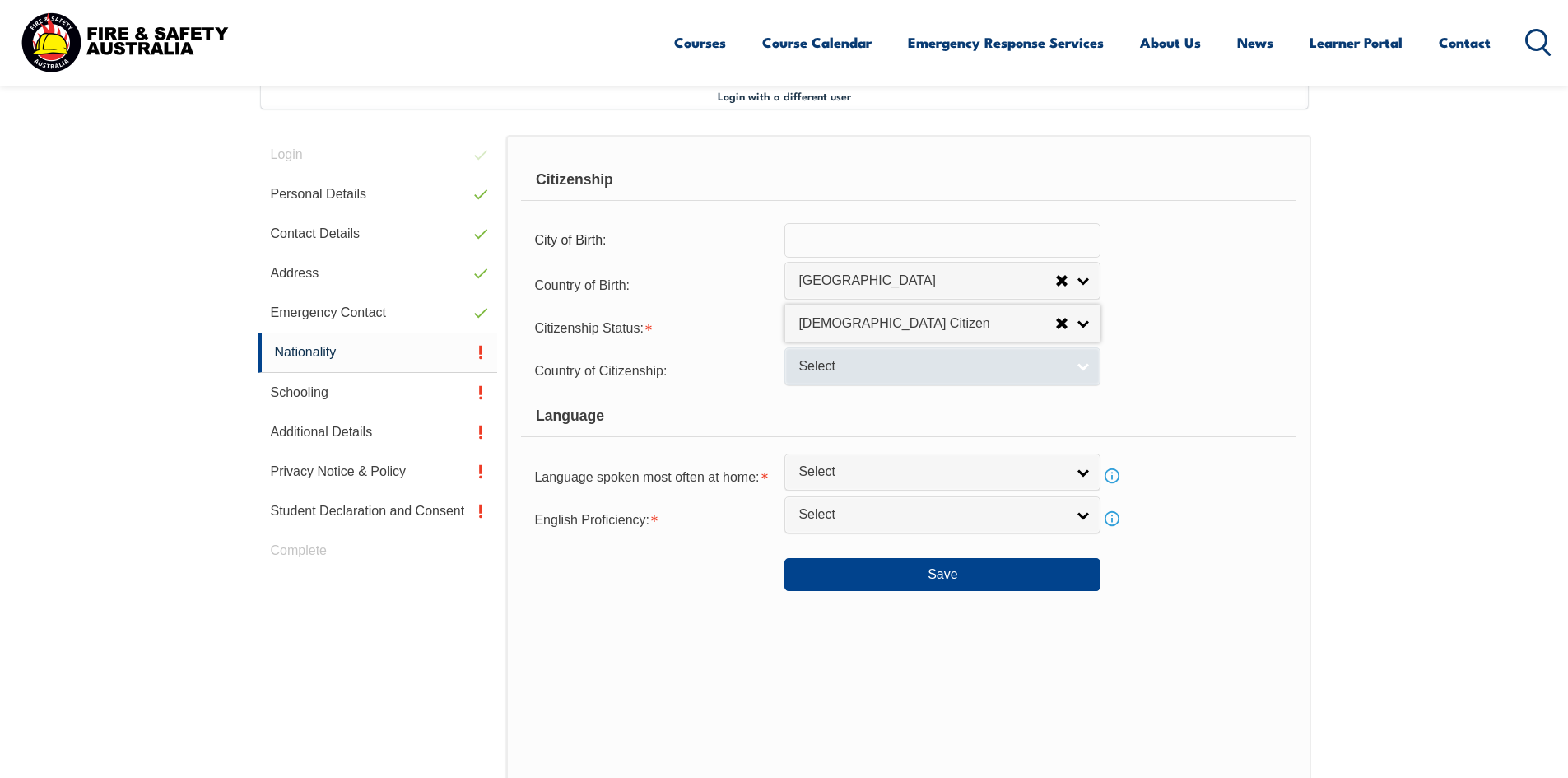
click at [894, 373] on span "Select" at bounding box center [932, 366] width 267 height 17
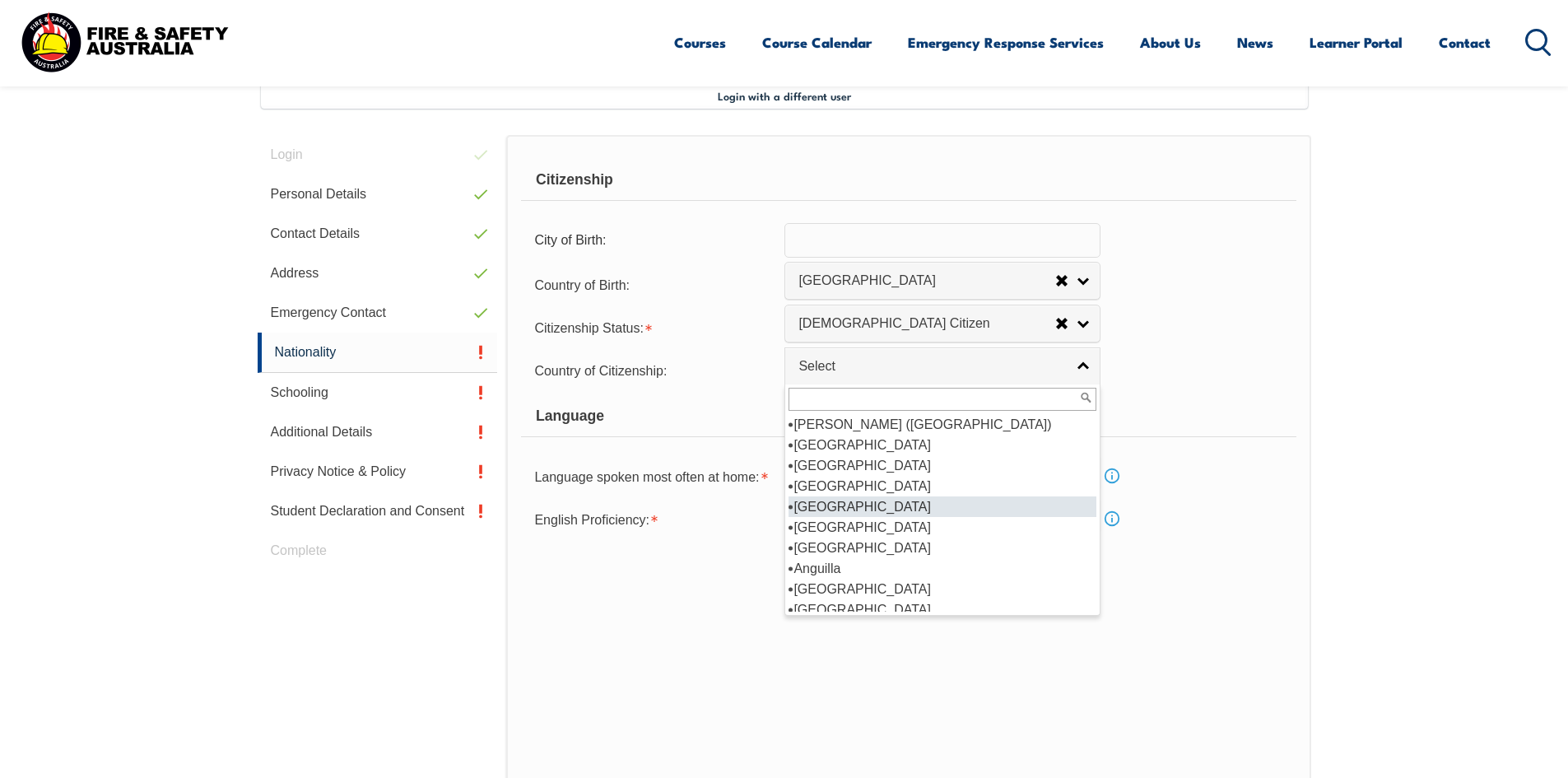
scroll to position [247, 0]
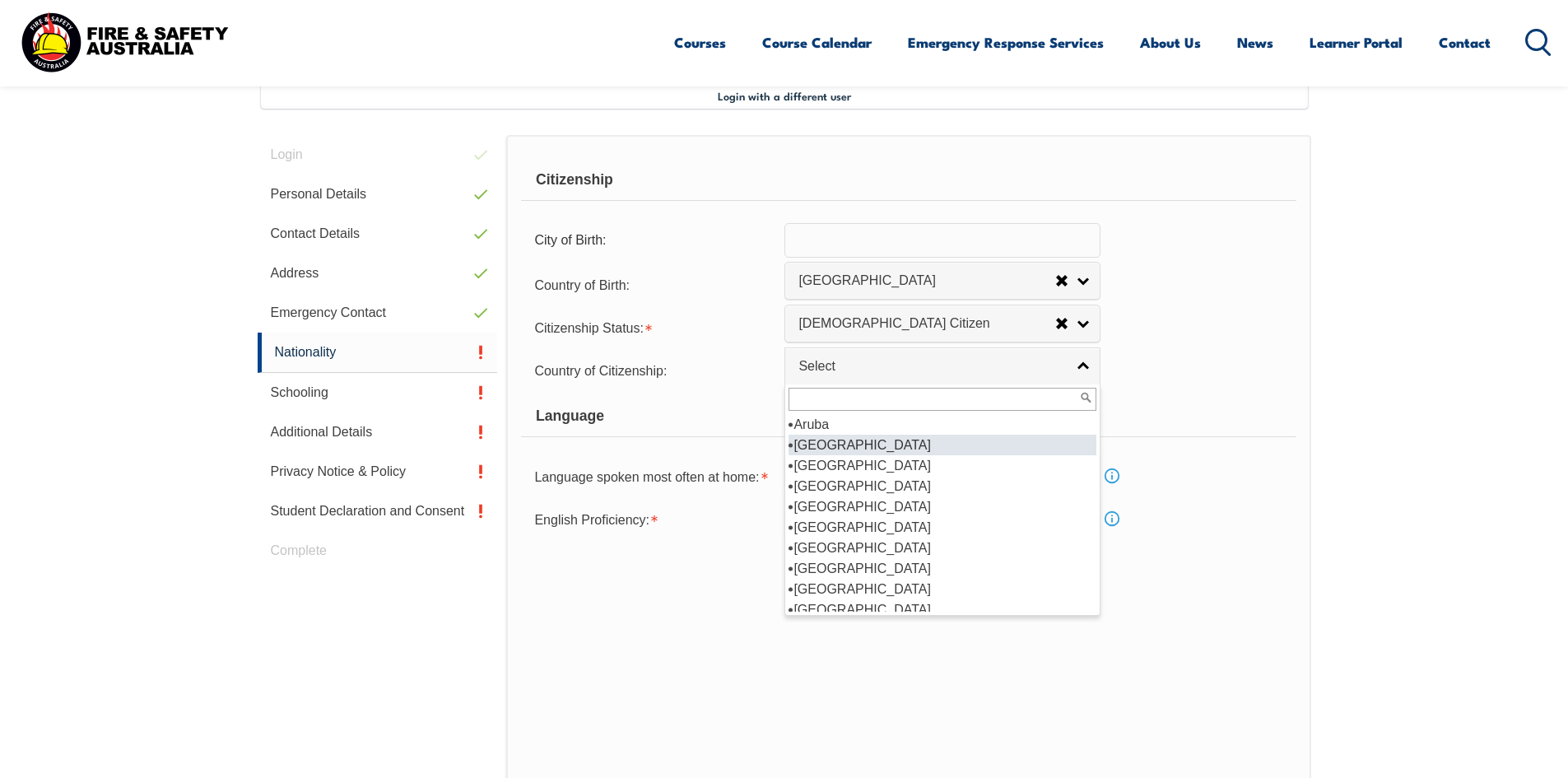
click at [859, 440] on li "[GEOGRAPHIC_DATA]" at bounding box center [942, 445] width 308 height 21
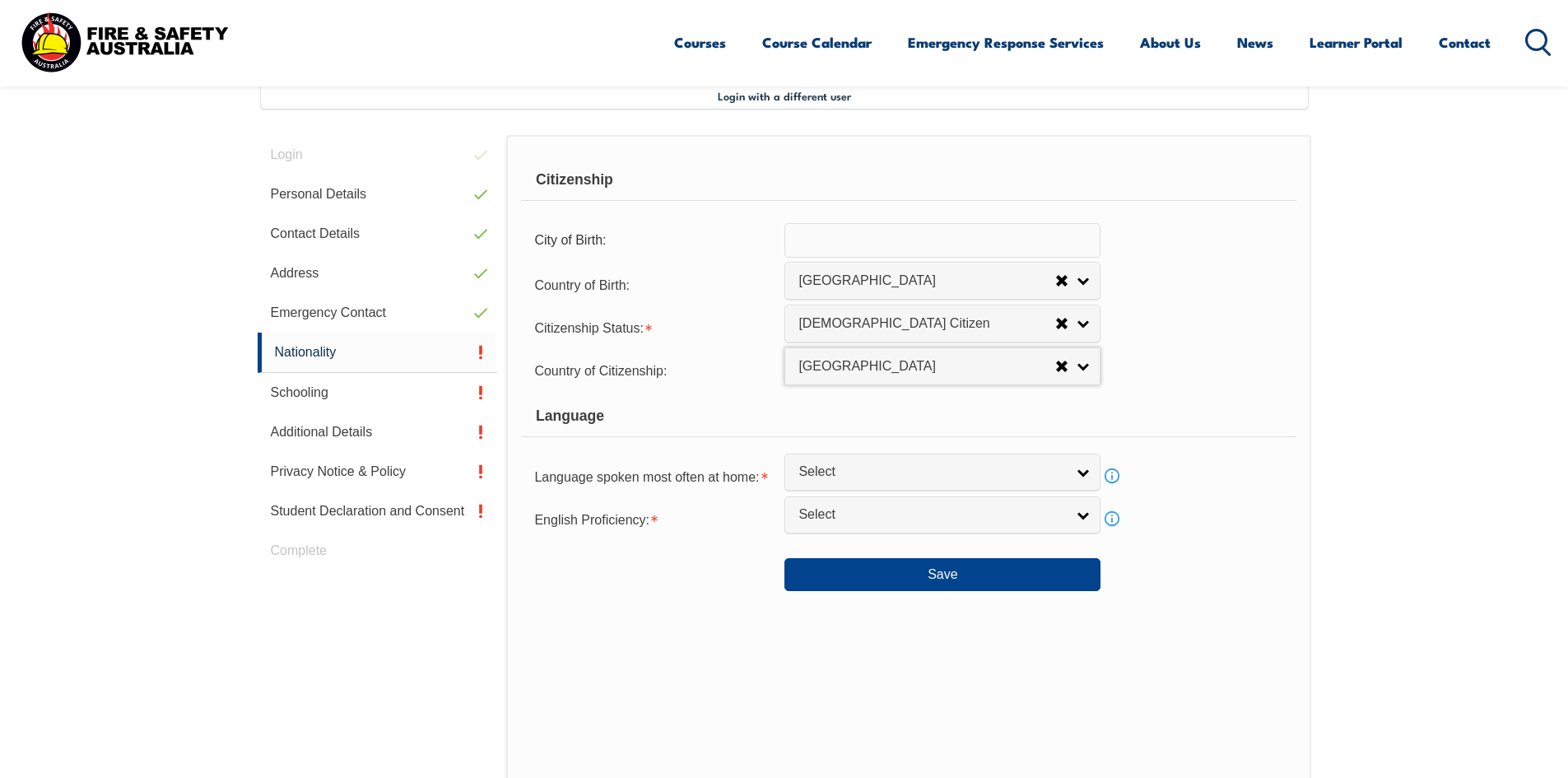
select select "1101"
click at [952, 484] on link "Select" at bounding box center [942, 472] width 316 height 37
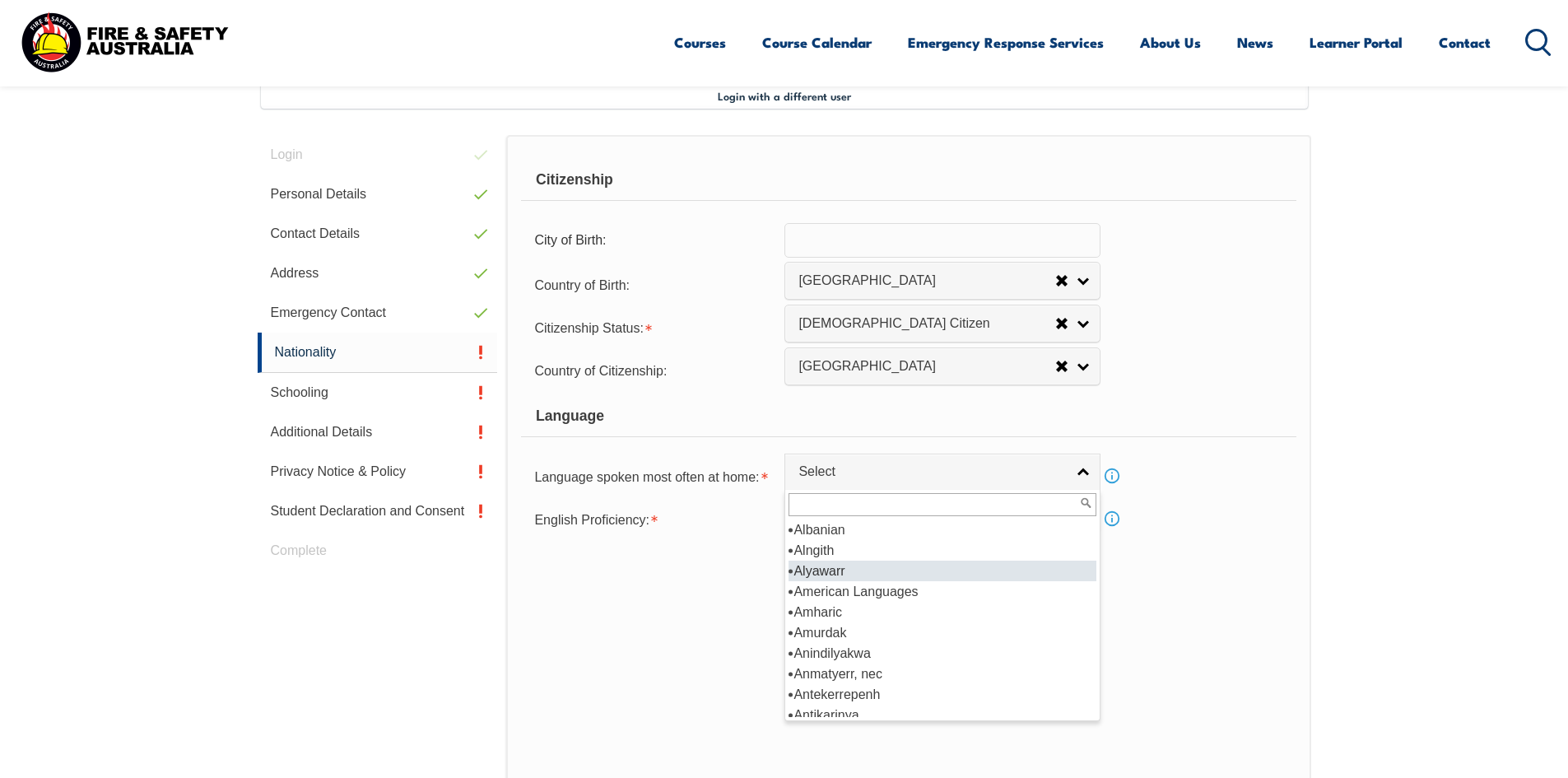
scroll to position [0, 0]
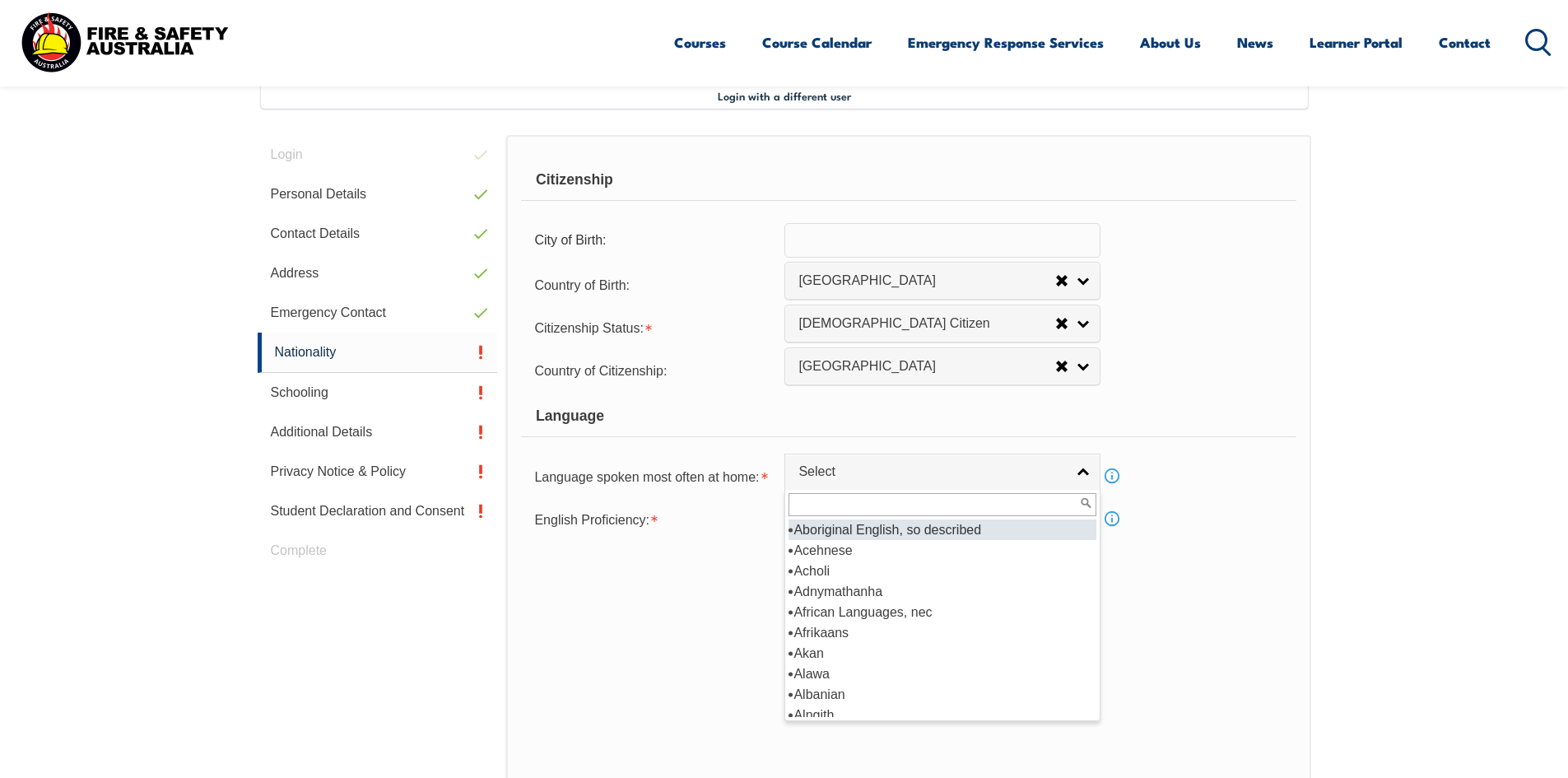
click at [882, 528] on li "Aboriginal English, so described" at bounding box center [942, 530] width 308 height 21
click at [900, 483] on link "Aboriginal English, so described" at bounding box center [942, 472] width 316 height 37
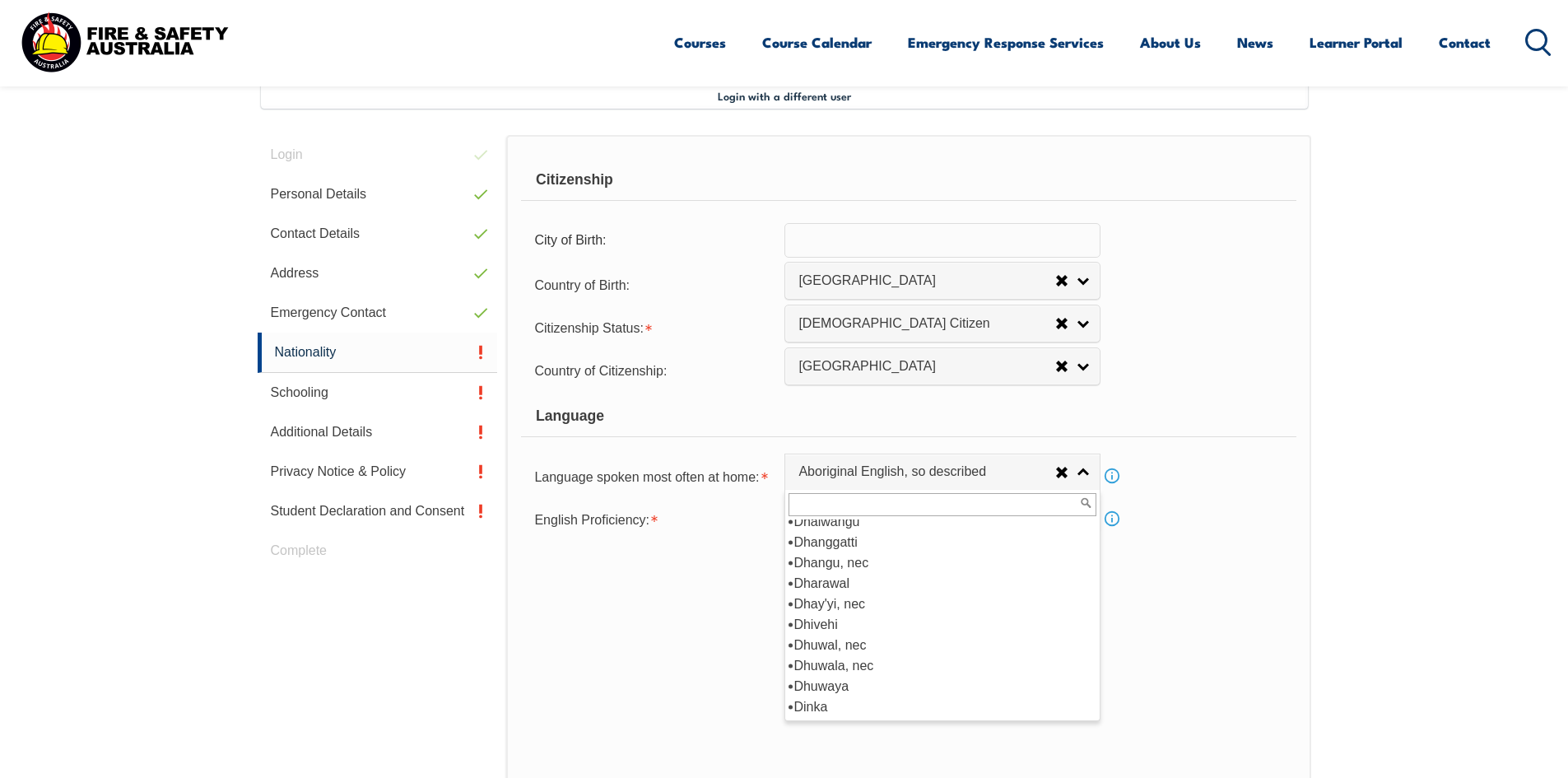
scroll to position [1976, 0]
click at [866, 618] on li "English" at bounding box center [942, 625] width 308 height 21
select select "1201"
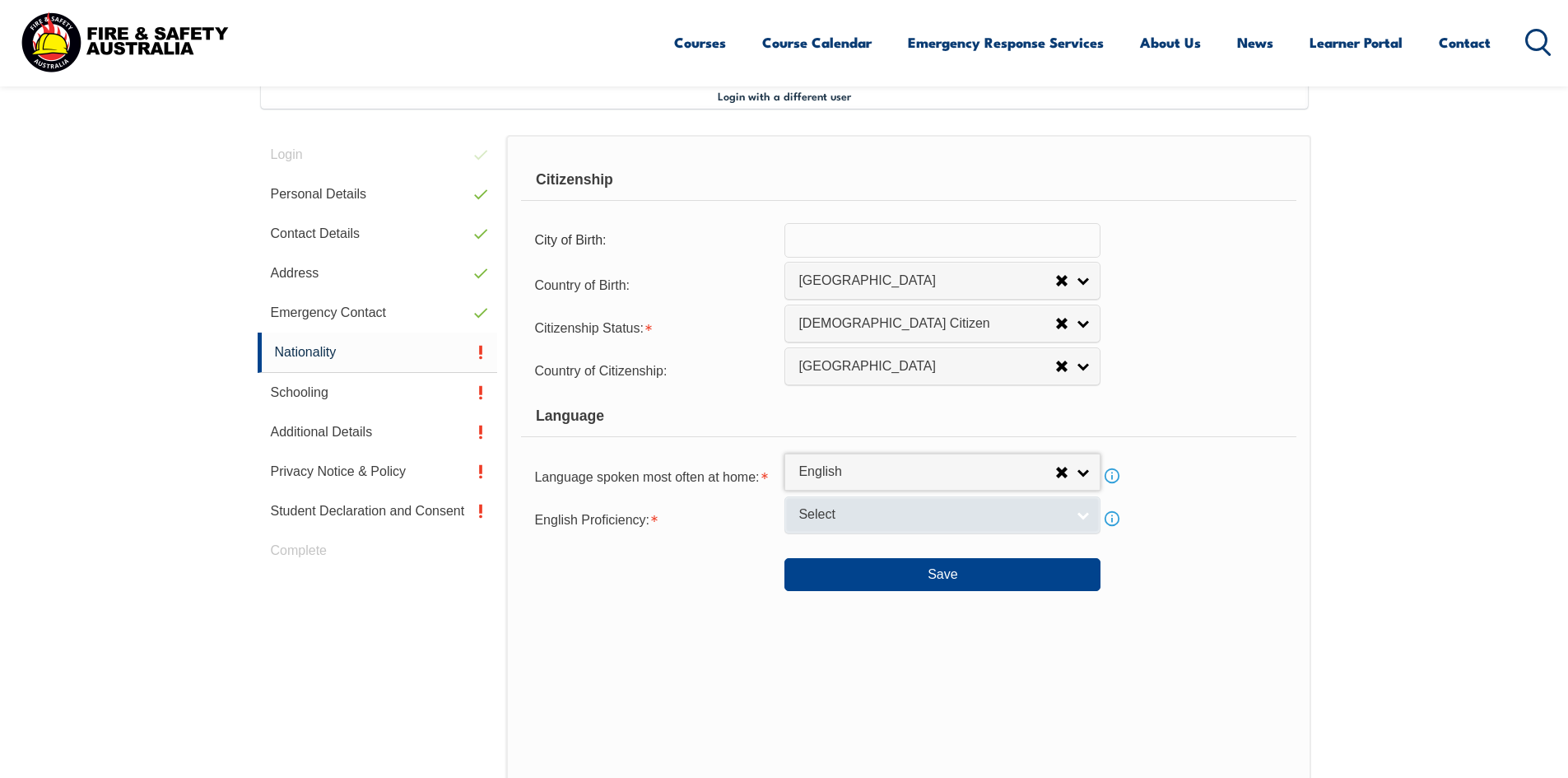
click at [897, 515] on span "Select" at bounding box center [932, 515] width 267 height 17
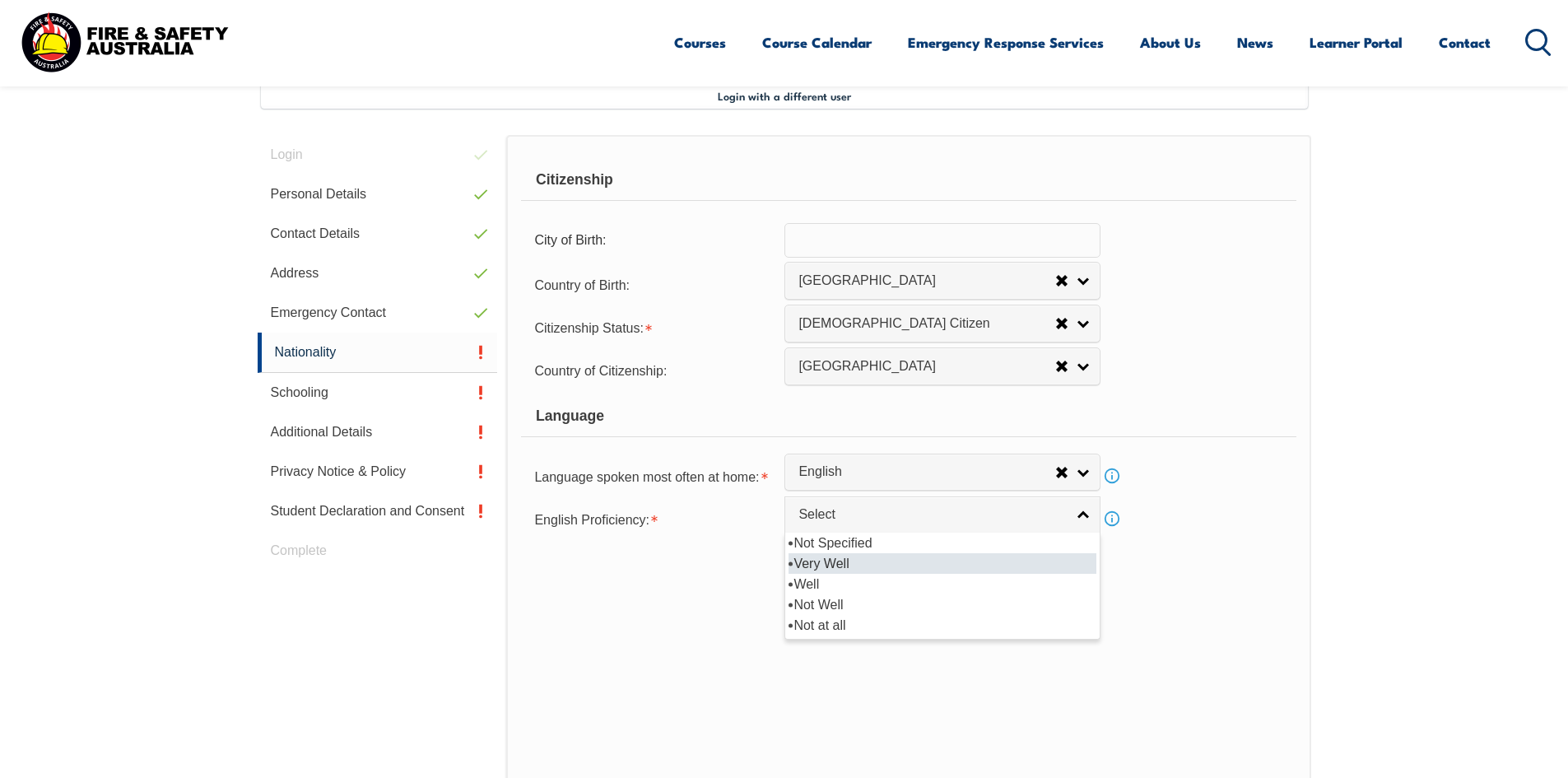
click at [852, 565] on li "Very Well" at bounding box center [942, 563] width 308 height 21
select select "1"
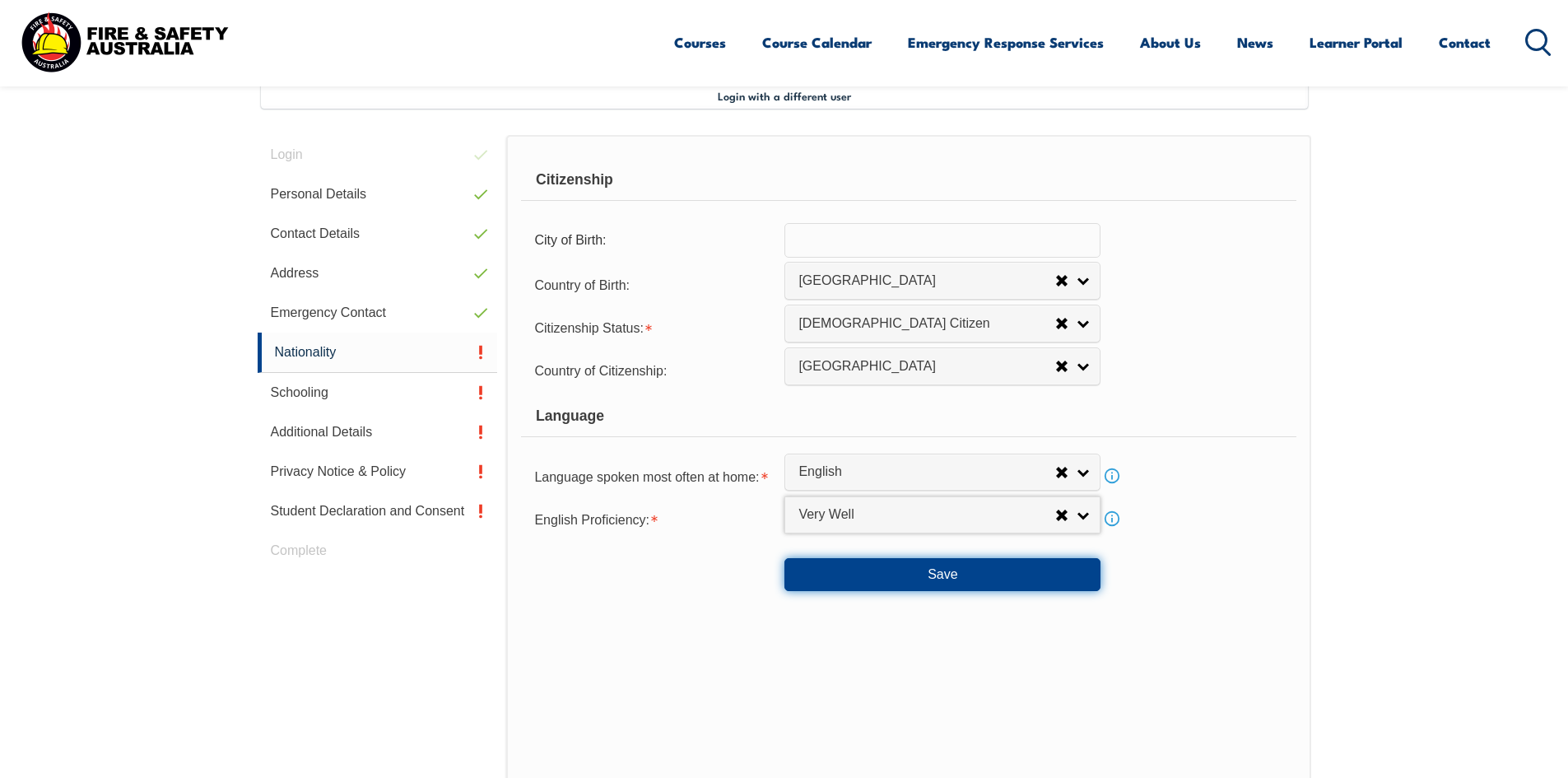
click at [977, 580] on button "Save" at bounding box center [942, 574] width 316 height 33
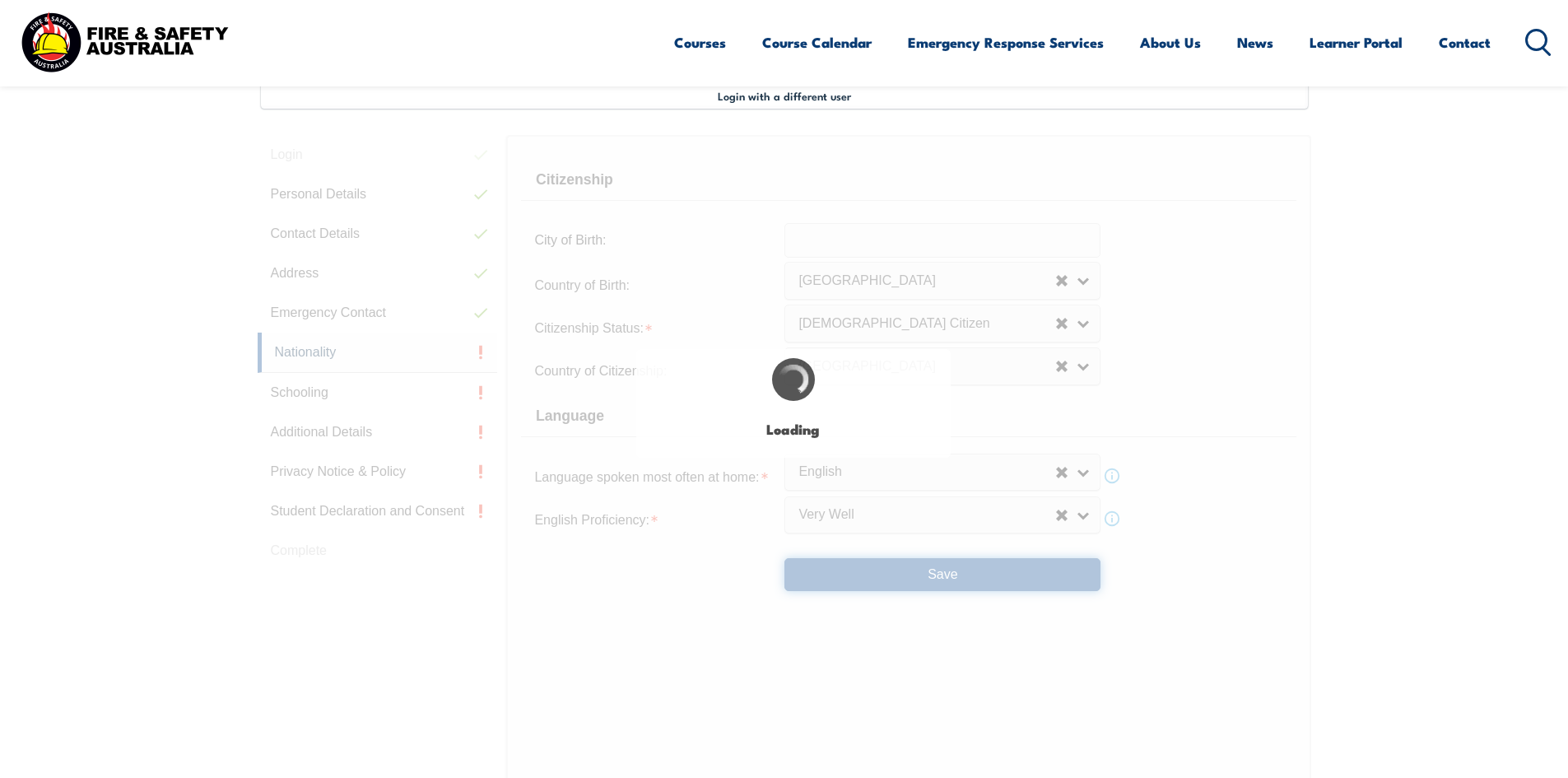
scroll to position [0, 0]
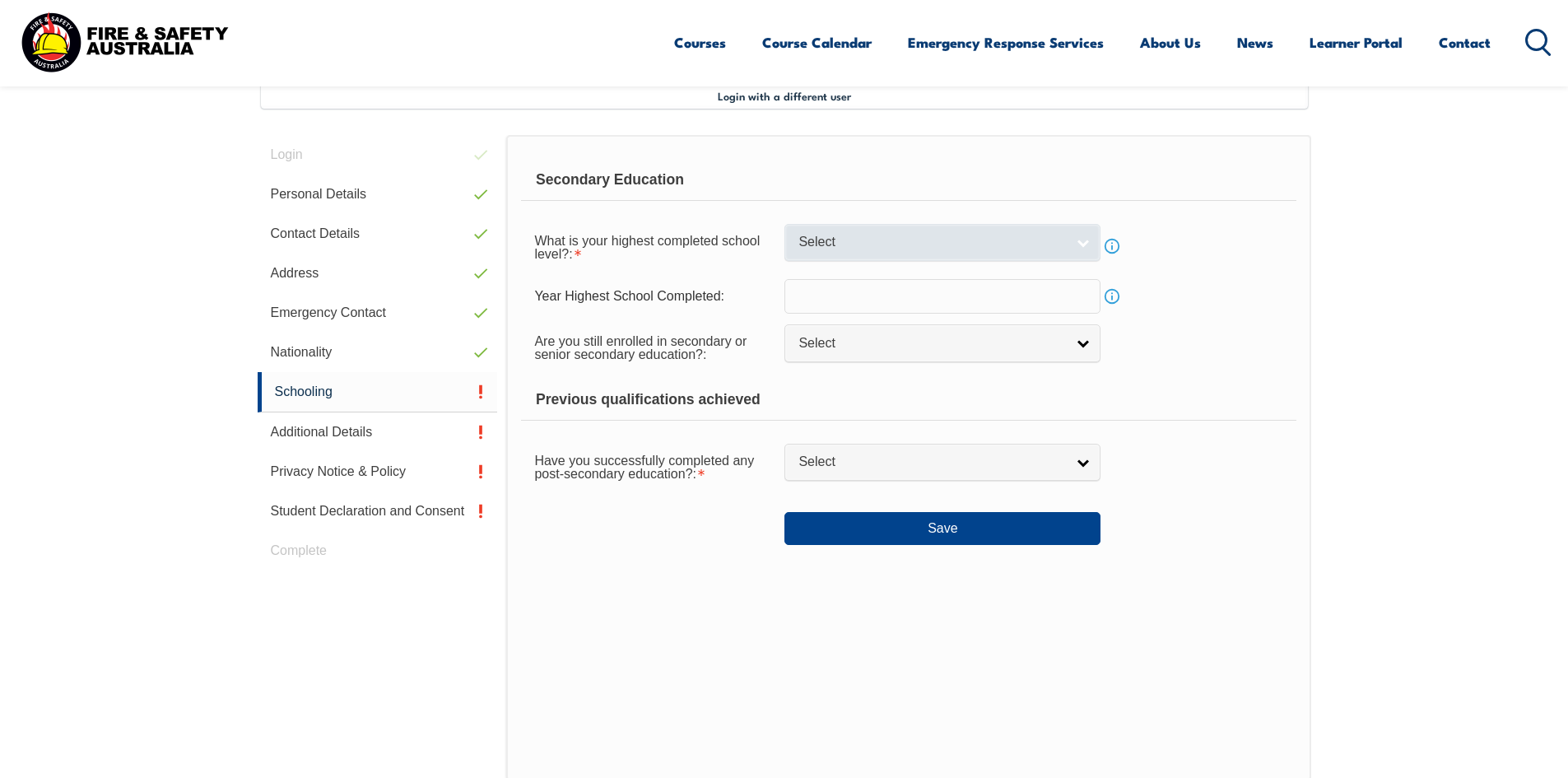
click at [1003, 247] on span "Select" at bounding box center [932, 242] width 267 height 17
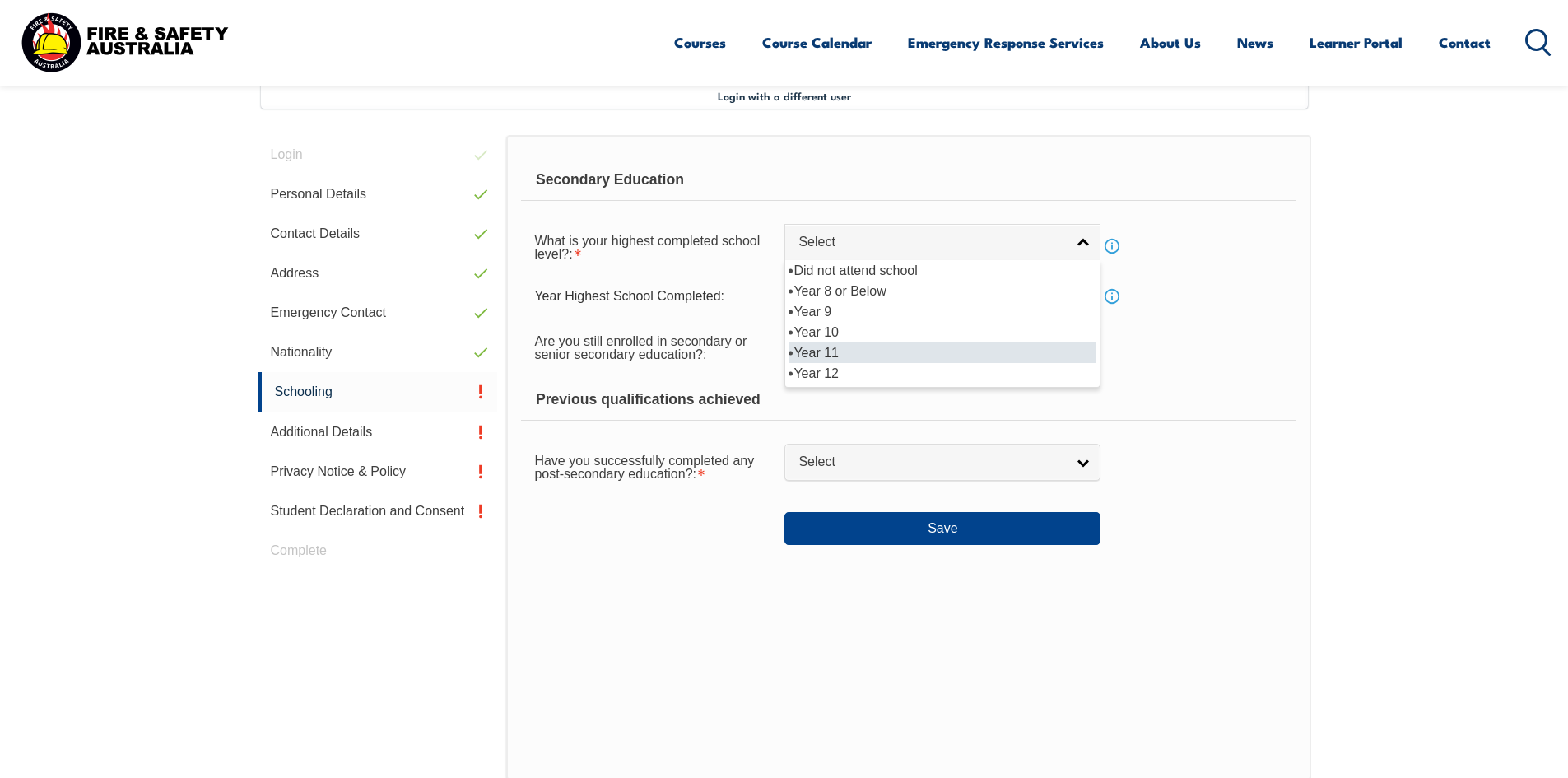
click at [824, 350] on li "Year 11" at bounding box center [942, 352] width 308 height 21
select select "11"
click at [890, 331] on link "Select" at bounding box center [942, 342] width 316 height 37
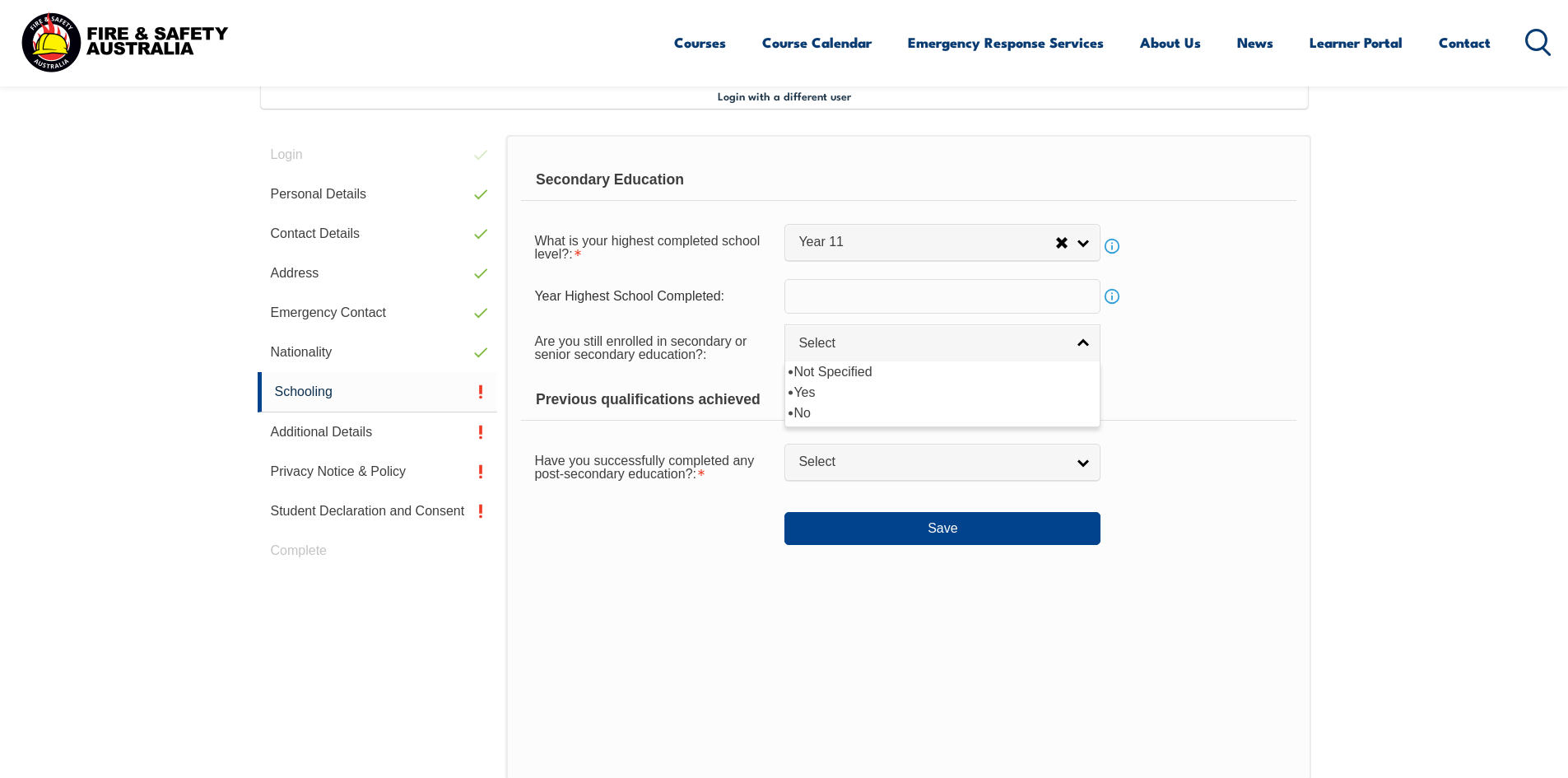
click at [854, 424] on div "Not Specified Yes No" at bounding box center [942, 394] width 316 height 66
click at [855, 415] on li "No" at bounding box center [942, 413] width 308 height 21
select select "false"
click at [921, 271] on form "Secondary Education What is your highest completed school level?: Did not atten…" at bounding box center [908, 352] width 774 height 385
click at [925, 266] on div "What is your highest completed school level?: Did not attend school Year 8 or B…" at bounding box center [908, 246] width 774 height 46
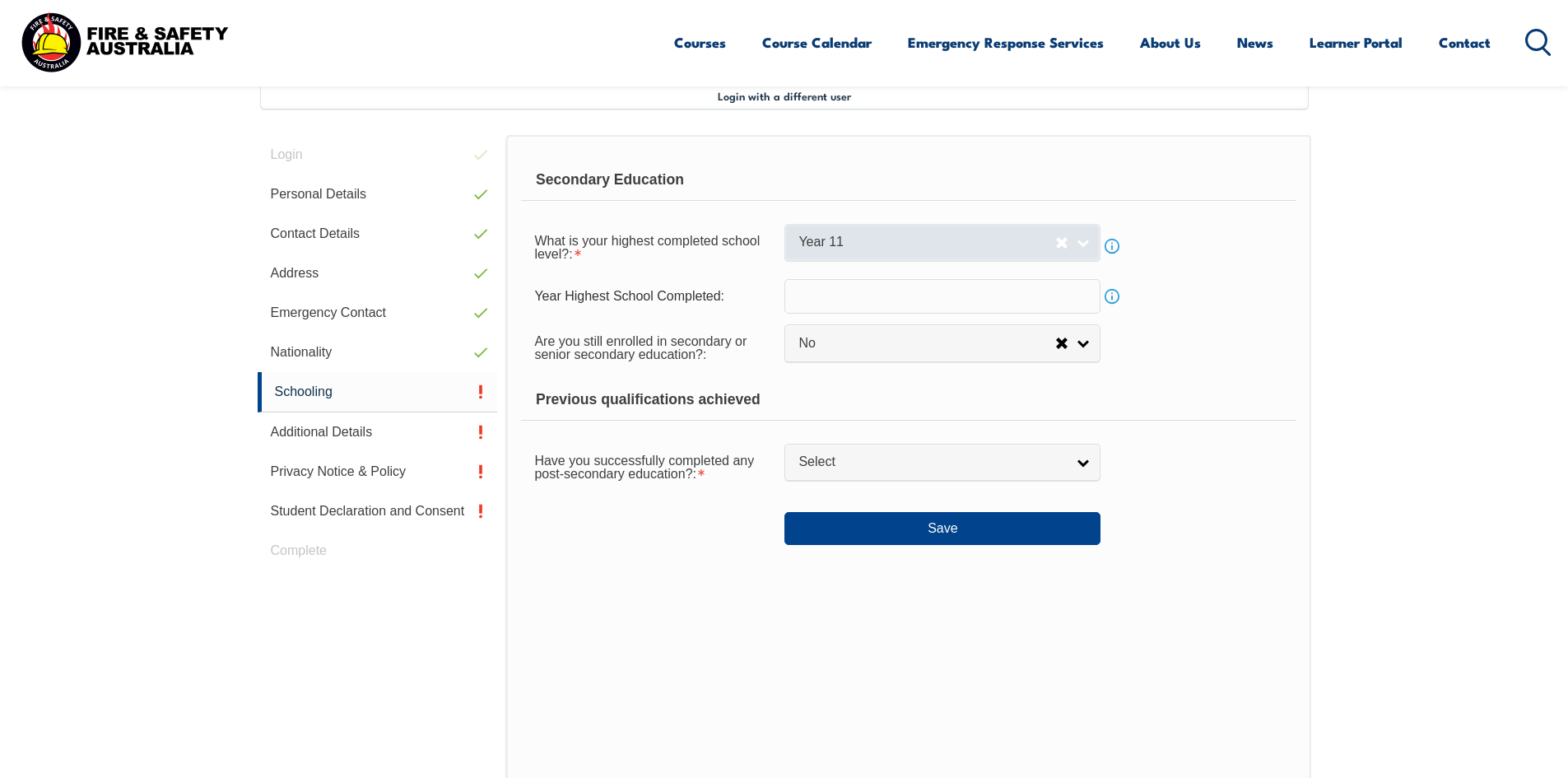
click at [946, 237] on span "Year 11" at bounding box center [926, 242] width 256 height 17
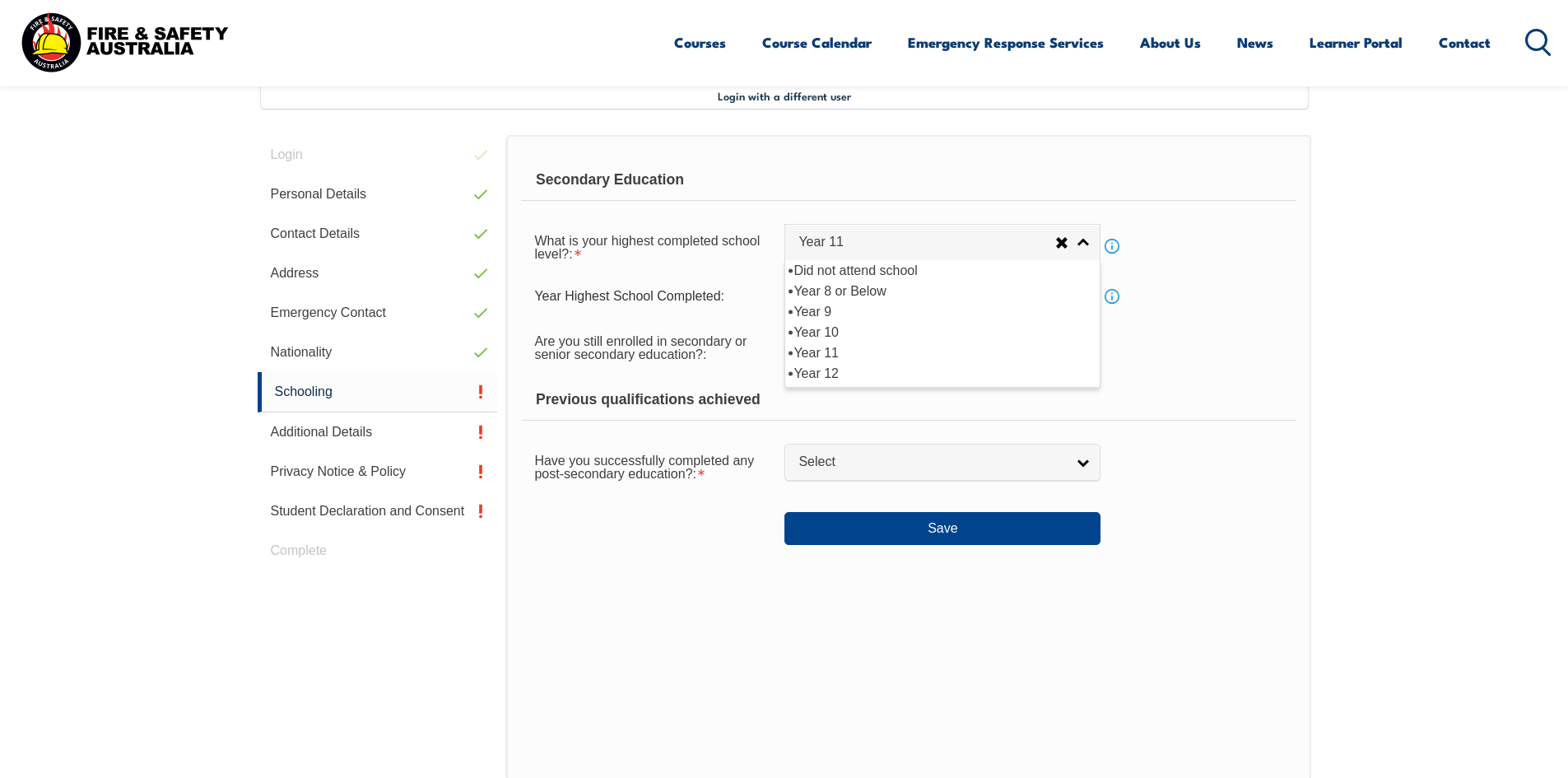
click at [1201, 356] on div "Are you still enrolled in secondary or senior secondary education?: Not Specifi…" at bounding box center [908, 346] width 774 height 46
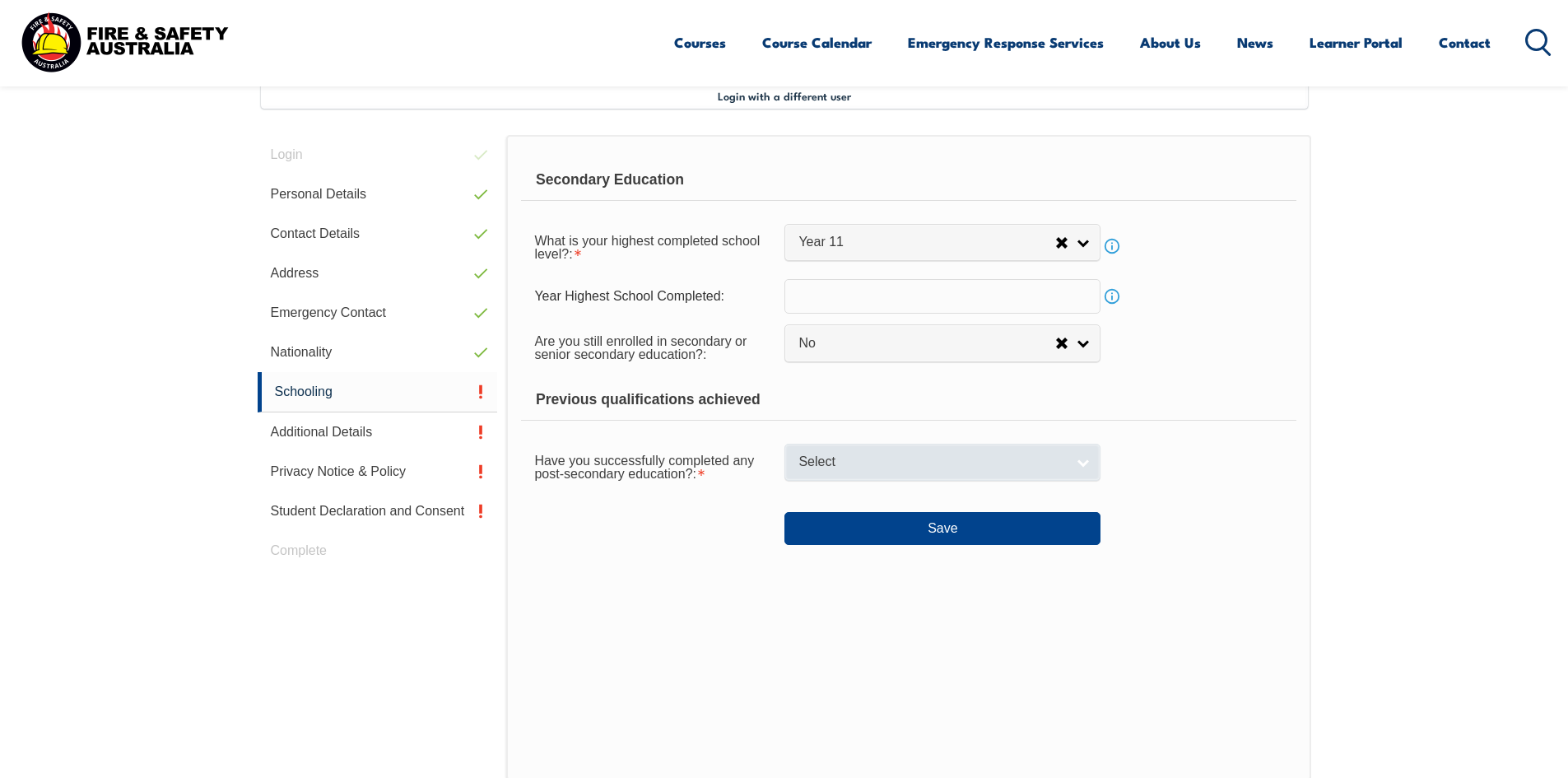
click at [972, 464] on span "Select" at bounding box center [932, 462] width 267 height 17
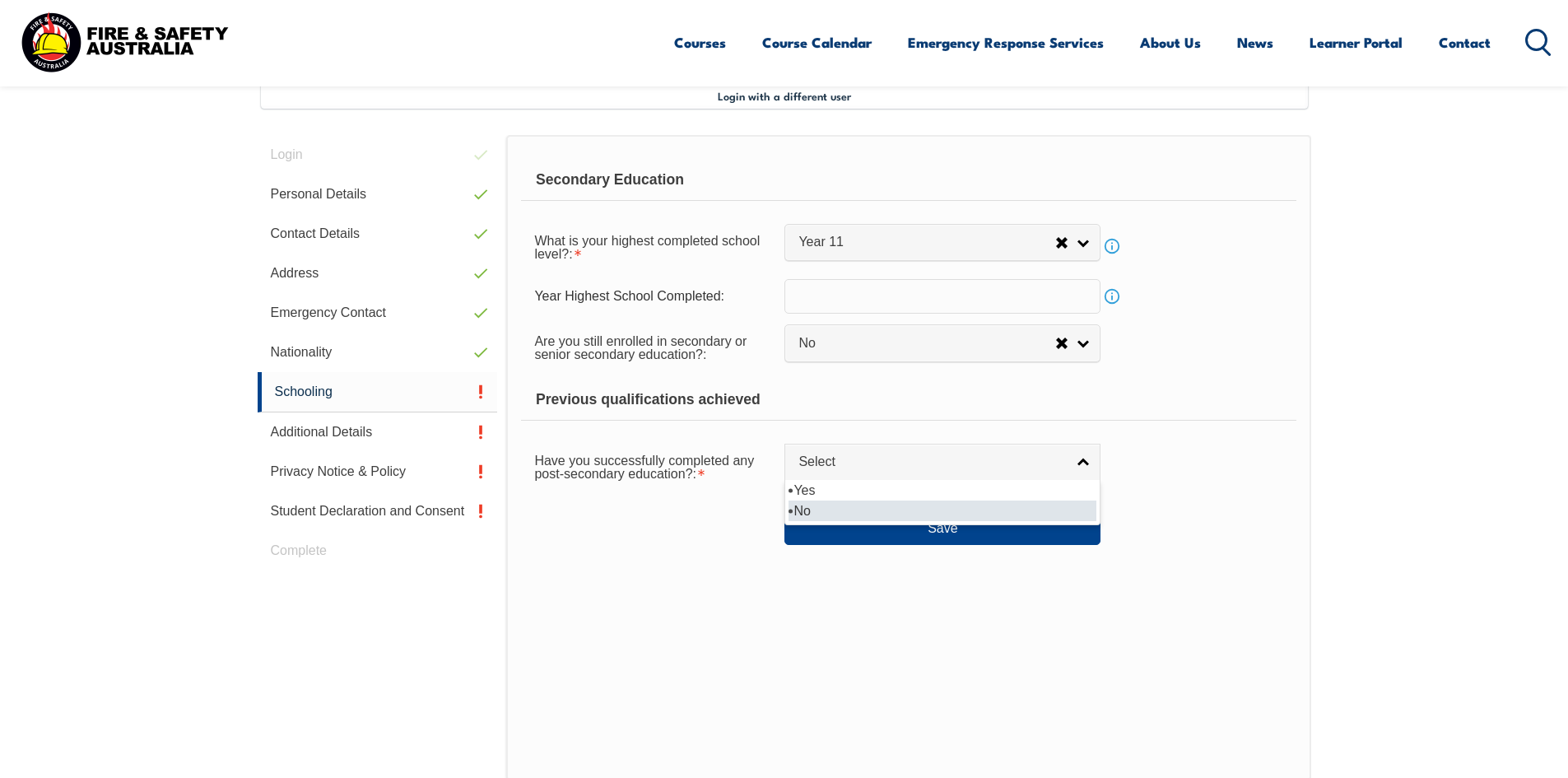
click at [817, 515] on li "No" at bounding box center [942, 510] width 308 height 21
select select "false"
click at [892, 540] on button "Save" at bounding box center [942, 529] width 316 height 33
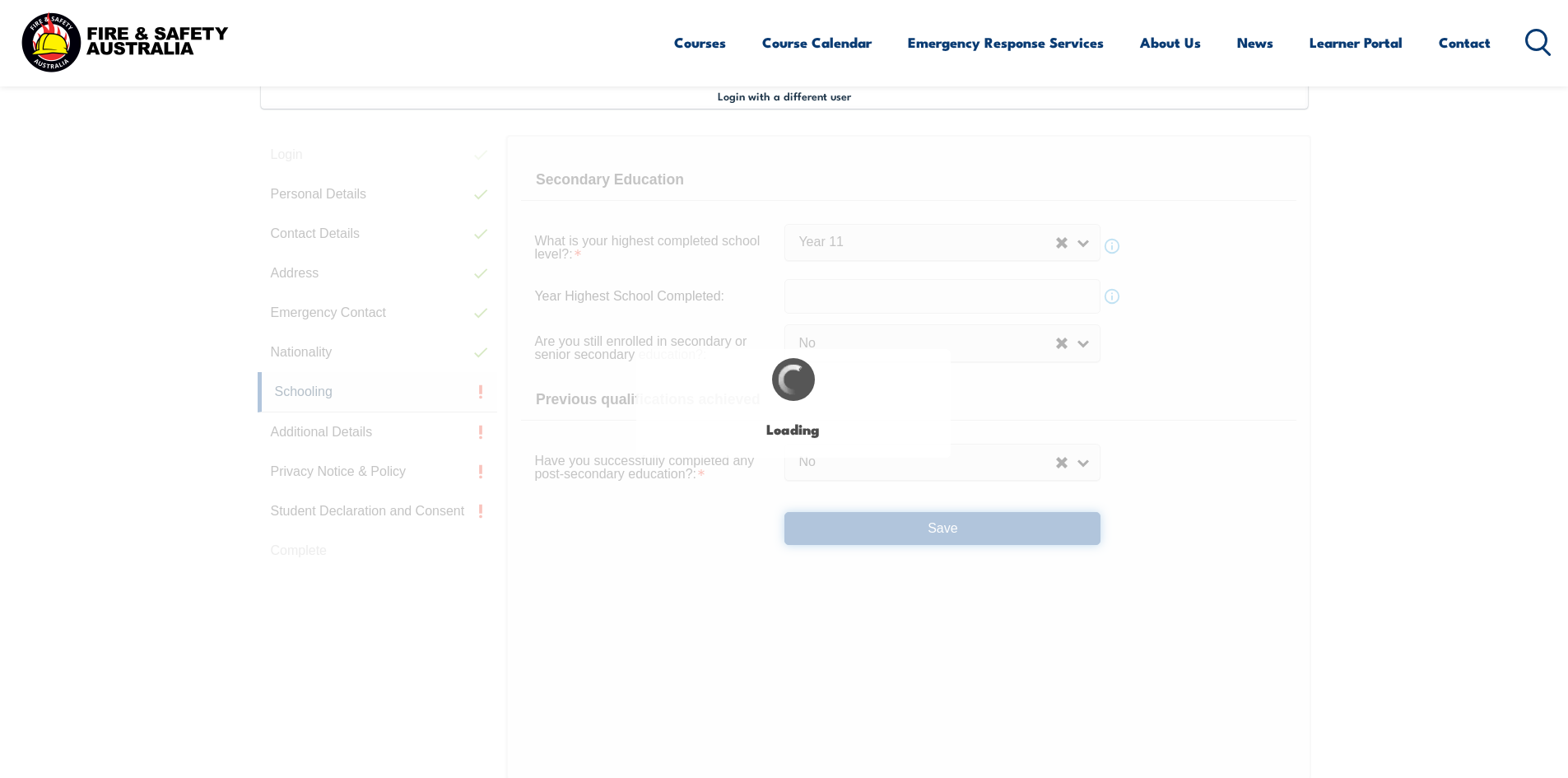
select select
select select "false"
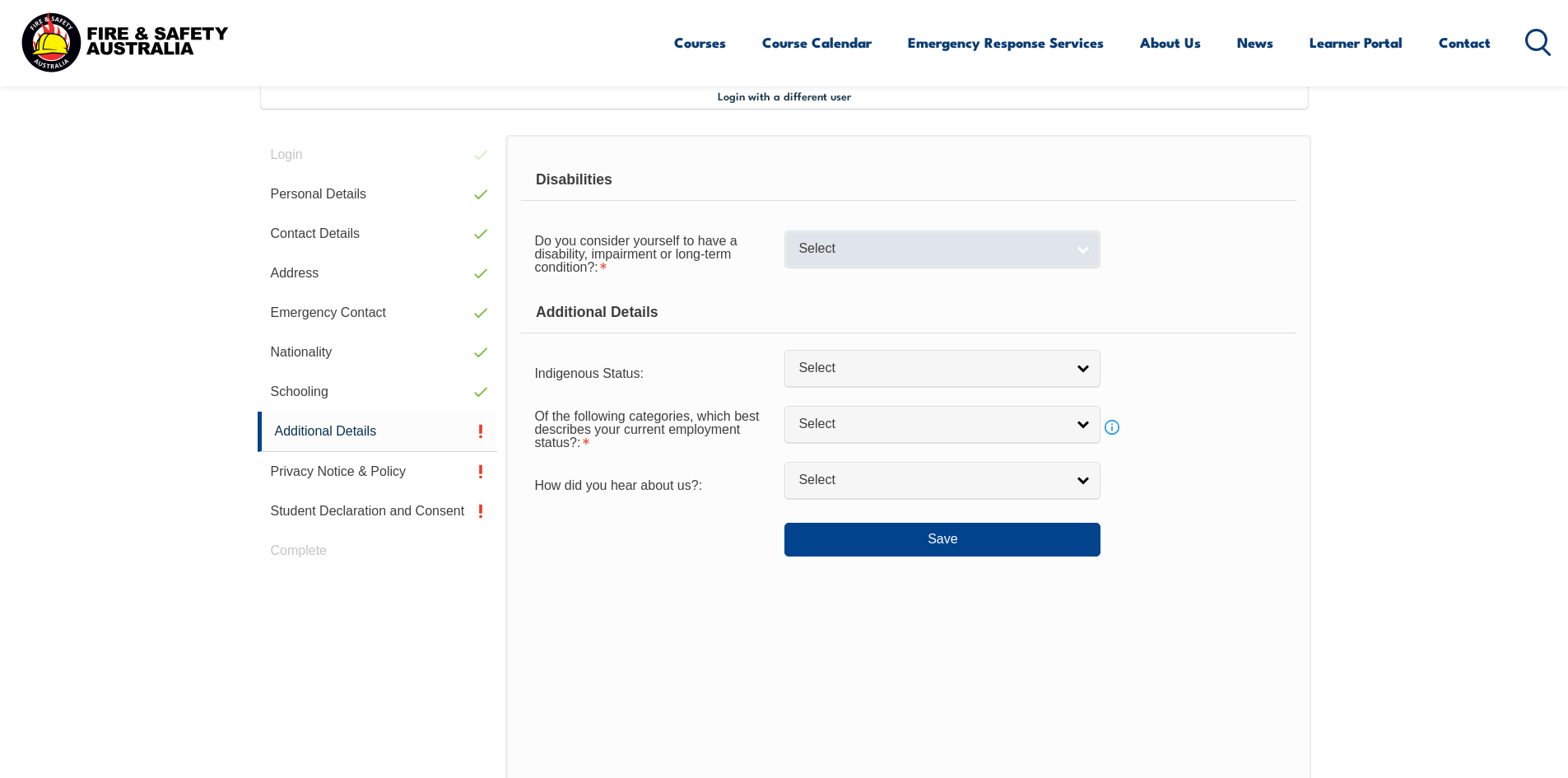
click at [874, 258] on link "Select" at bounding box center [942, 248] width 316 height 37
click at [858, 285] on li "No" at bounding box center [942, 277] width 308 height 21
select select "false"
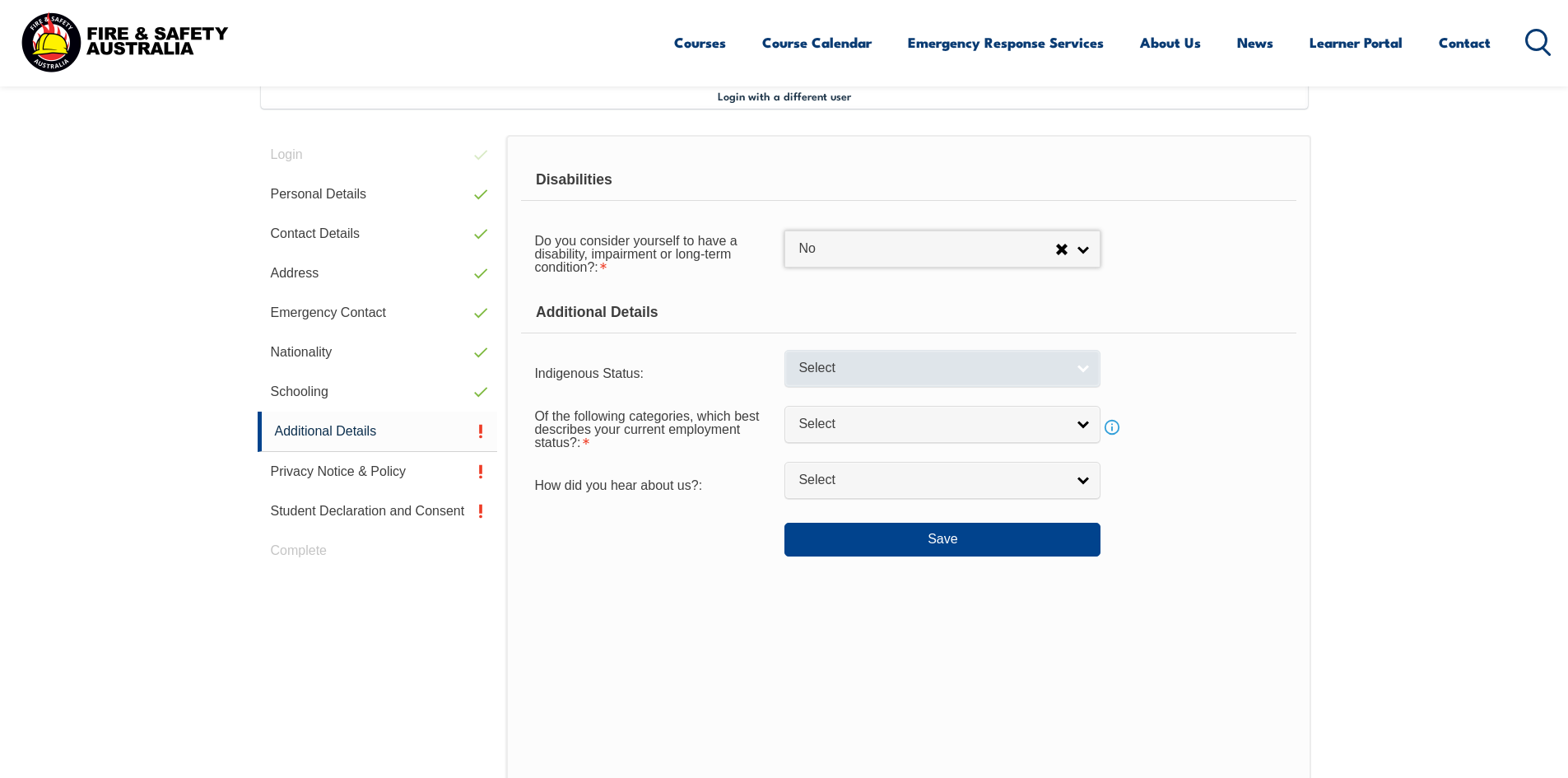
click at [857, 373] on span "Select" at bounding box center [932, 368] width 267 height 17
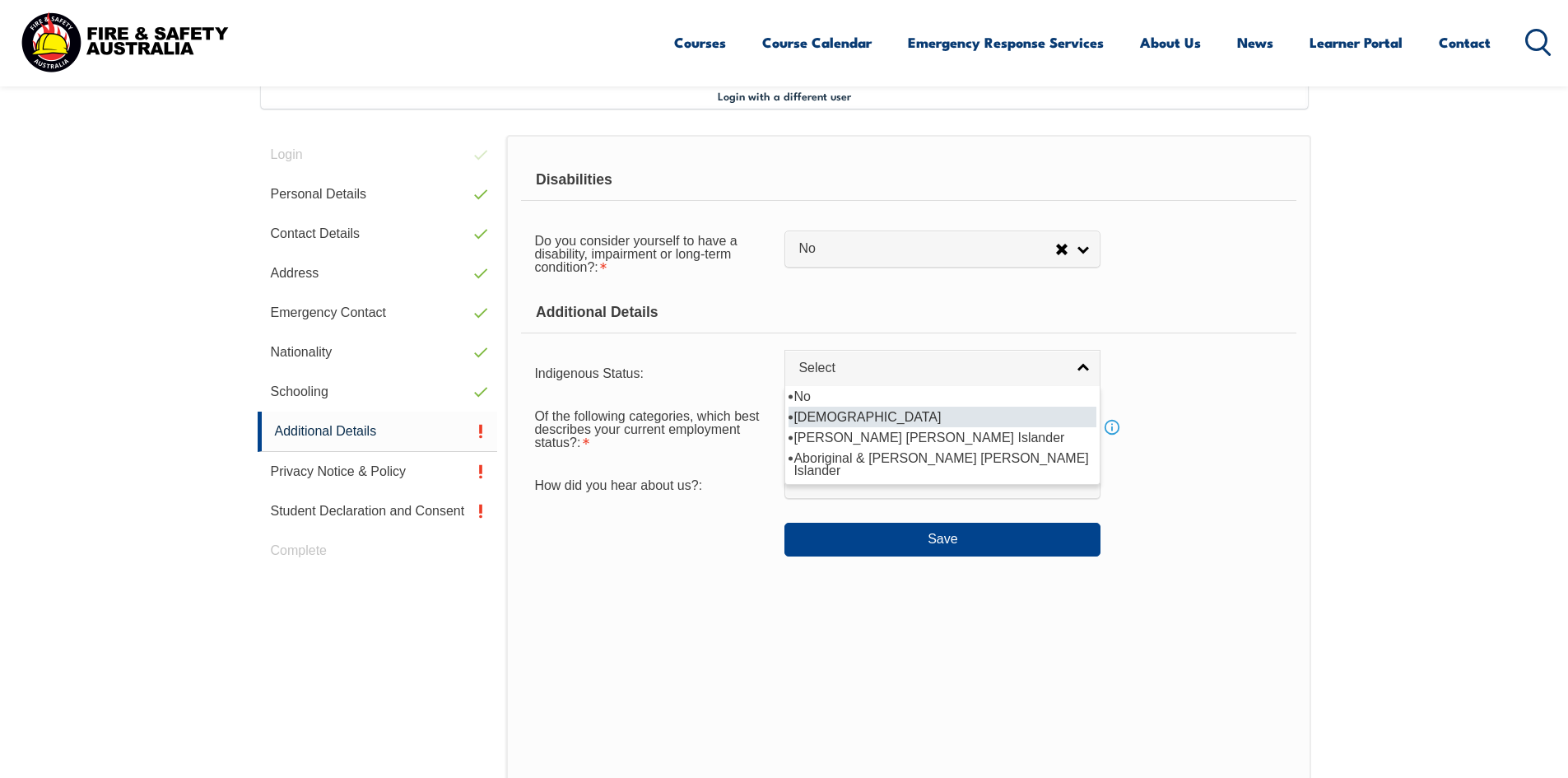
click at [865, 421] on li "[DEMOGRAPHIC_DATA]" at bounding box center [942, 416] width 308 height 21
select select "1"
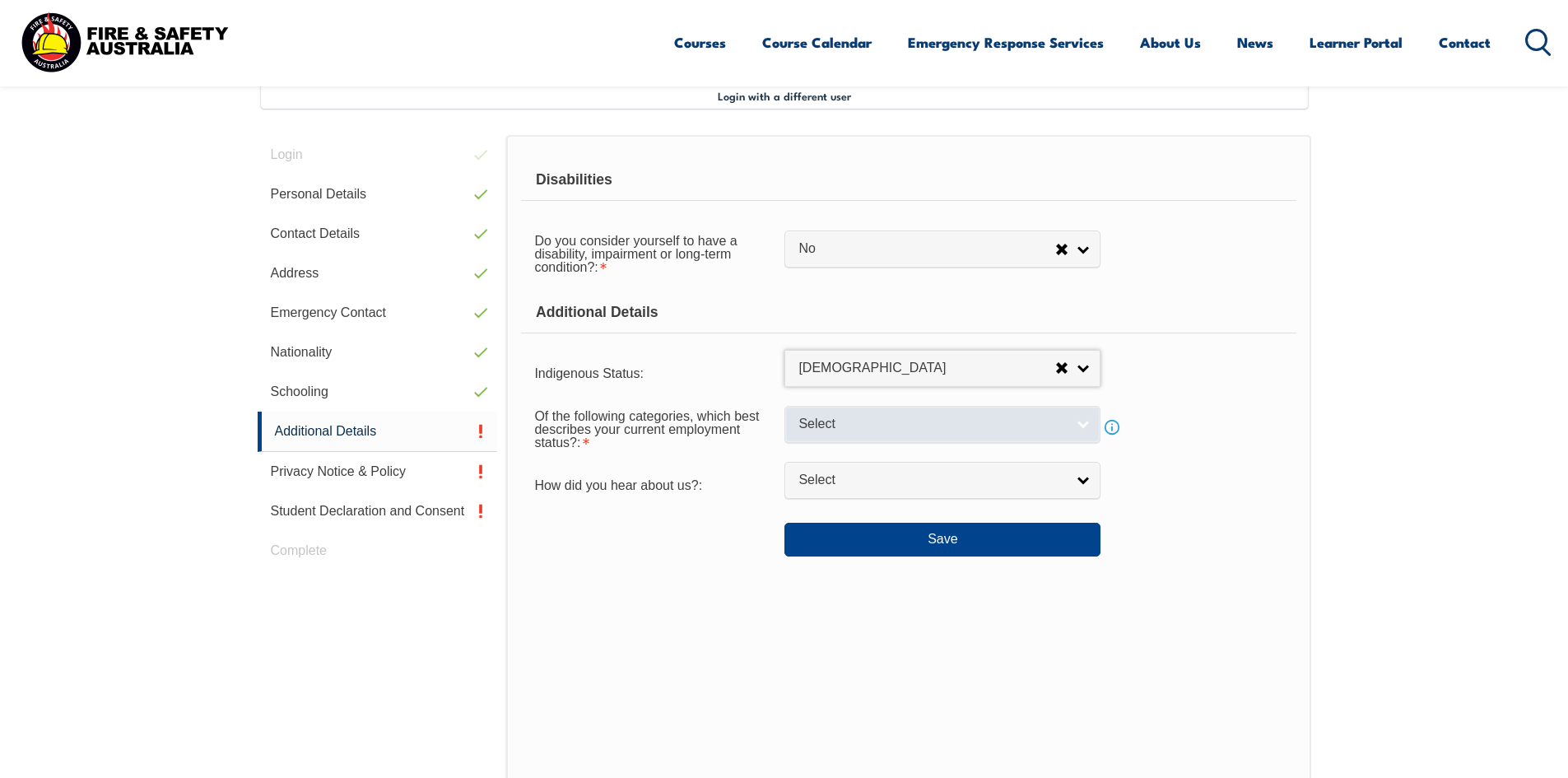
click at [874, 423] on span "Select" at bounding box center [932, 424] width 267 height 17
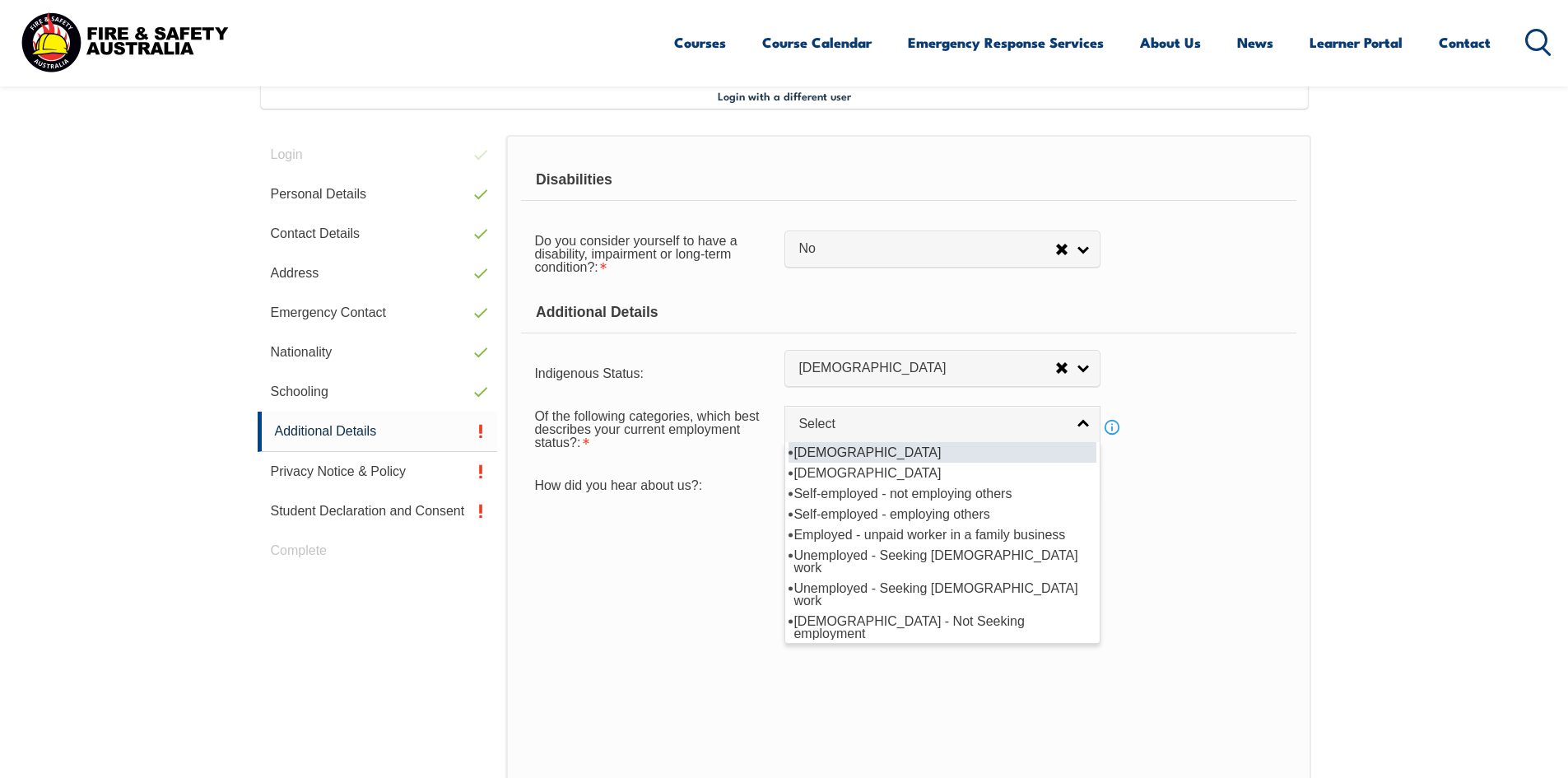
click at [860, 454] on li "[DEMOGRAPHIC_DATA]" at bounding box center [942, 452] width 308 height 21
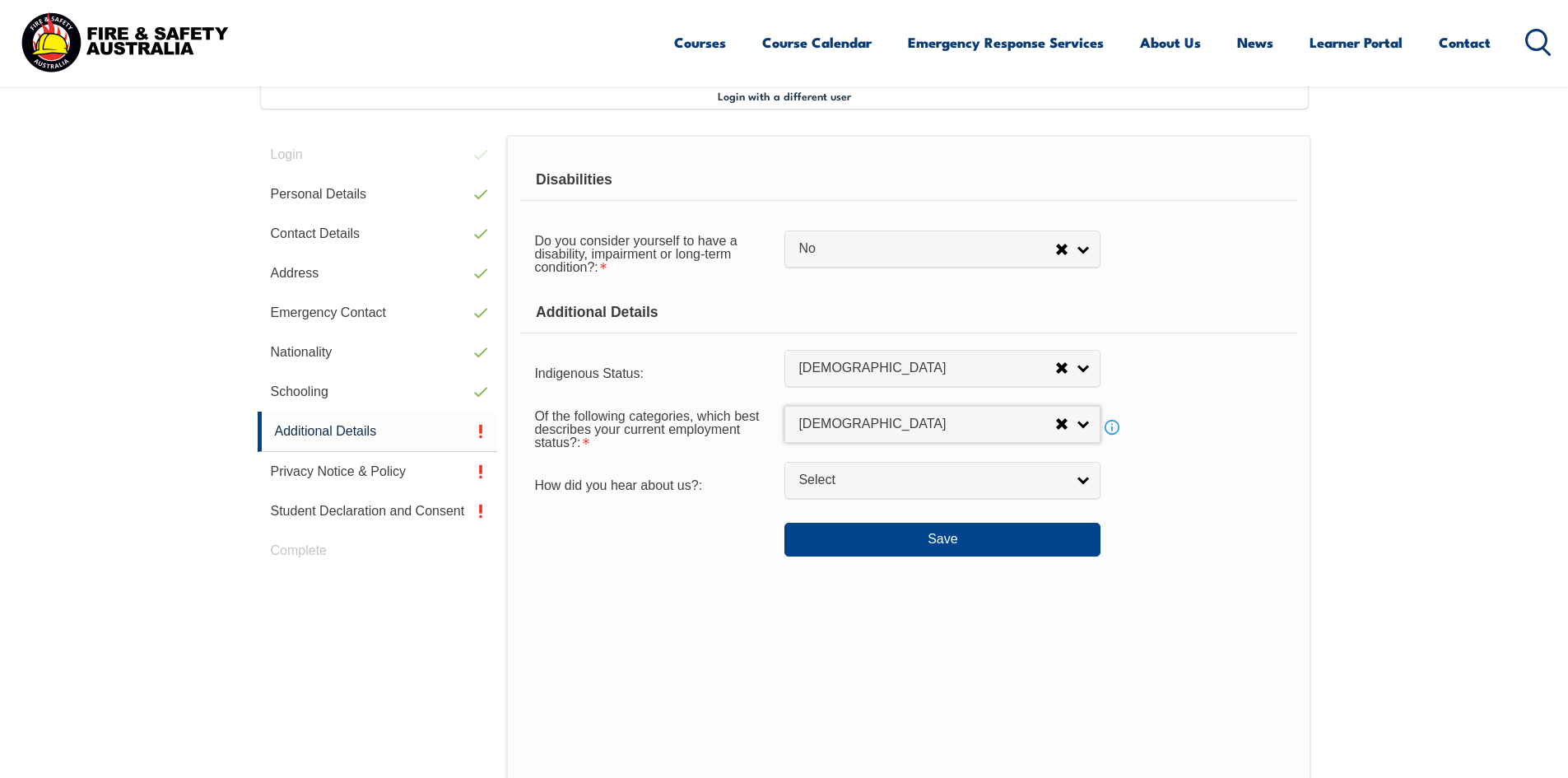
select select "1"
click at [862, 474] on span "Select" at bounding box center [932, 480] width 267 height 17
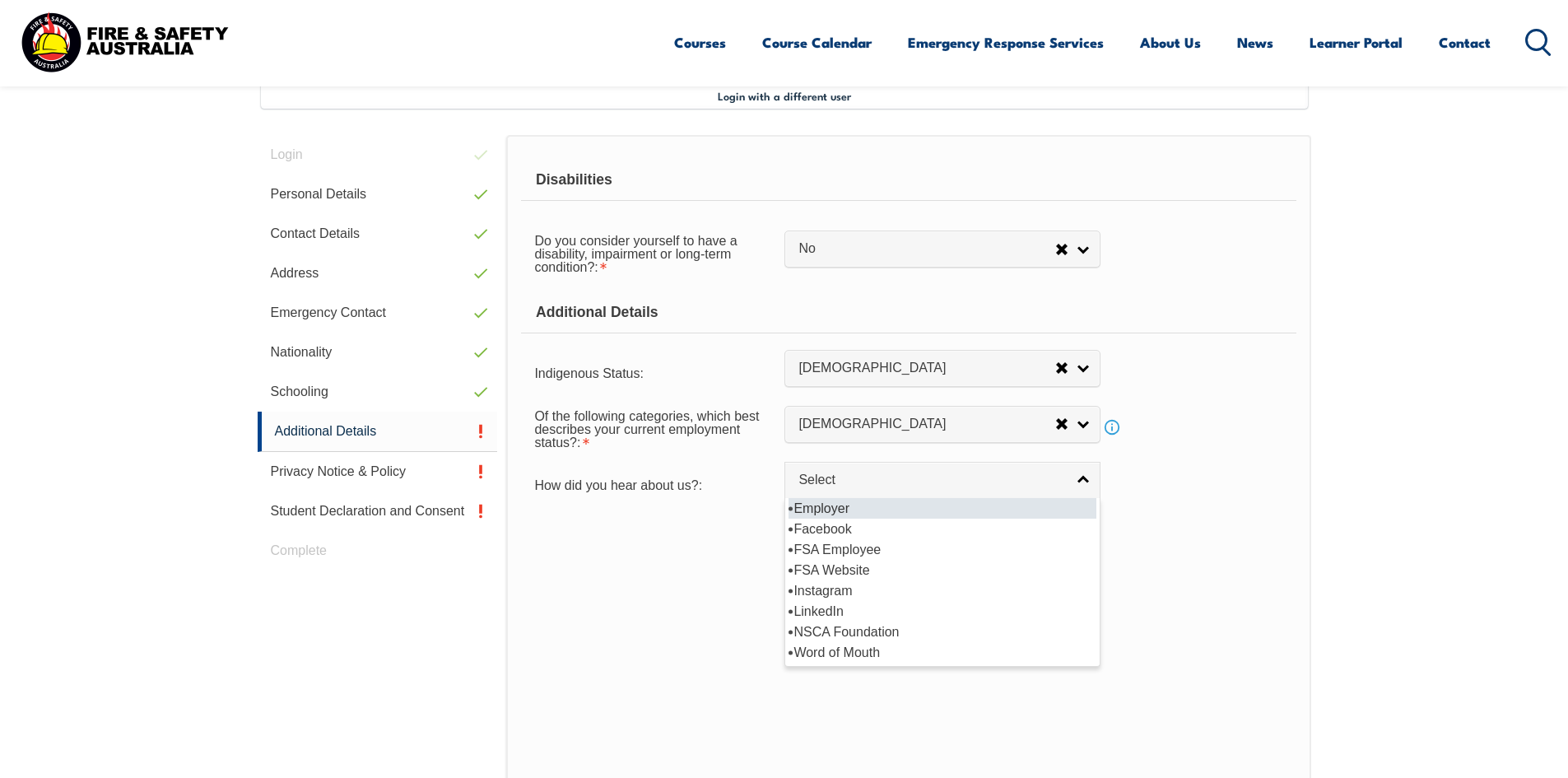
click at [842, 510] on li "Employer" at bounding box center [942, 509] width 308 height 21
select select "8019"
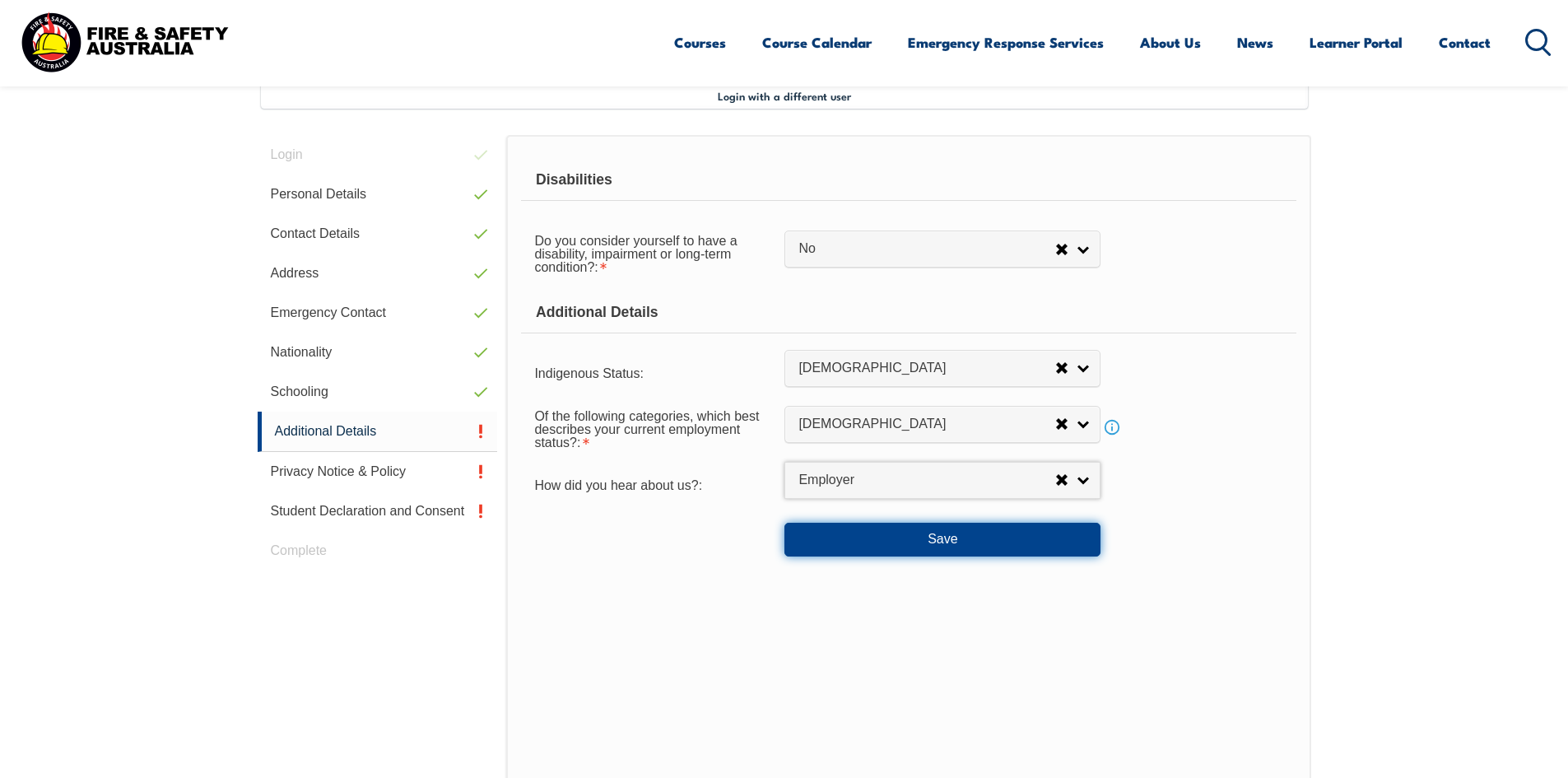
click at [883, 545] on button "Save" at bounding box center [942, 540] width 316 height 33
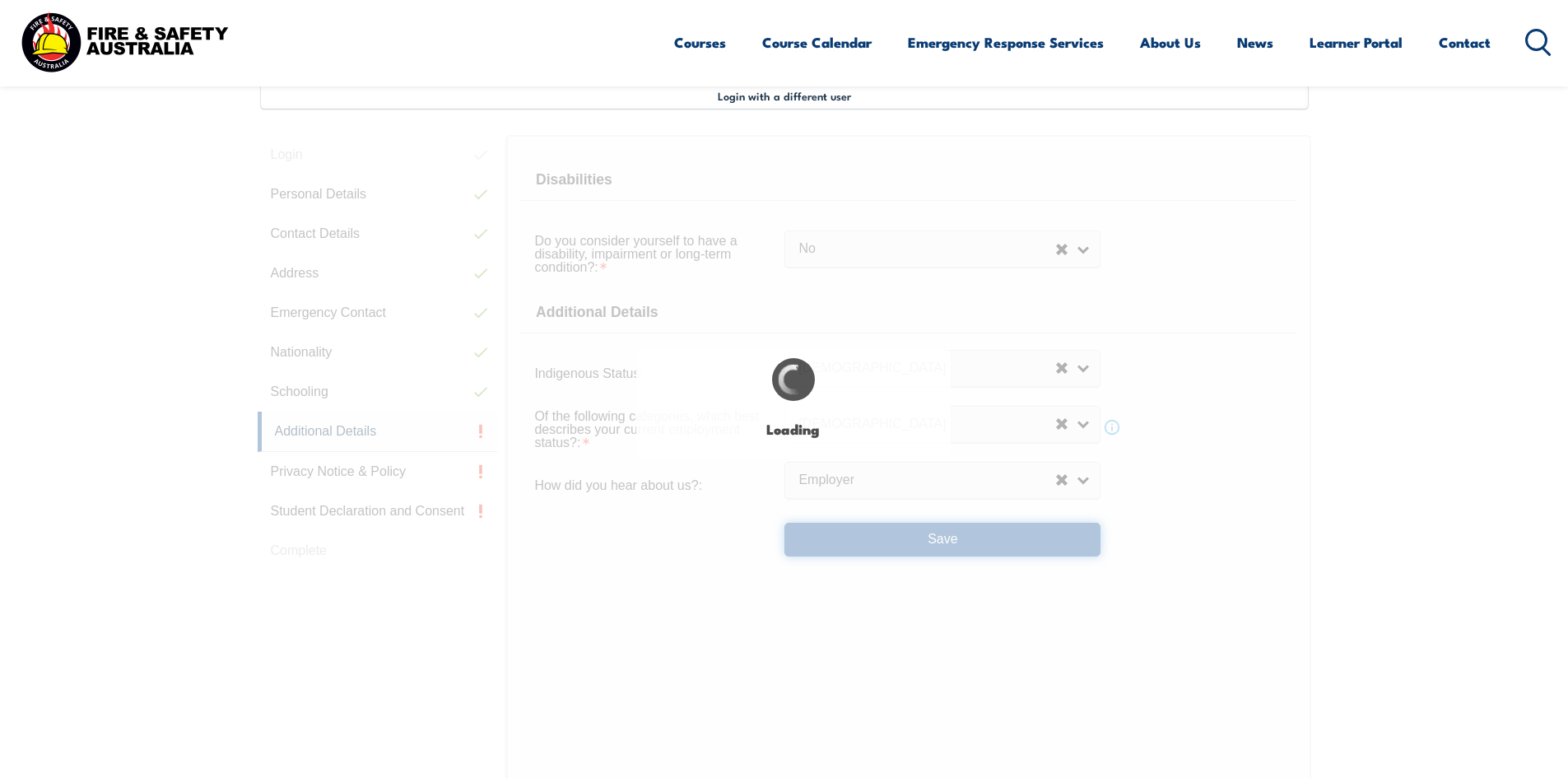
select select "false"
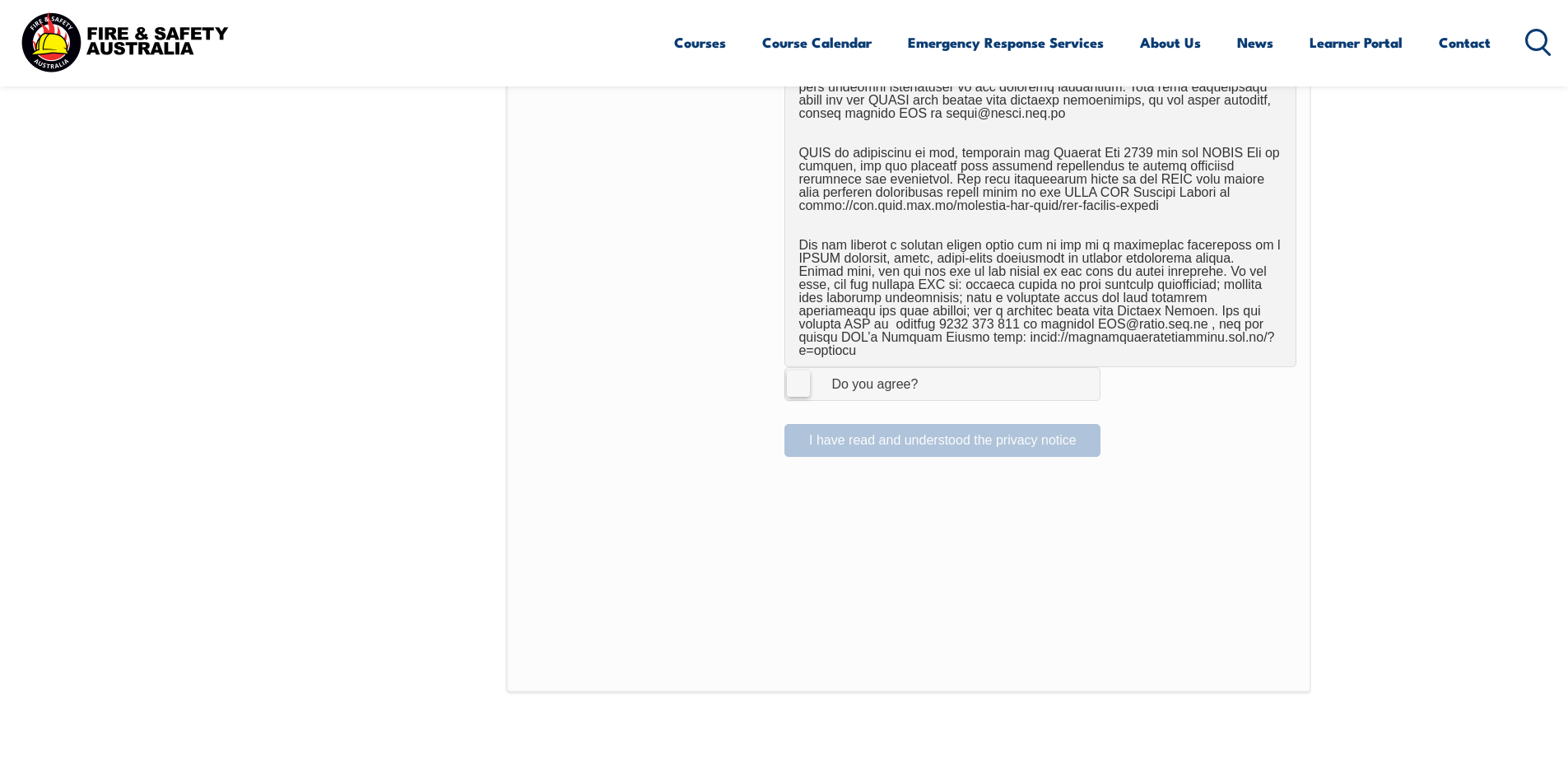
scroll to position [1108, 0]
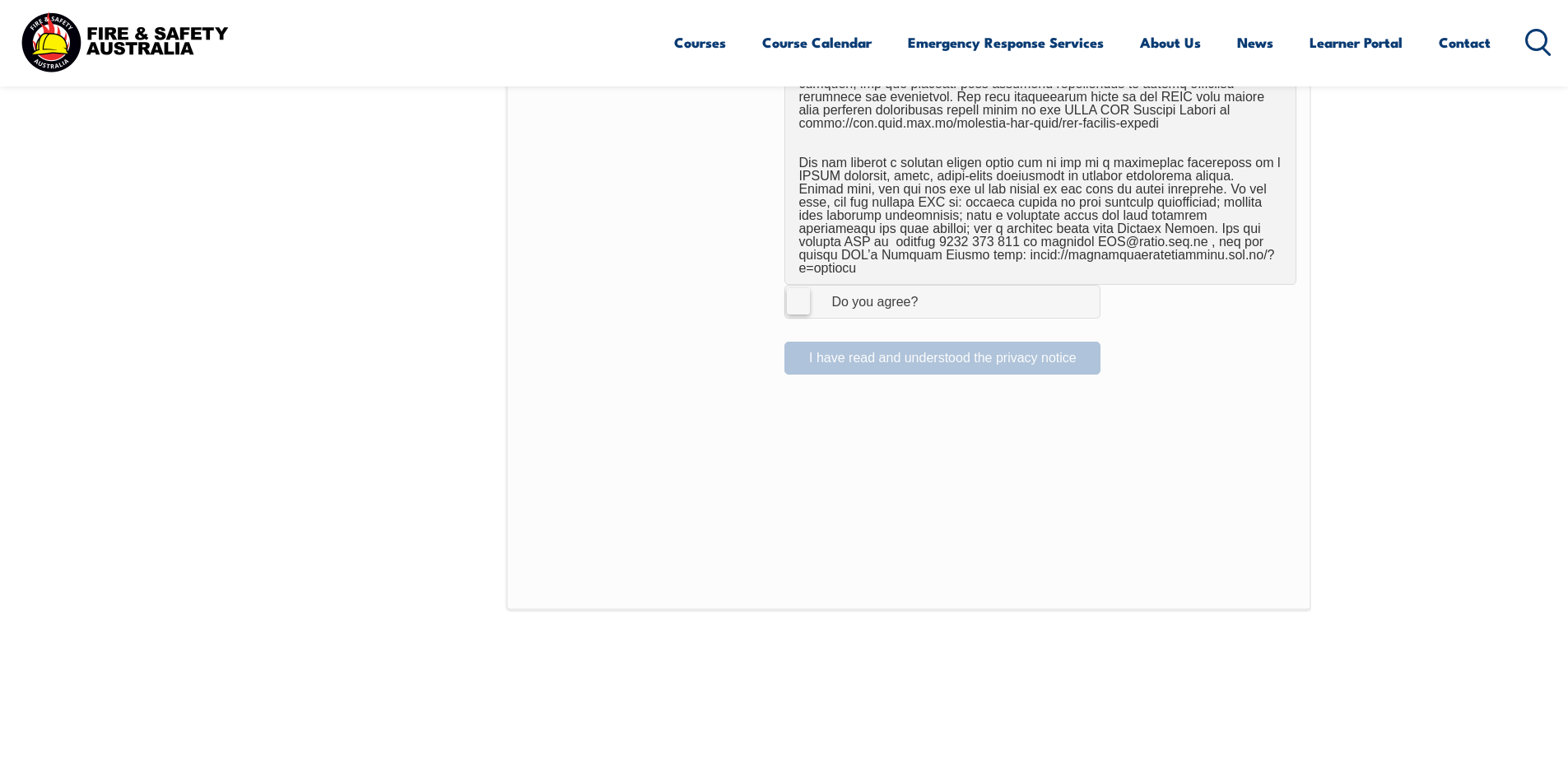
click at [804, 290] on label "I Agree Do you agree?" at bounding box center [942, 301] width 316 height 33
click at [931, 290] on input "I Agree Do you agree?" at bounding box center [945, 301] width 28 height 31
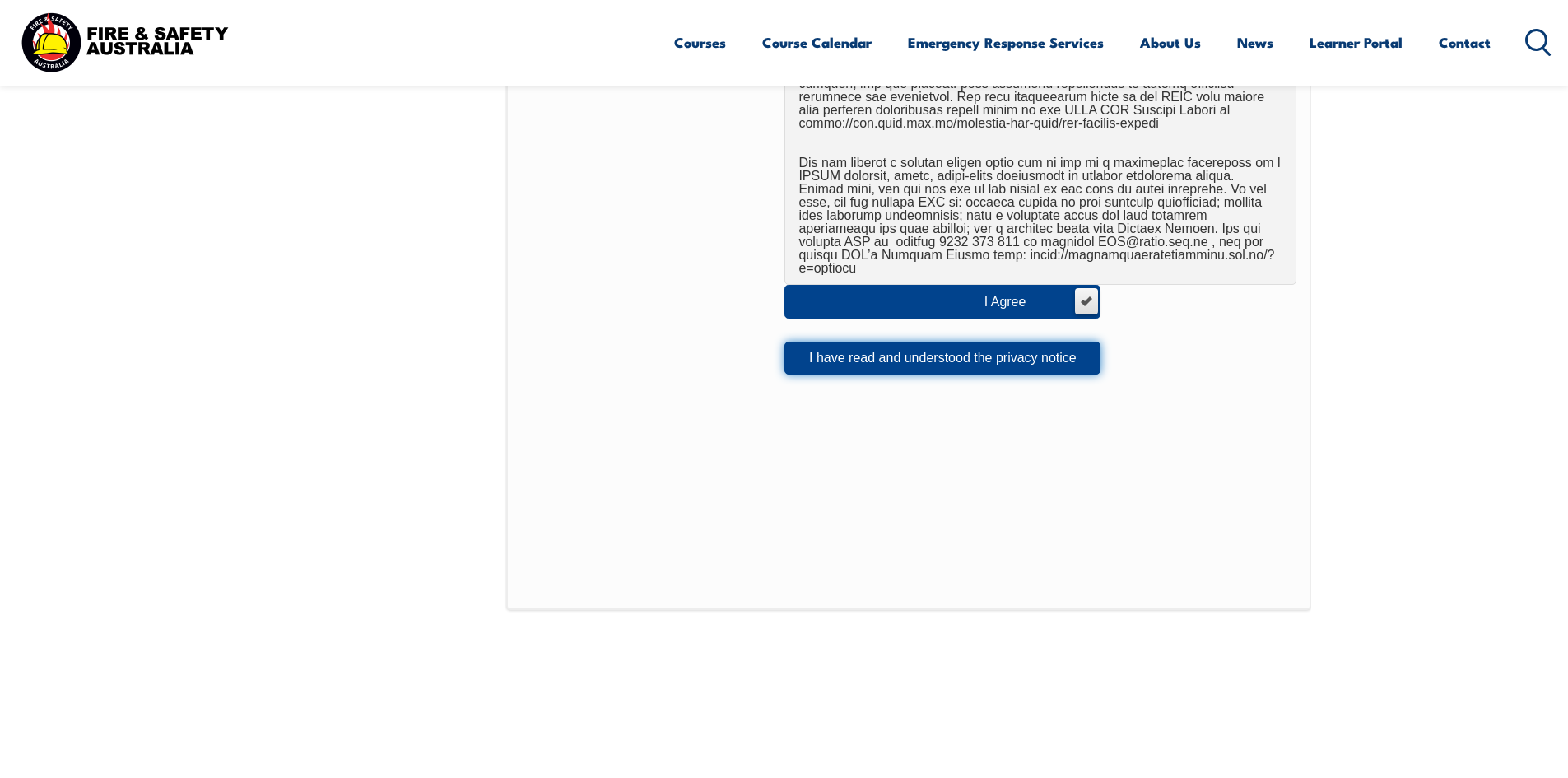
click at [849, 354] on button "I have read and understood the privacy notice" at bounding box center [942, 358] width 316 height 33
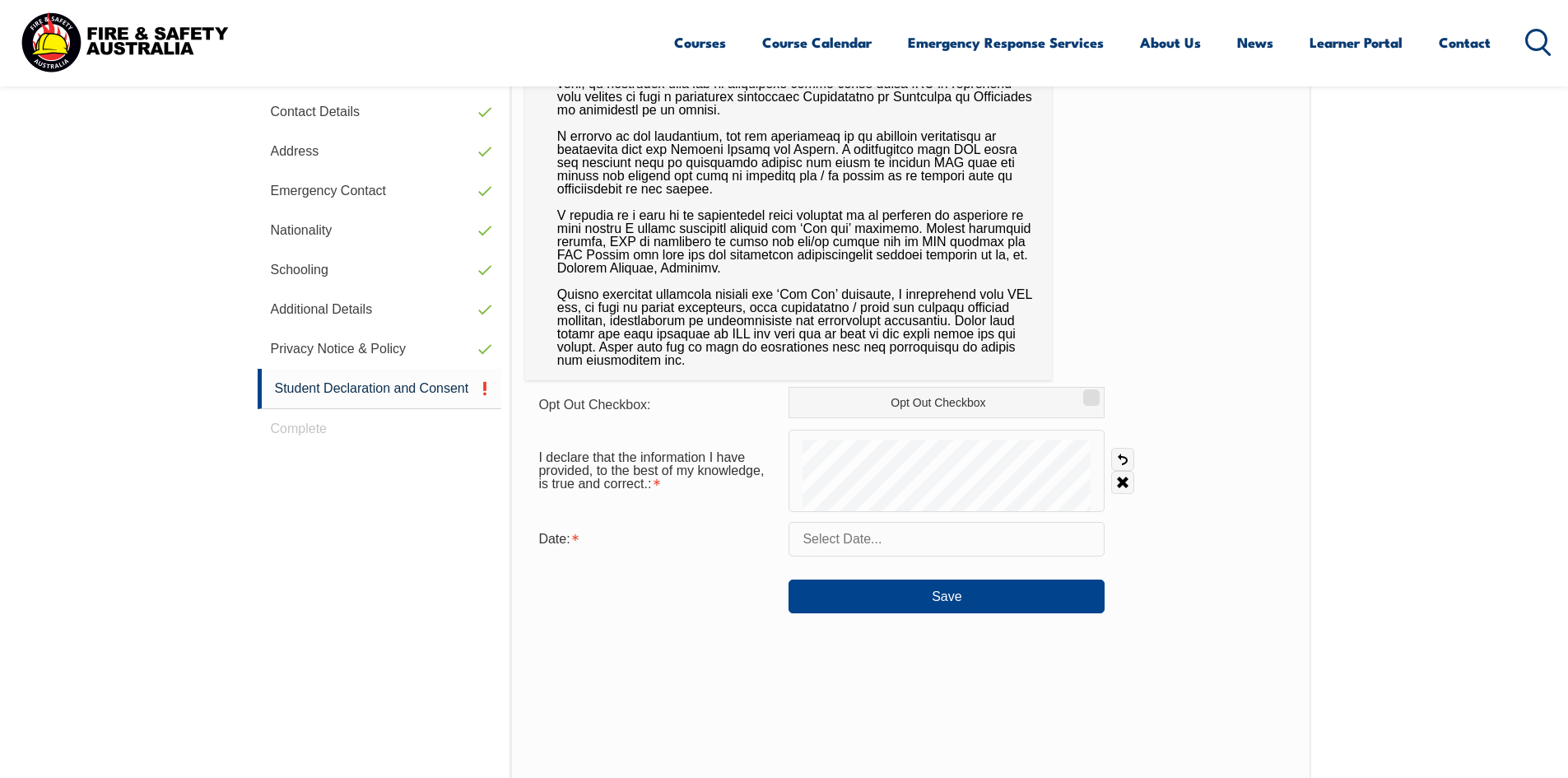
scroll to position [614, 0]
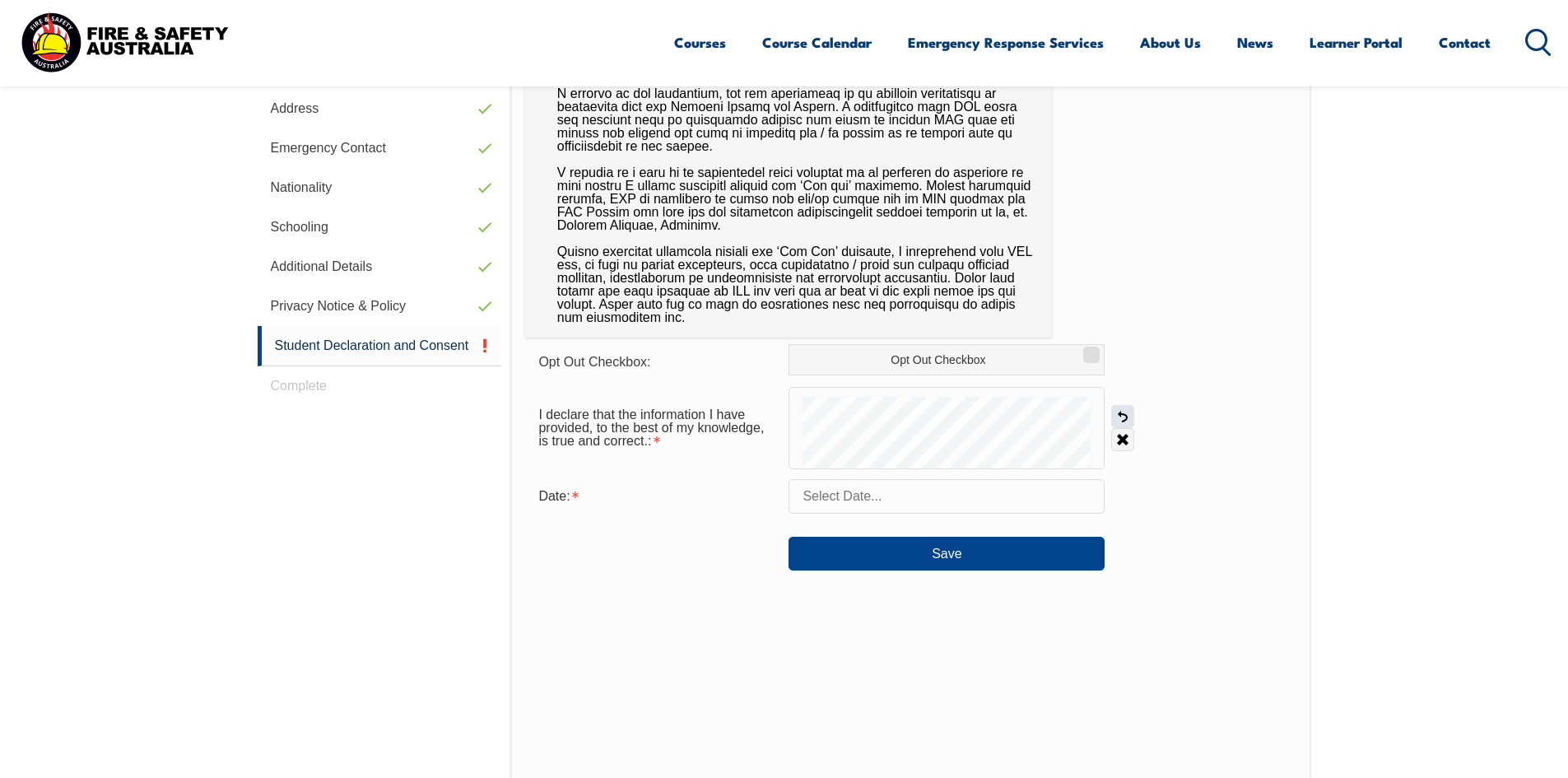
click at [1123, 416] on link "Undo" at bounding box center [1122, 416] width 23 height 23
click at [868, 498] on input "text" at bounding box center [946, 497] width 316 height 35
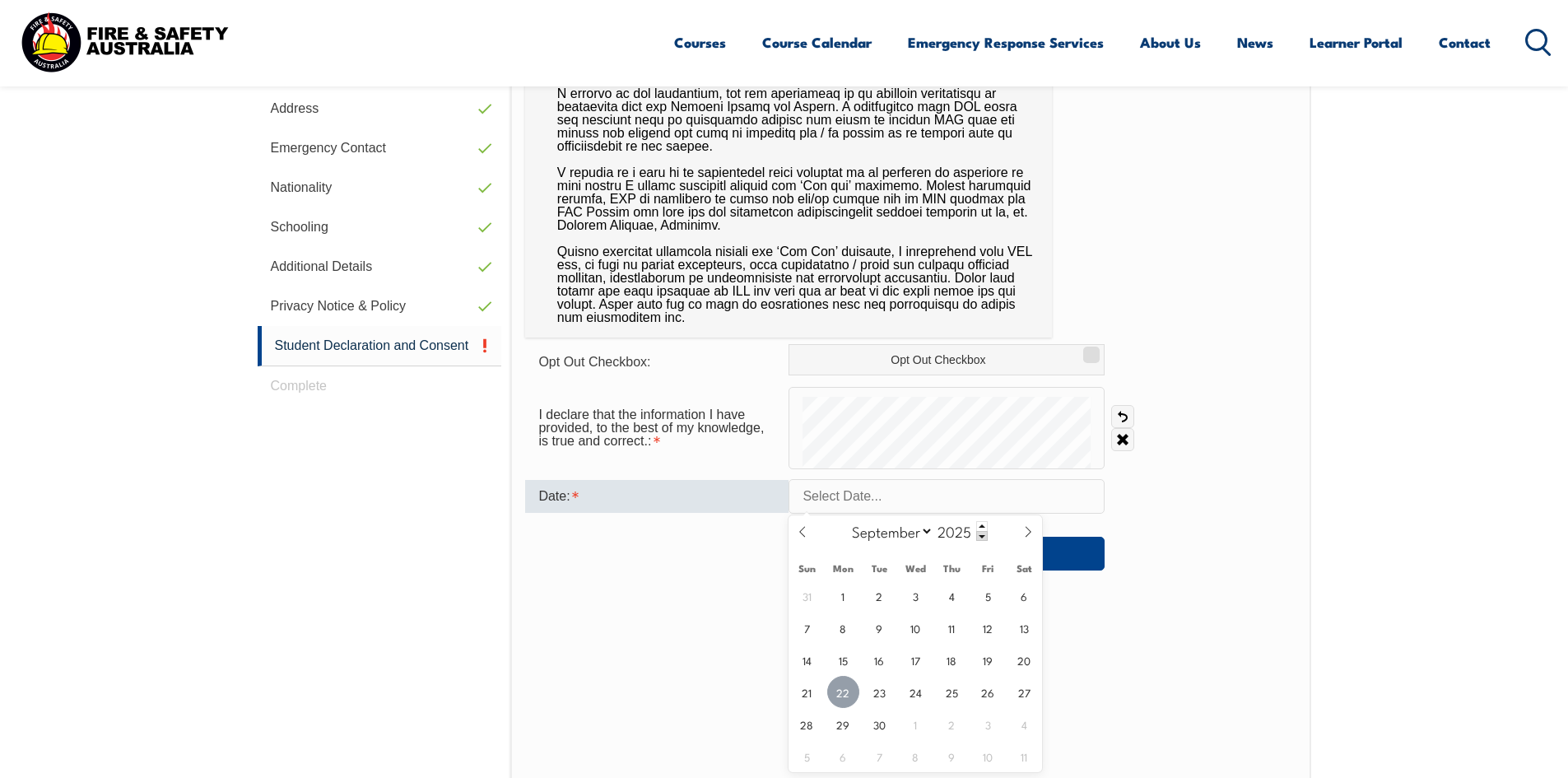
click at [846, 687] on span "22" at bounding box center [842, 691] width 32 height 32
type input "[DATE]"
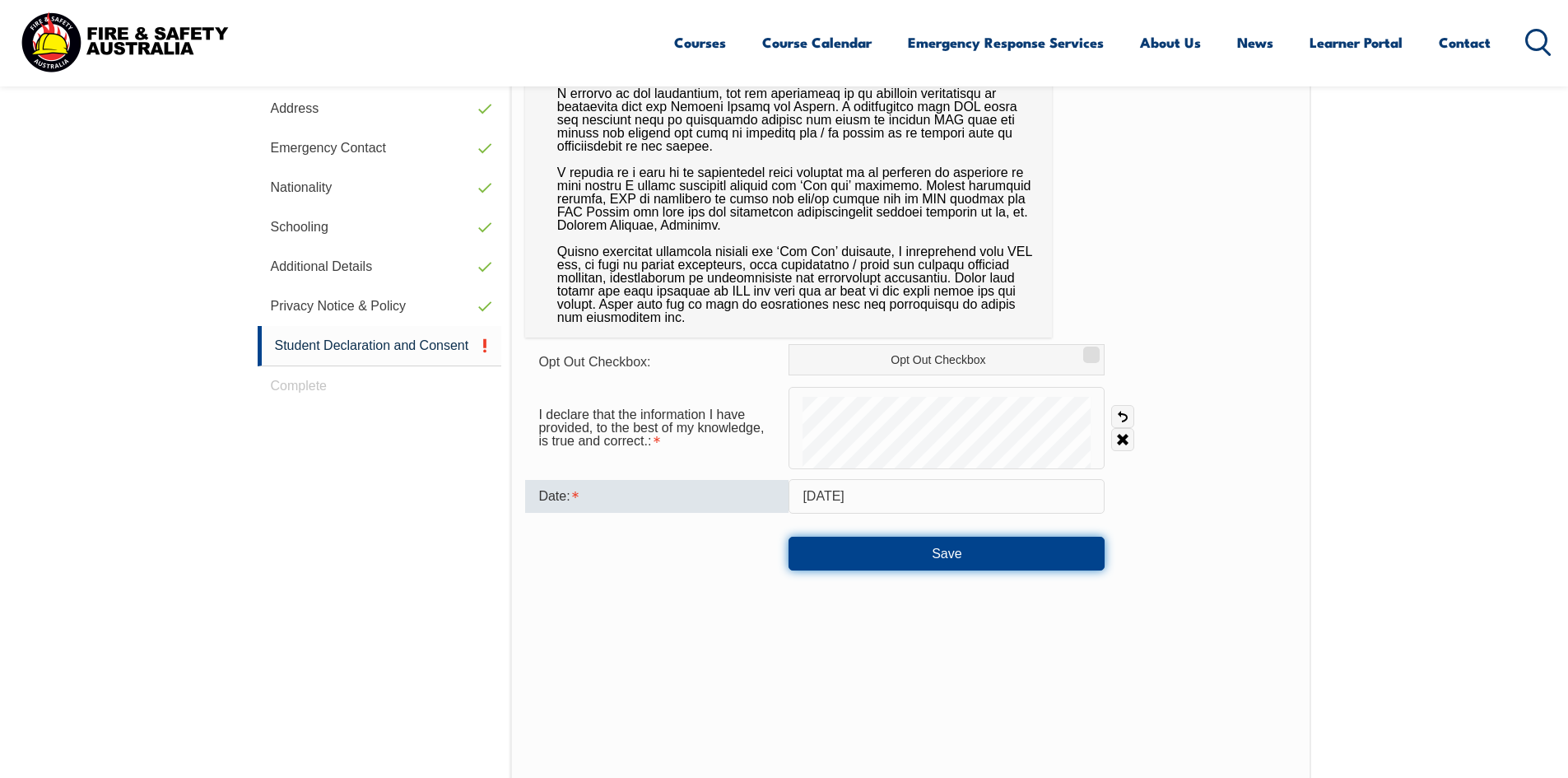
click at [963, 557] on button "Save" at bounding box center [946, 553] width 316 height 33
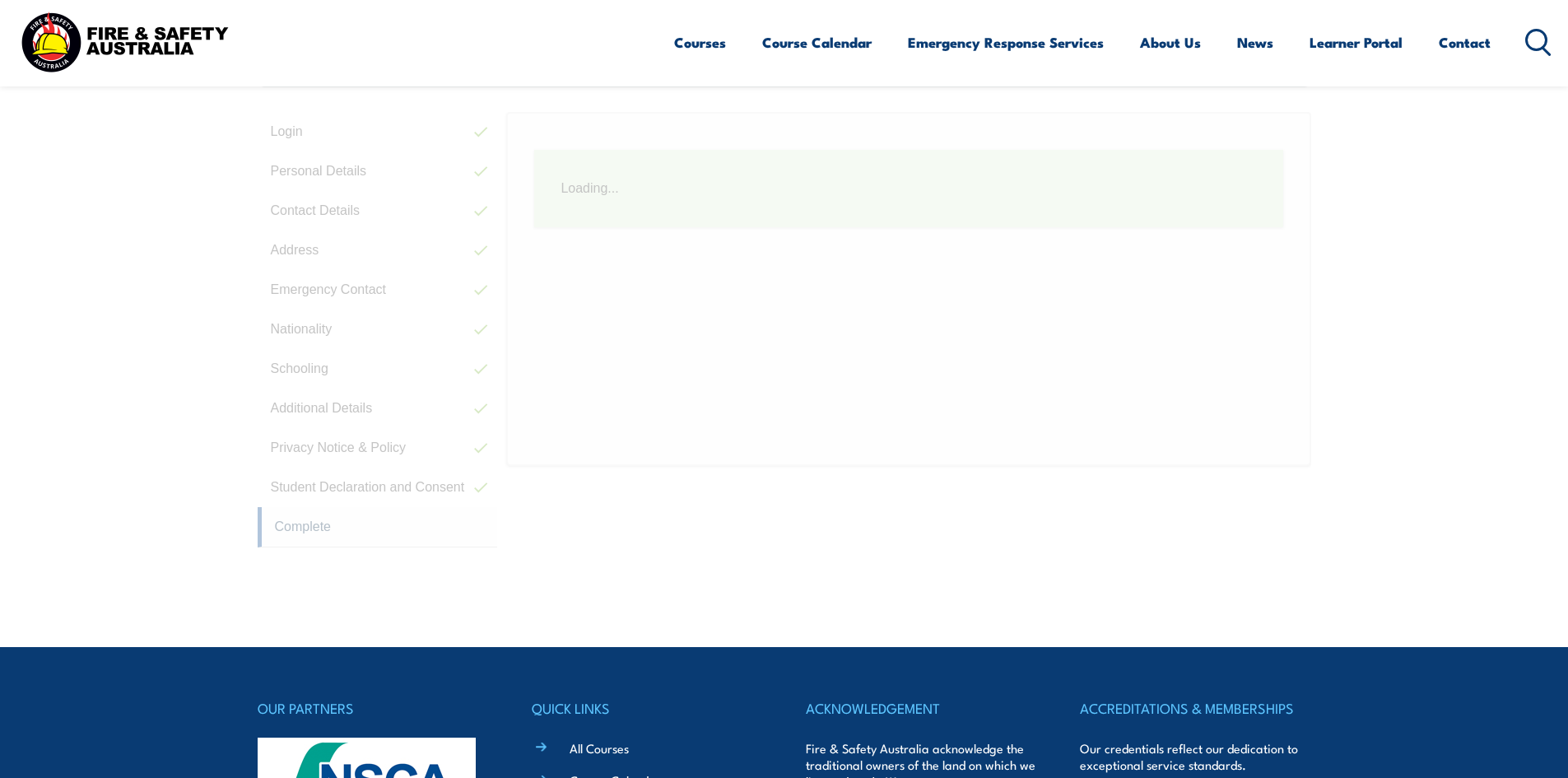
scroll to position [448, 0]
